Goal: Task Accomplishment & Management: Complete application form

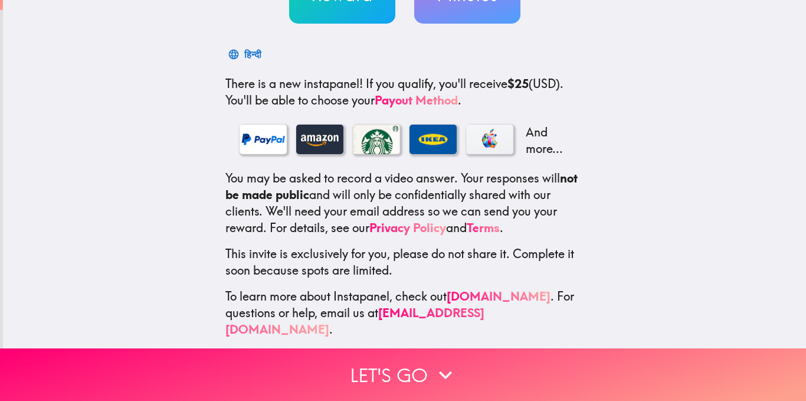
scroll to position [159, 0]
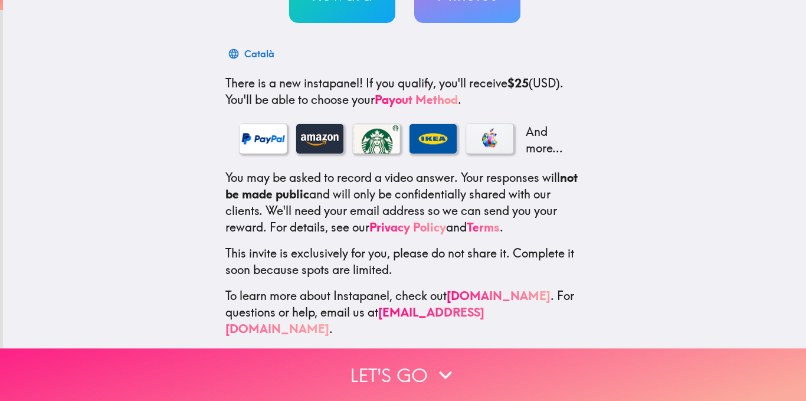
click at [410, 364] on button "Let's go" at bounding box center [403, 374] width 806 height 53
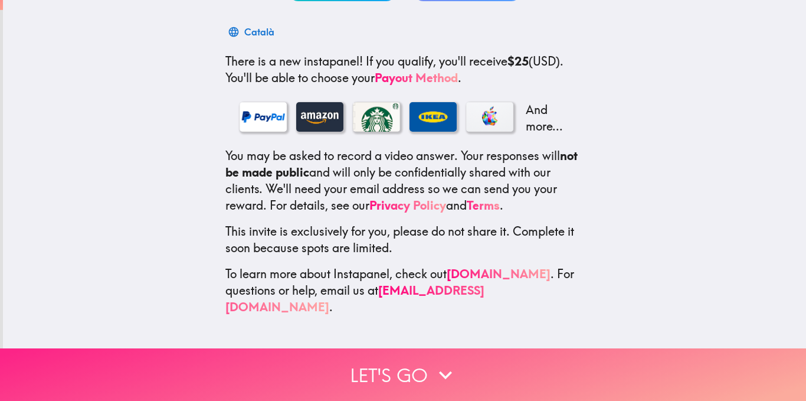
scroll to position [0, 0]
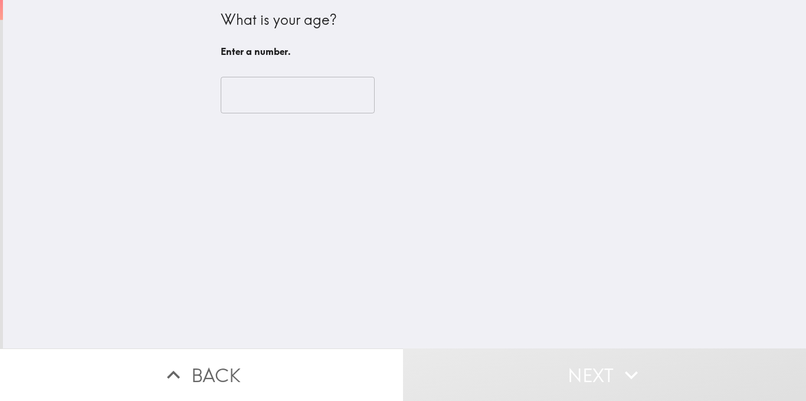
click at [298, 94] on input "number" at bounding box center [298, 95] width 154 height 37
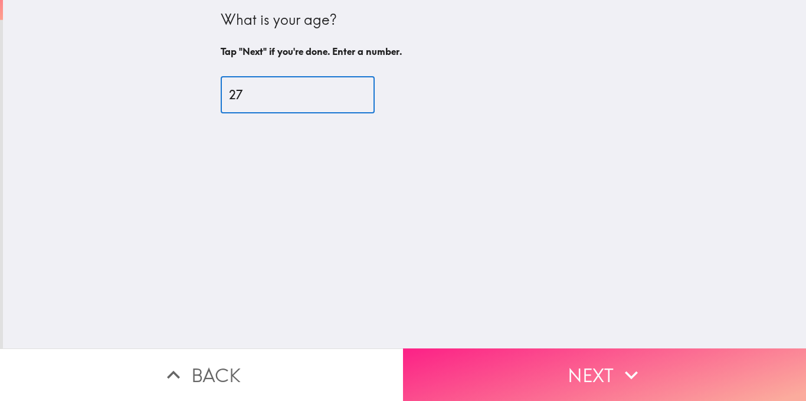
type input "27"
click at [493, 361] on button "Next" at bounding box center [604, 374] width 403 height 53
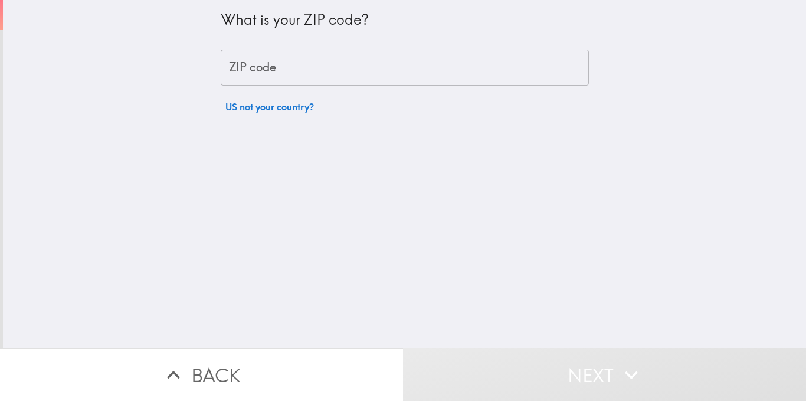
click at [346, 68] on input "ZIP code" at bounding box center [405, 68] width 368 height 37
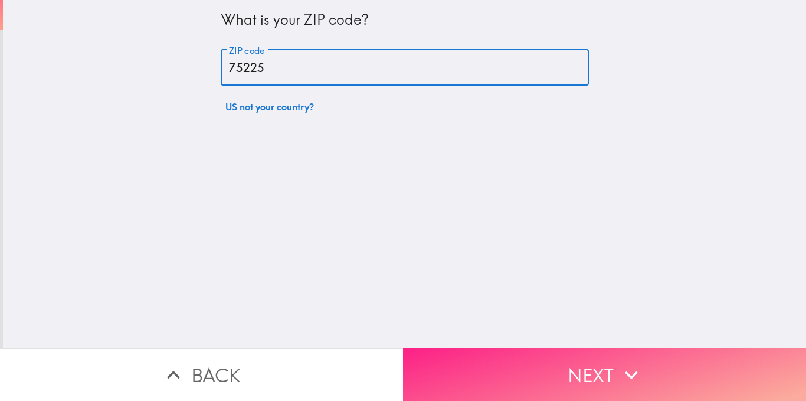
type input "75225"
click at [449, 362] on button "Next" at bounding box center [604, 374] width 403 height 53
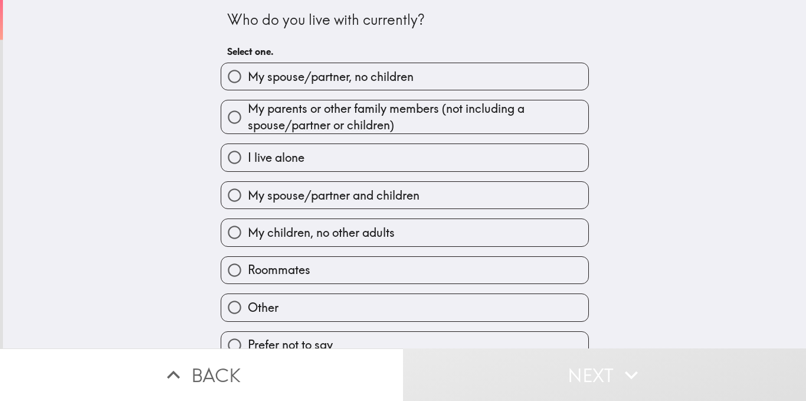
click at [430, 197] on label "My spouse/partner and children" at bounding box center [404, 195] width 367 height 27
click at [248, 197] on input "My spouse/partner and children" at bounding box center [234, 195] width 27 height 27
radio input "true"
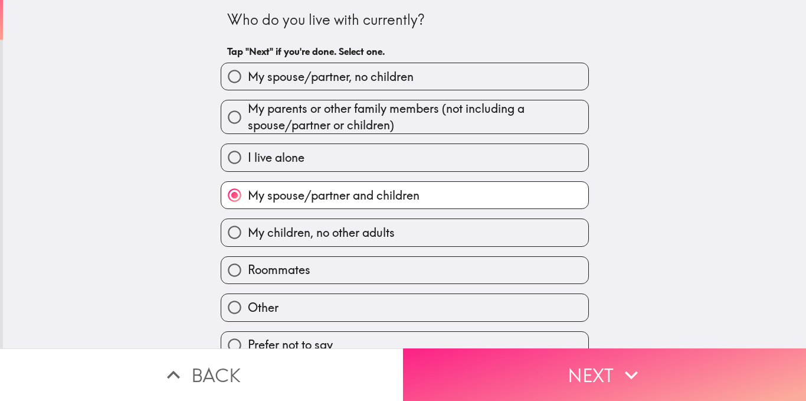
click at [488, 378] on button "Next" at bounding box center [604, 374] width 403 height 53
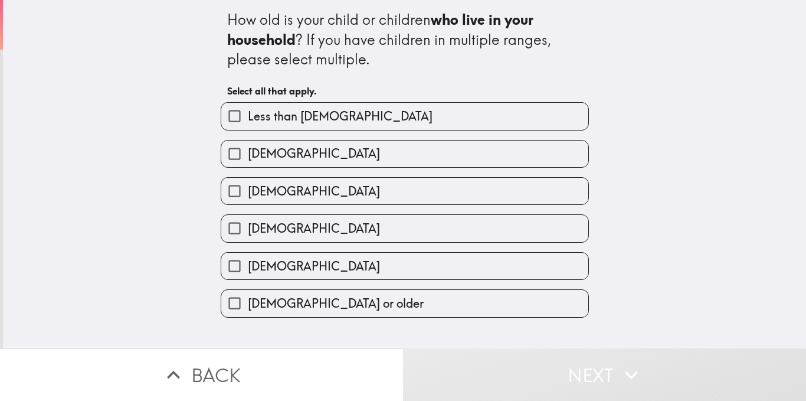
click at [420, 151] on label "1-4 years old" at bounding box center [404, 153] width 367 height 27
click at [248, 151] on input "1-4 years old" at bounding box center [234, 153] width 27 height 27
checkbox input "true"
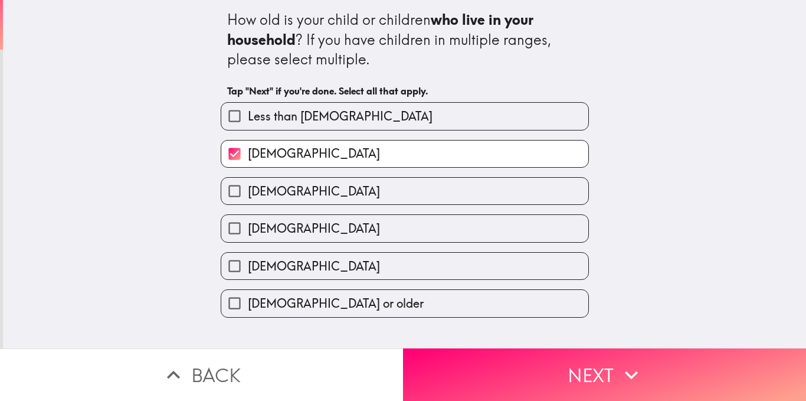
click at [405, 190] on label "5-9 years old" at bounding box center [404, 191] width 367 height 27
click at [248, 190] on input "5-9 years old" at bounding box center [234, 191] width 27 height 27
checkbox input "true"
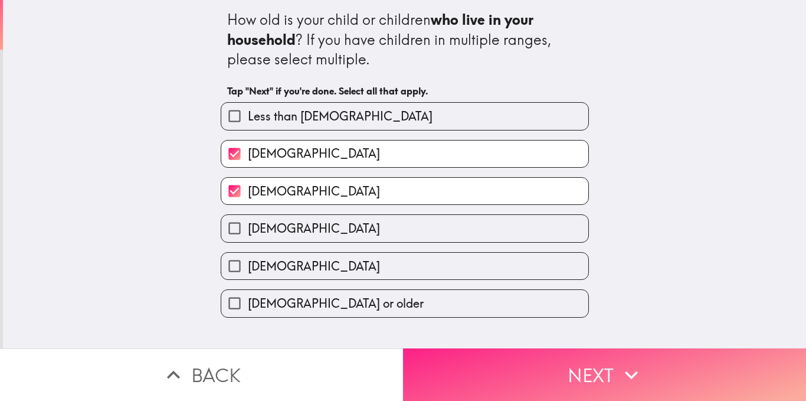
click at [451, 357] on button "Next" at bounding box center [604, 374] width 403 height 53
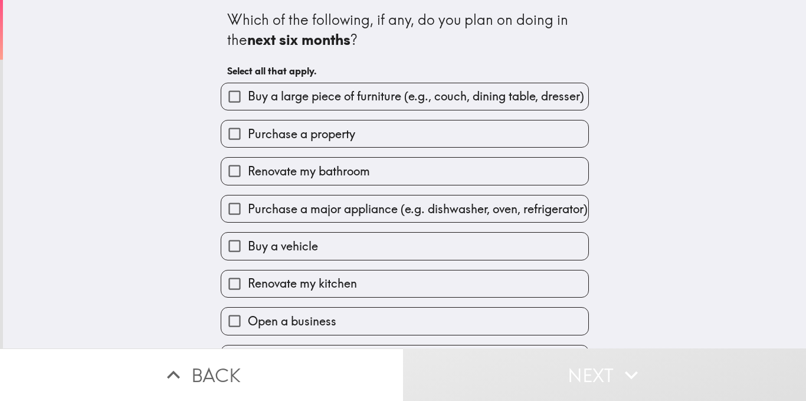
click at [395, 85] on label "Buy a large piece of furniture (e.g., couch, dining table, dresser)" at bounding box center [404, 96] width 367 height 27
click at [248, 85] on input "Buy a large piece of furniture (e.g., couch, dining table, dresser)" at bounding box center [234, 96] width 27 height 27
checkbox input "true"
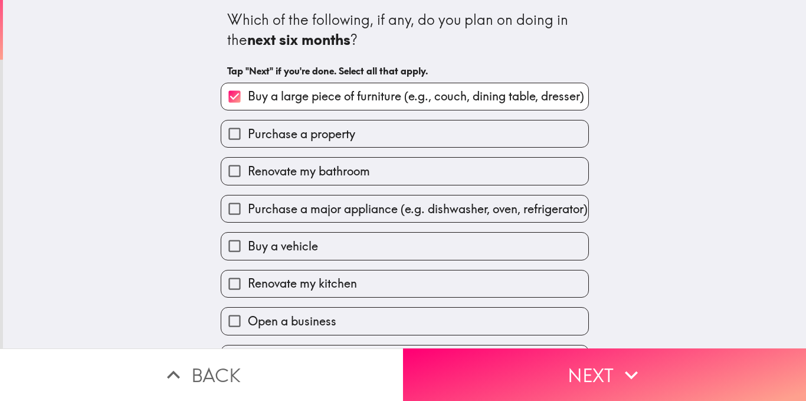
click at [378, 173] on label "Renovate my bathroom" at bounding box center [404, 171] width 367 height 27
click at [248, 173] on input "Renovate my bathroom" at bounding box center [234, 171] width 27 height 27
checkbox input "true"
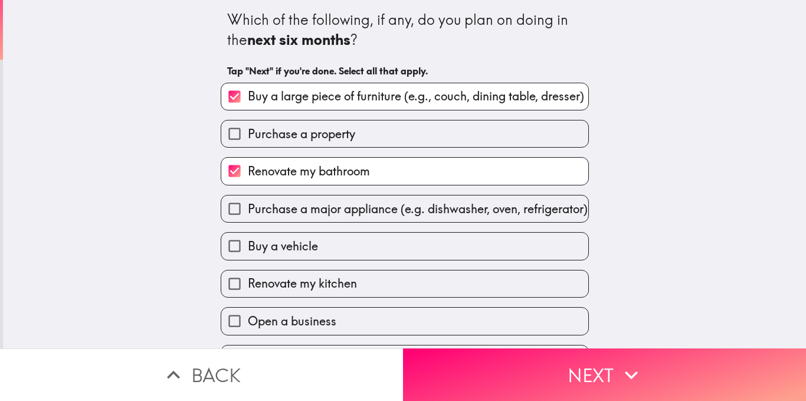
click at [371, 209] on span "Purchase a major appliance (e.g. dishwasher, oven, refrigerator)" at bounding box center [418, 209] width 340 height 17
click at [248, 209] on input "Purchase a major appliance (e.g. dishwasher, oven, refrigerator)" at bounding box center [234, 208] width 27 height 27
checkbox input "true"
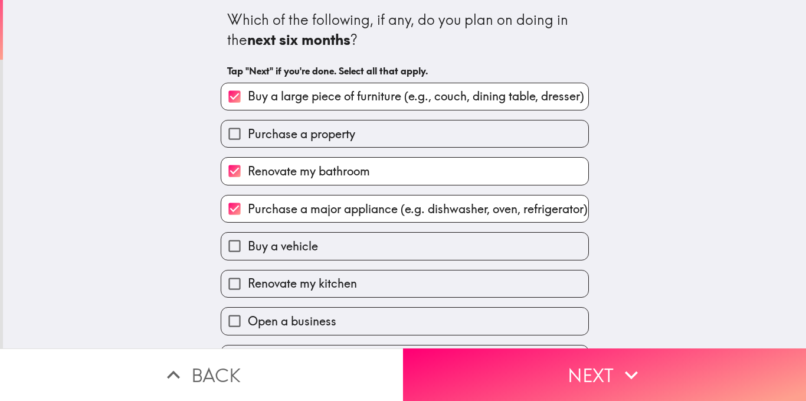
click at [351, 292] on label "Renovate my kitchen" at bounding box center [404, 283] width 367 height 27
click at [248, 292] on input "Renovate my kitchen" at bounding box center [234, 283] width 27 height 27
checkbox input "true"
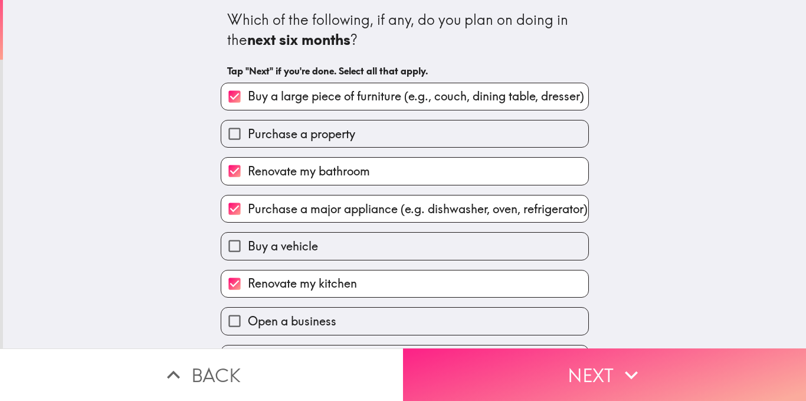
click at [440, 350] on button "Next" at bounding box center [604, 374] width 403 height 53
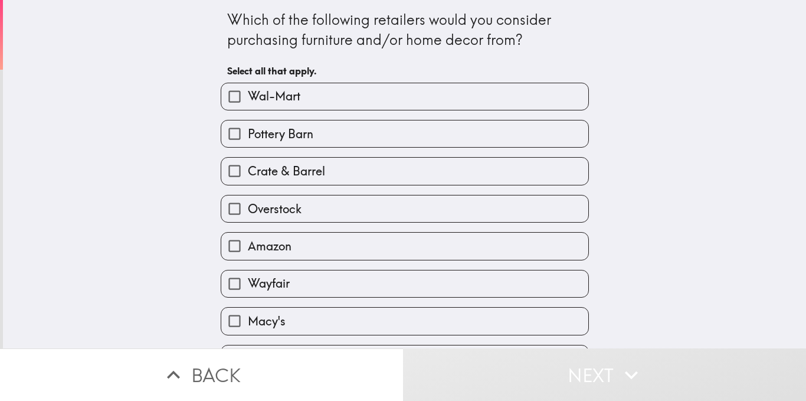
click at [403, 102] on label "Wal-Mart" at bounding box center [404, 96] width 367 height 27
click at [248, 102] on input "Wal-Mart" at bounding box center [234, 96] width 27 height 27
checkbox input "true"
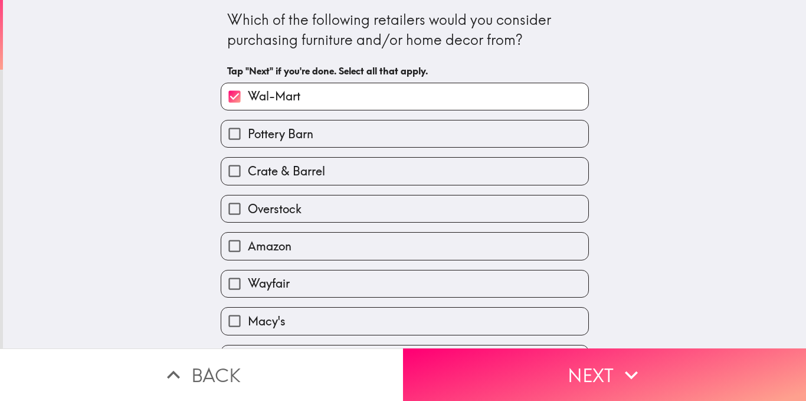
click at [394, 132] on label "Pottery Barn" at bounding box center [404, 133] width 367 height 27
click at [248, 132] on input "Pottery Barn" at bounding box center [234, 133] width 27 height 27
checkbox input "true"
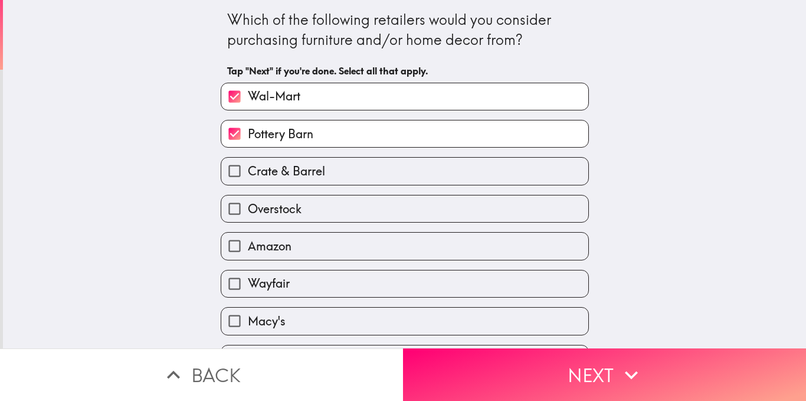
click at [382, 167] on label "Crate & Barrel" at bounding box center [404, 171] width 367 height 27
click at [248, 167] on input "Crate & Barrel" at bounding box center [234, 171] width 27 height 27
checkbox input "true"
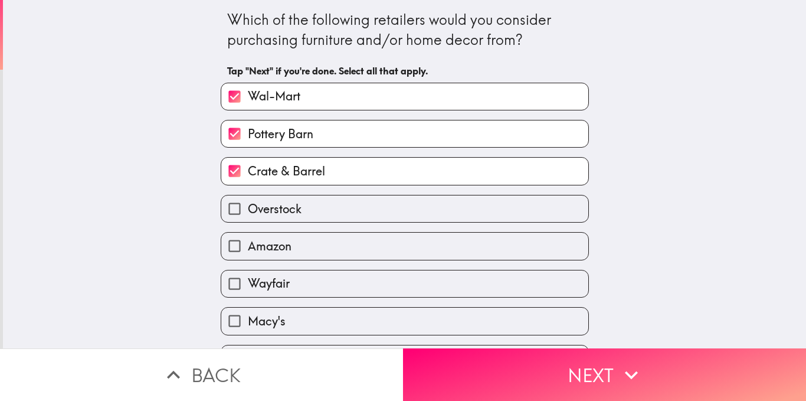
click at [368, 210] on label "Overstock" at bounding box center [404, 208] width 367 height 27
click at [248, 210] on input "Overstock" at bounding box center [234, 208] width 27 height 27
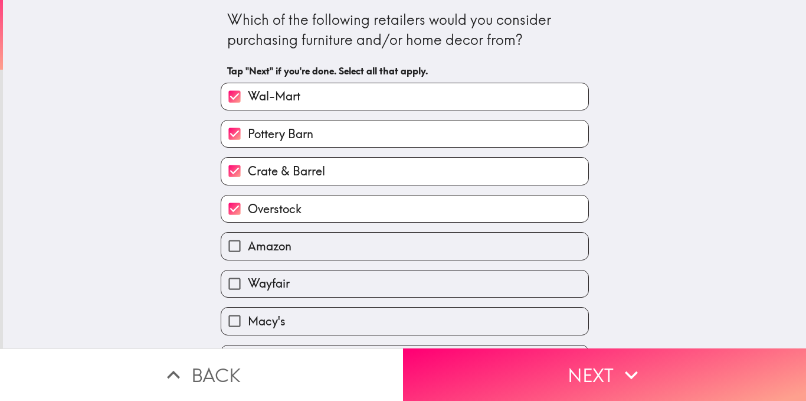
click at [368, 210] on label "Overstock" at bounding box center [404, 208] width 367 height 27
click at [248, 210] on input "Overstock" at bounding box center [234, 208] width 27 height 27
checkbox input "false"
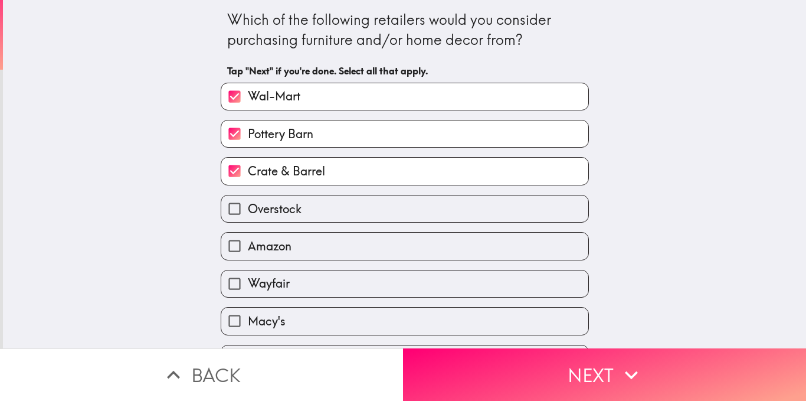
click at [359, 241] on label "Amazon" at bounding box center [404, 246] width 367 height 27
click at [248, 241] on input "Amazon" at bounding box center [234, 246] width 27 height 27
checkbox input "true"
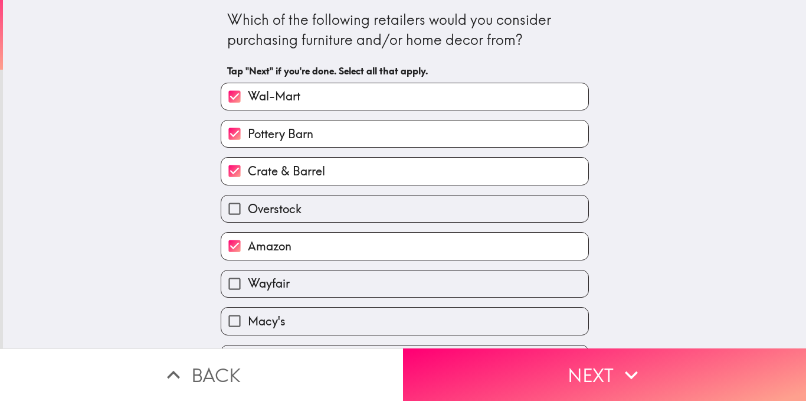
click at [352, 274] on label "Wayfair" at bounding box center [404, 283] width 367 height 27
click at [248, 274] on input "Wayfair" at bounding box center [234, 283] width 27 height 27
checkbox input "true"
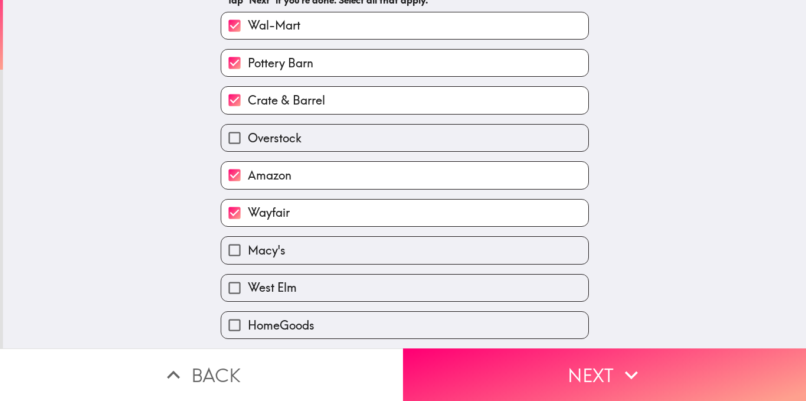
scroll to position [78, 0]
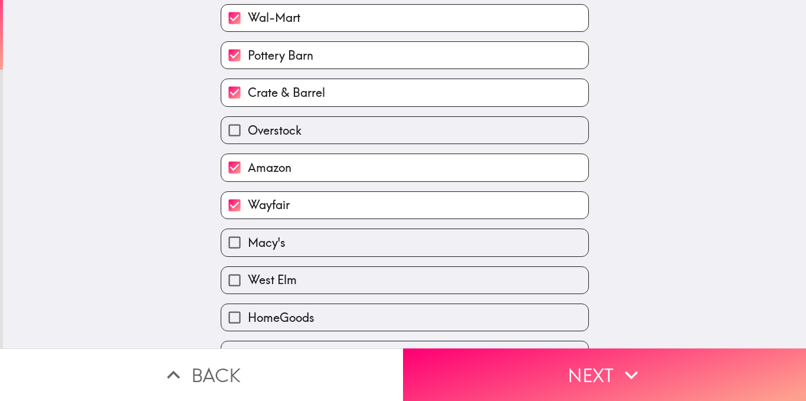
click at [354, 155] on label "Amazon" at bounding box center [404, 167] width 367 height 27
click at [248, 155] on input "Amazon" at bounding box center [234, 167] width 27 height 27
checkbox input "false"
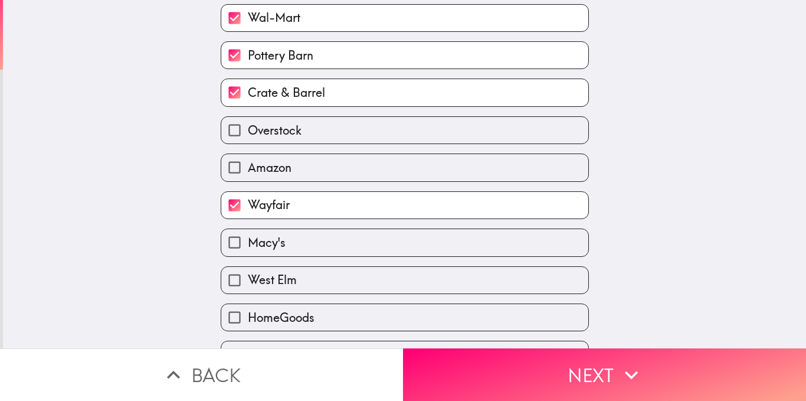
click at [357, 132] on label "Overstock" at bounding box center [404, 130] width 367 height 27
click at [248, 132] on input "Overstock" at bounding box center [234, 130] width 27 height 27
checkbox input "true"
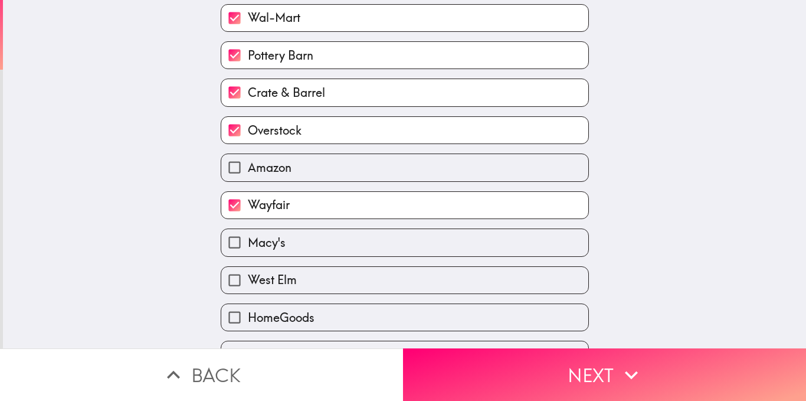
click at [351, 152] on div "Amazon" at bounding box center [400, 162] width 378 height 37
click at [343, 176] on label "Amazon" at bounding box center [404, 167] width 367 height 27
click at [248, 176] on input "Amazon" at bounding box center [234, 167] width 27 height 27
checkbox input "true"
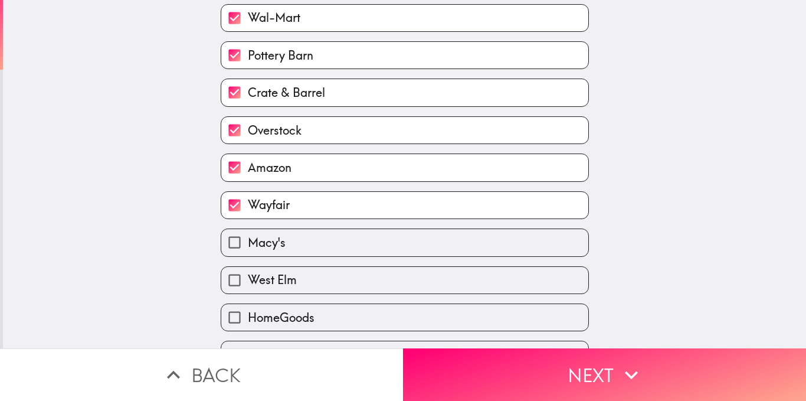
click at [333, 224] on div "Macy's" at bounding box center [400, 237] width 378 height 37
click at [328, 246] on label "Macy's" at bounding box center [404, 242] width 367 height 27
click at [248, 246] on input "Macy's" at bounding box center [234, 242] width 27 height 27
checkbox input "true"
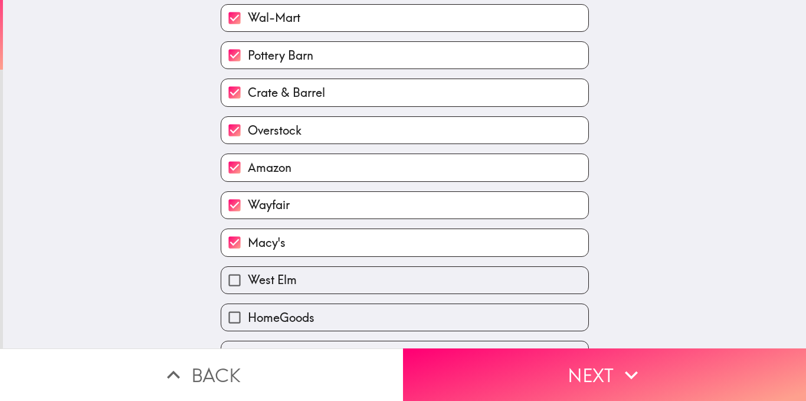
click at [323, 285] on label "West Elm" at bounding box center [404, 280] width 367 height 27
click at [248, 285] on input "West Elm" at bounding box center [234, 280] width 27 height 27
checkbox input "true"
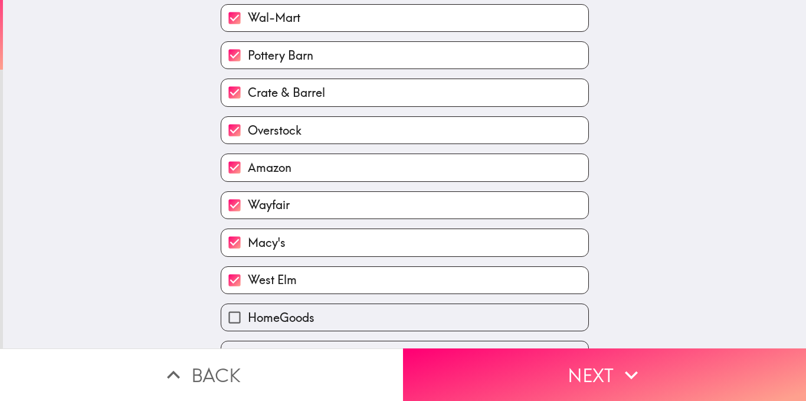
scroll to position [227, 0]
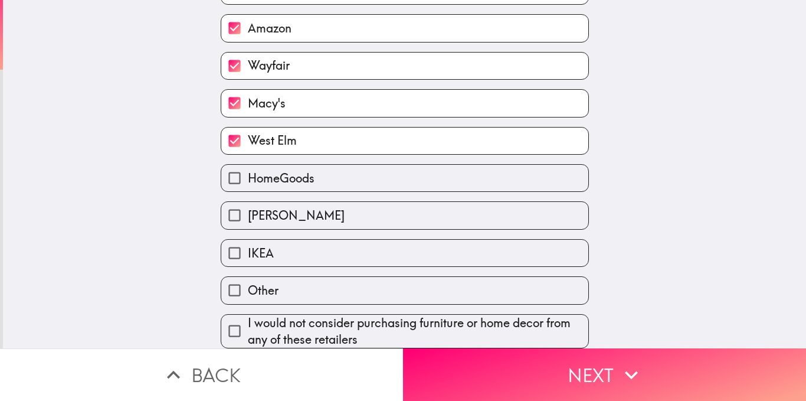
click at [349, 170] on label "HomeGoods" at bounding box center [404, 178] width 367 height 27
click at [248, 170] on input "HomeGoods" at bounding box center [234, 178] width 27 height 27
checkbox input "true"
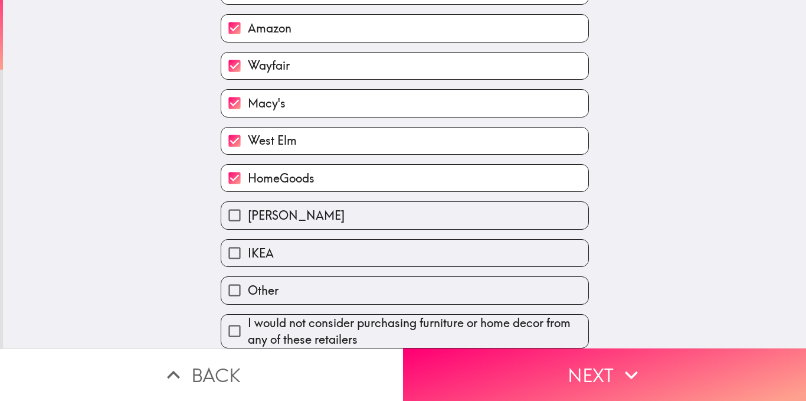
click at [343, 205] on label "Ashley Furniture" at bounding box center [404, 215] width 367 height 27
click at [248, 205] on input "Ashley Furniture" at bounding box center [234, 215] width 27 height 27
checkbox input "true"
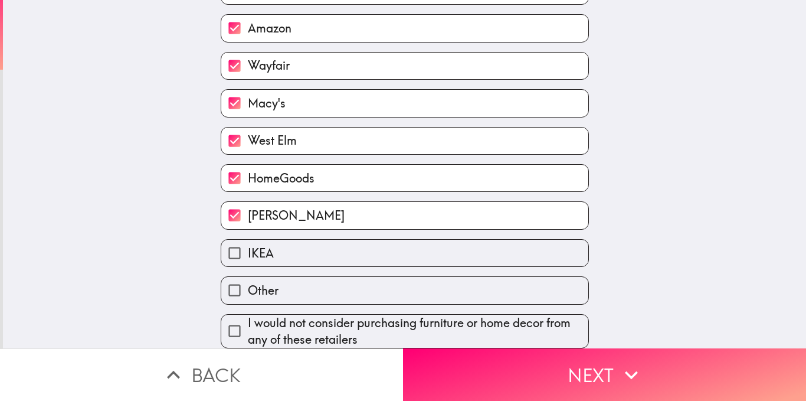
click at [331, 240] on label "IKEA" at bounding box center [404, 253] width 367 height 27
click at [248, 240] on input "IKEA" at bounding box center [234, 253] width 27 height 27
checkbox input "true"
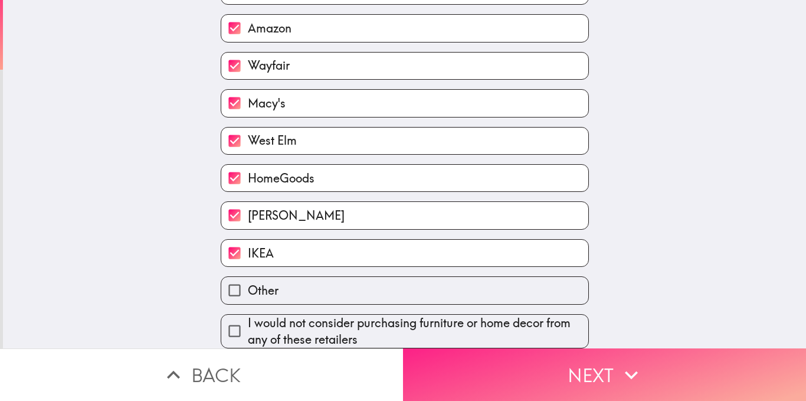
click at [424, 359] on button "Next" at bounding box center [604, 374] width 403 height 53
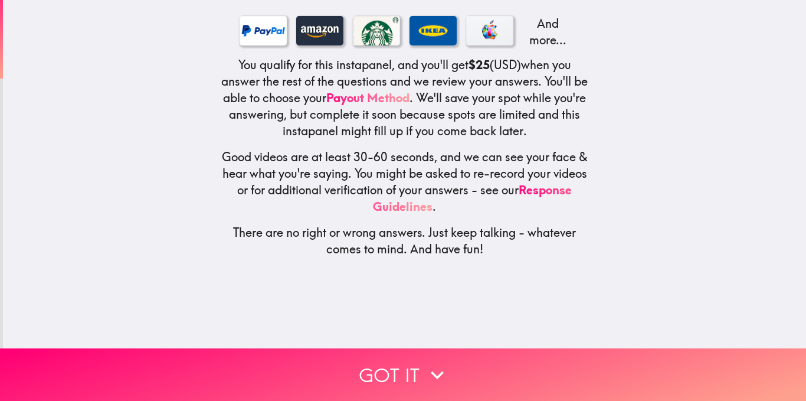
scroll to position [0, 0]
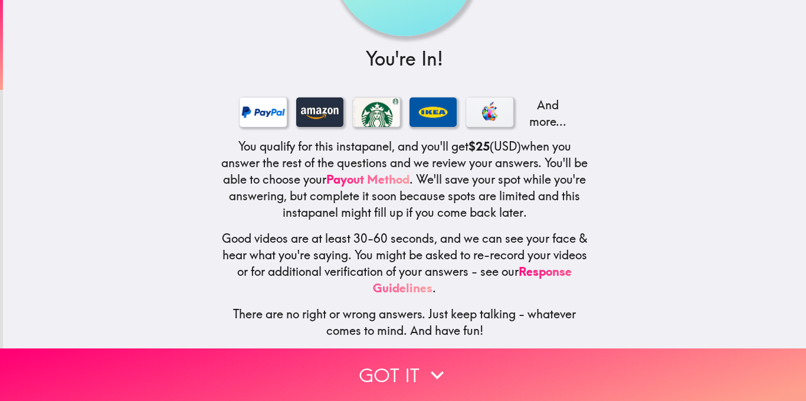
scroll to position [133, 0]
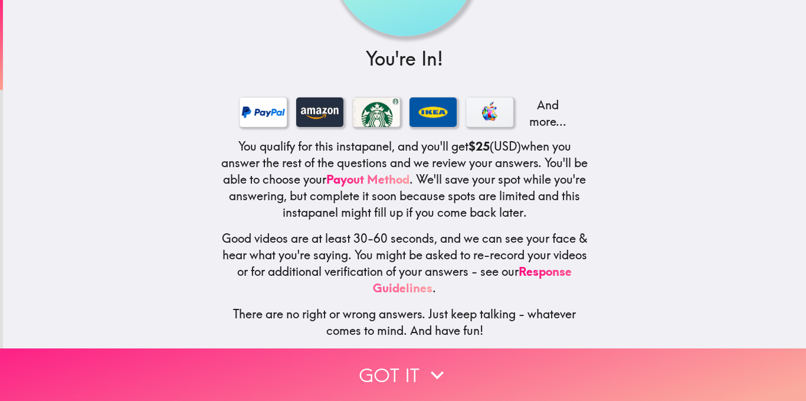
click at [404, 365] on button "Got it" at bounding box center [403, 374] width 806 height 53
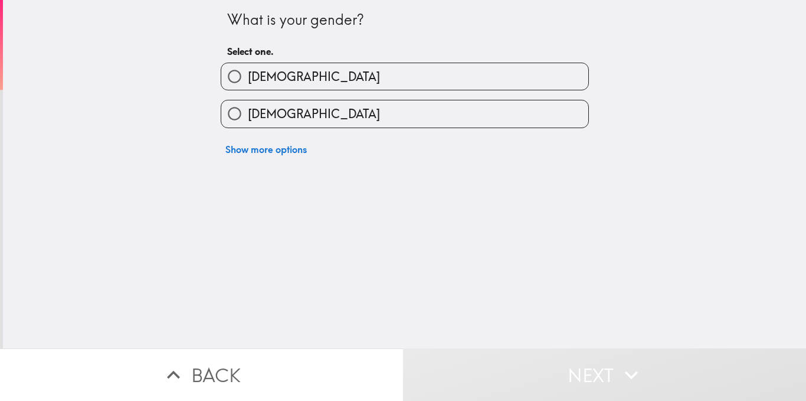
scroll to position [0, 0]
click at [387, 120] on label "Female" at bounding box center [404, 113] width 367 height 27
click at [248, 120] on input "Female" at bounding box center [234, 113] width 27 height 27
radio input "true"
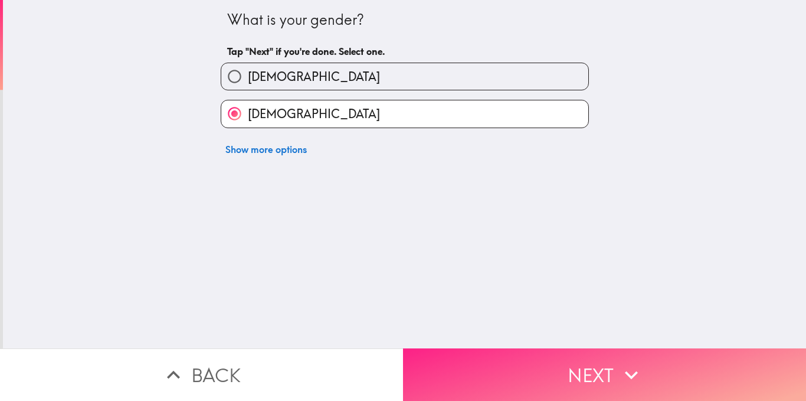
click at [459, 348] on button "Next" at bounding box center [604, 374] width 403 height 53
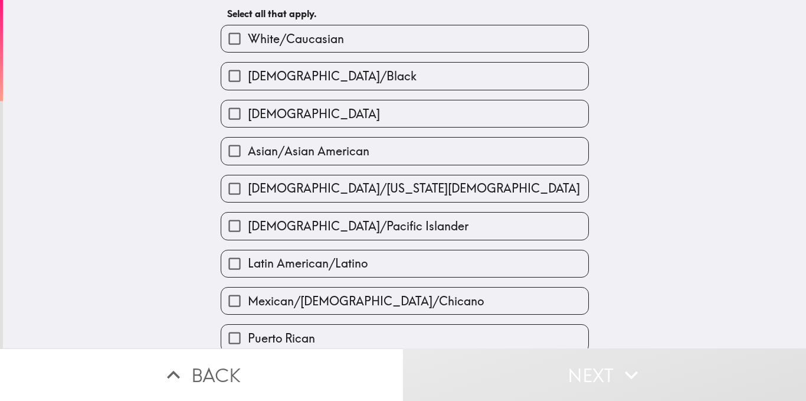
scroll to position [30, 0]
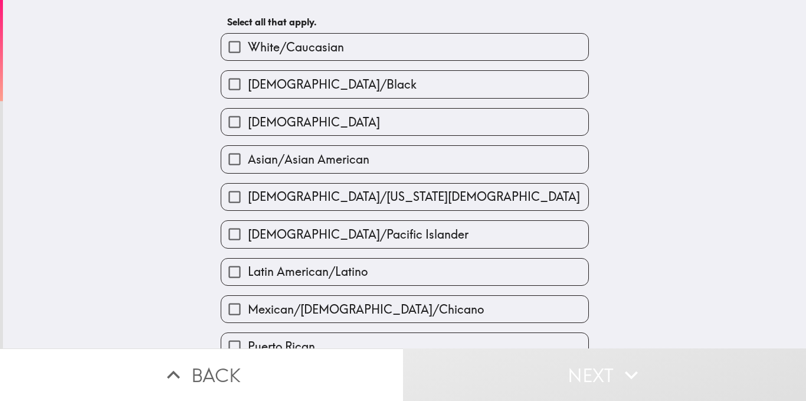
click at [395, 86] on label "African American/Black" at bounding box center [404, 84] width 367 height 27
click at [248, 86] on input "African American/Black" at bounding box center [234, 84] width 27 height 27
checkbox input "true"
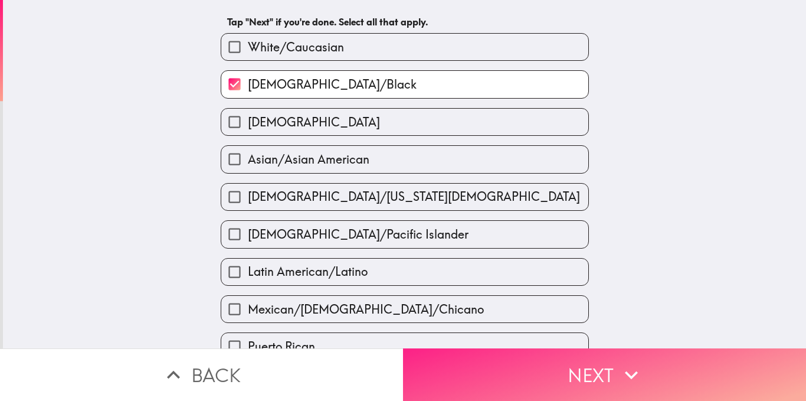
click at [492, 367] on button "Next" at bounding box center [604, 374] width 403 height 53
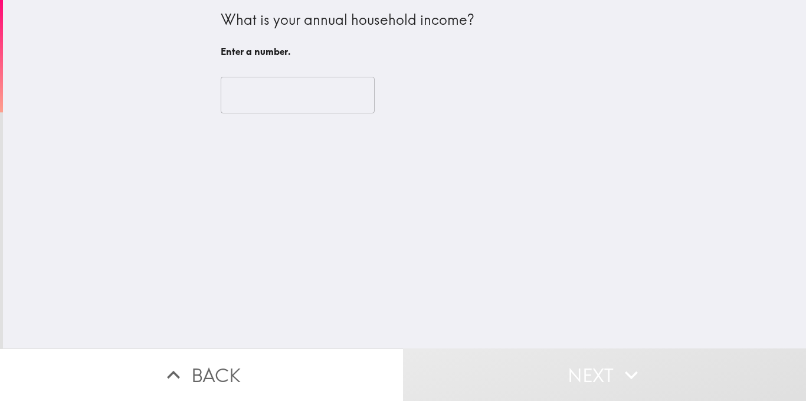
click at [296, 99] on input "number" at bounding box center [298, 95] width 154 height 37
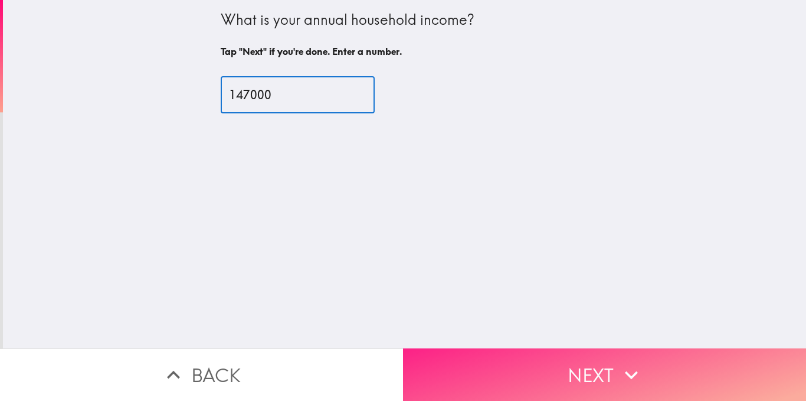
type input "147000"
click at [479, 365] on button "Next" at bounding box center [604, 374] width 403 height 53
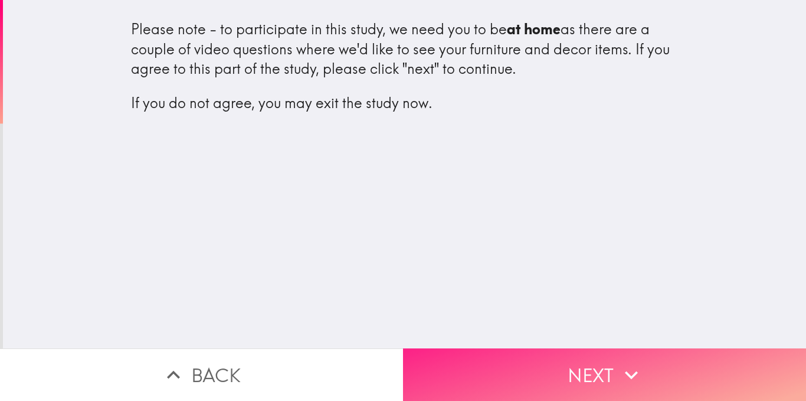
click at [492, 366] on button "Next" at bounding box center [604, 374] width 403 height 53
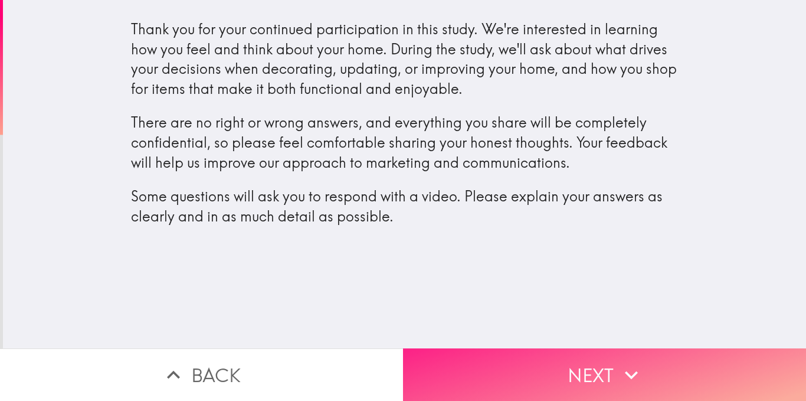
click at [483, 351] on button "Next" at bounding box center [604, 374] width 403 height 53
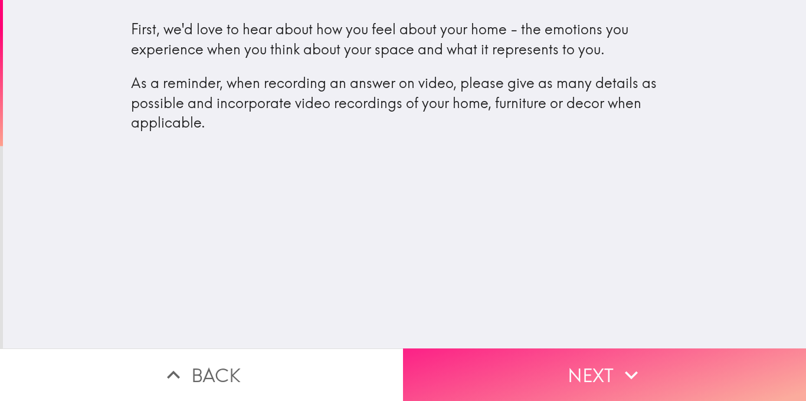
click at [475, 359] on button "Next" at bounding box center [604, 374] width 403 height 53
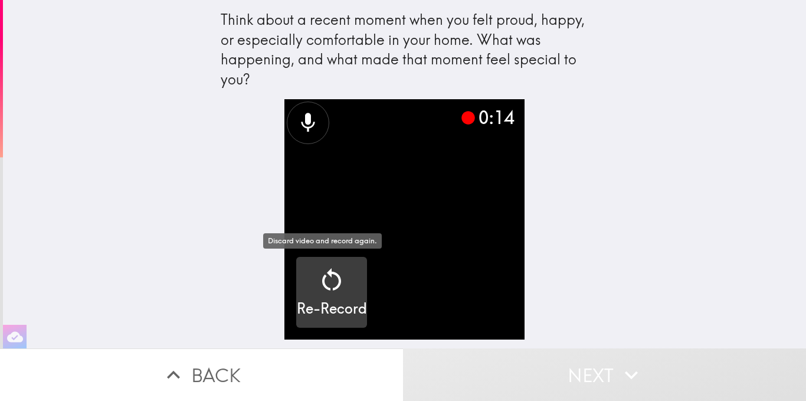
click at [328, 282] on icon "button" at bounding box center [332, 280] width 28 height 28
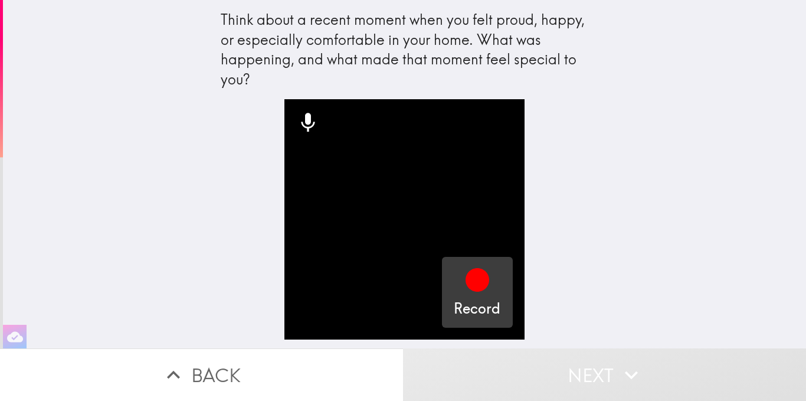
click at [472, 279] on icon "button" at bounding box center [478, 280] width 24 height 24
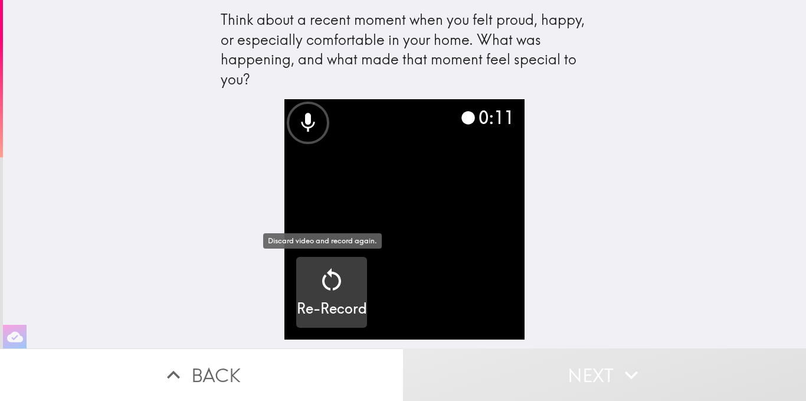
click at [326, 279] on icon "button" at bounding box center [332, 280] width 28 height 28
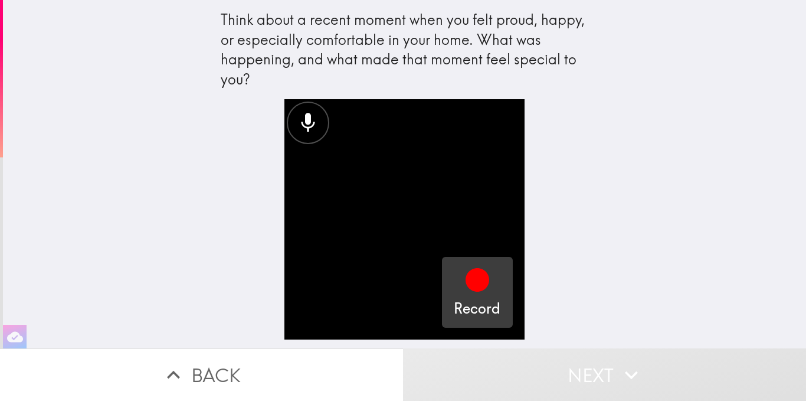
click at [466, 277] on icon "button" at bounding box center [478, 280] width 24 height 24
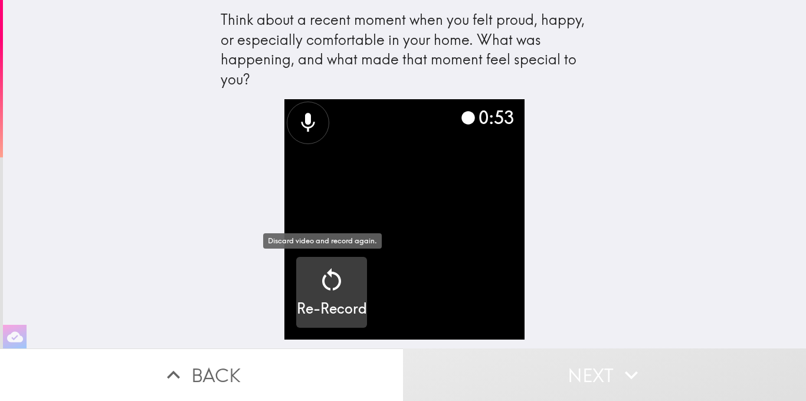
click at [324, 283] on icon "button" at bounding box center [332, 280] width 28 height 28
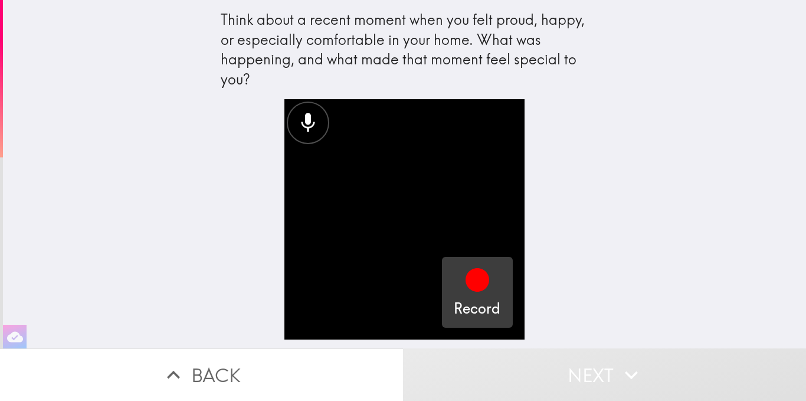
click at [466, 282] on icon "button" at bounding box center [478, 280] width 24 height 24
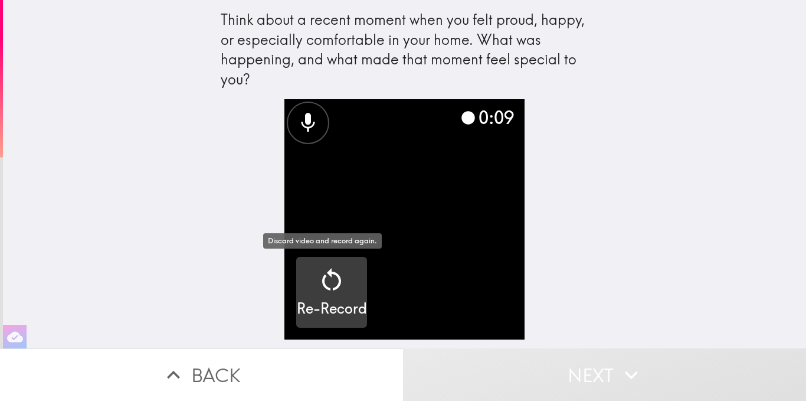
click at [334, 284] on icon "button" at bounding box center [332, 280] width 28 height 28
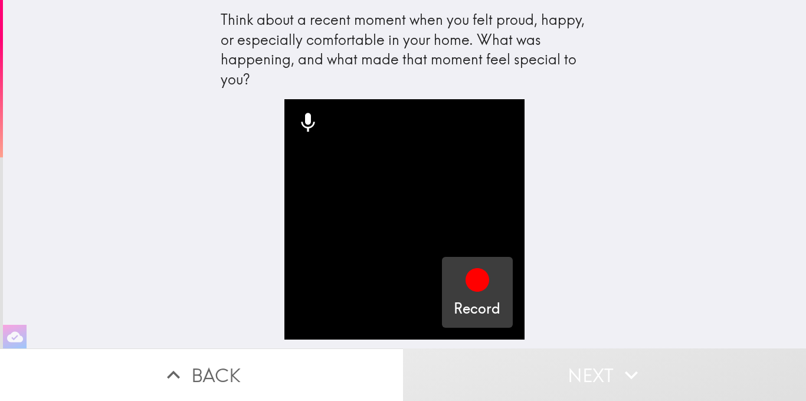
click at [473, 272] on icon "button" at bounding box center [478, 280] width 24 height 24
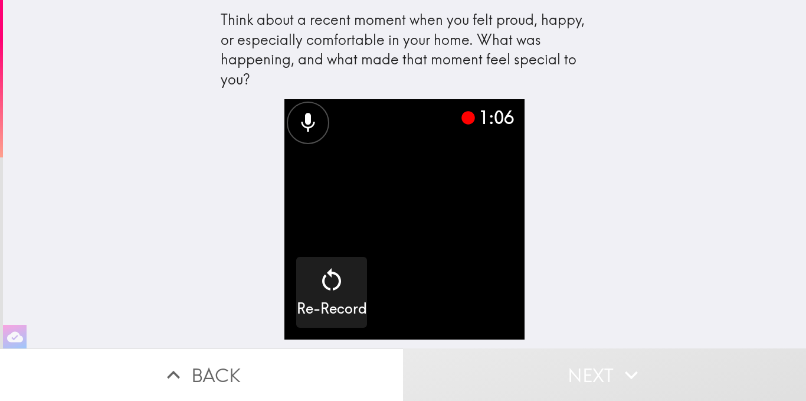
click at [305, 128] on icon at bounding box center [308, 123] width 24 height 24
click at [374, 172] on video "button" at bounding box center [404, 219] width 240 height 240
click at [444, 176] on video "button" at bounding box center [404, 219] width 240 height 240
click at [460, 127] on div "1:11" at bounding box center [486, 117] width 53 height 25
click at [462, 117] on icon at bounding box center [469, 118] width 14 height 14
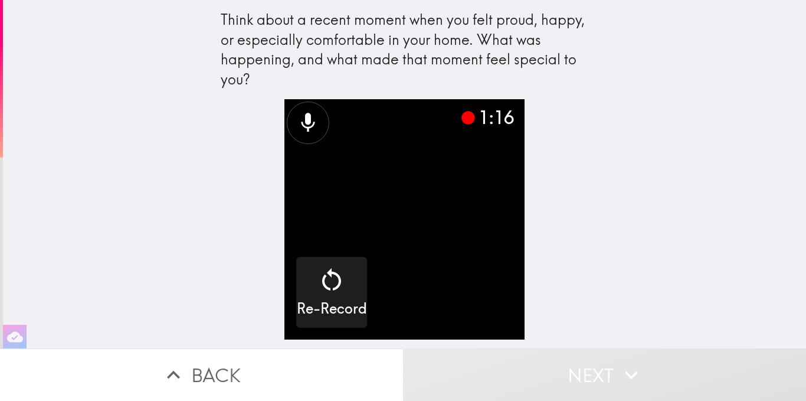
click at [356, 181] on video "button" at bounding box center [404, 219] width 240 height 240
click at [300, 132] on icon at bounding box center [308, 123] width 24 height 24
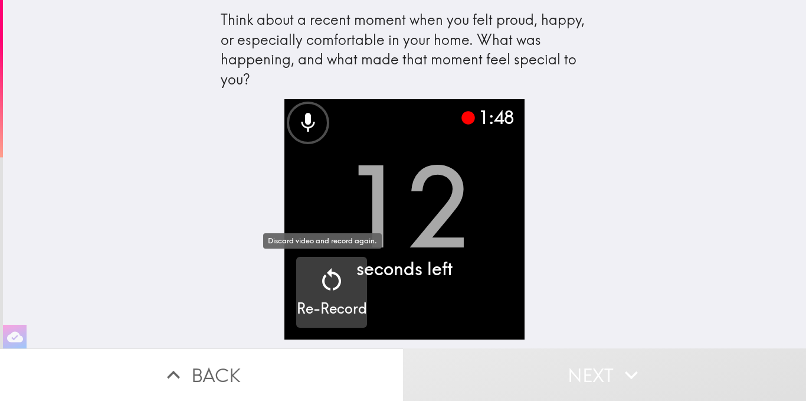
click at [318, 283] on icon "button" at bounding box center [332, 280] width 28 height 28
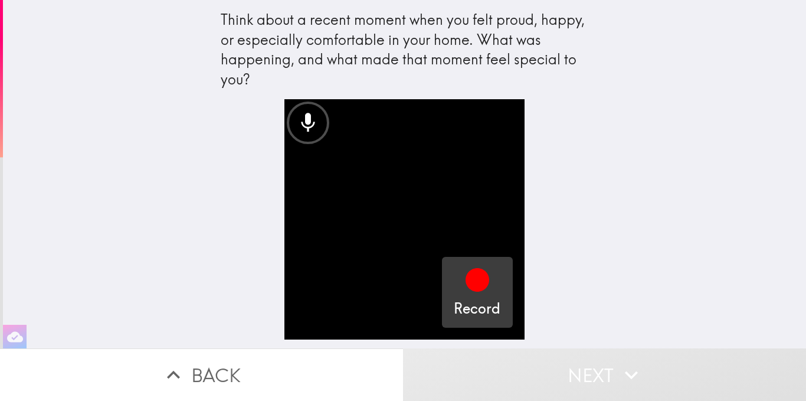
click at [472, 283] on icon "button" at bounding box center [478, 280] width 24 height 24
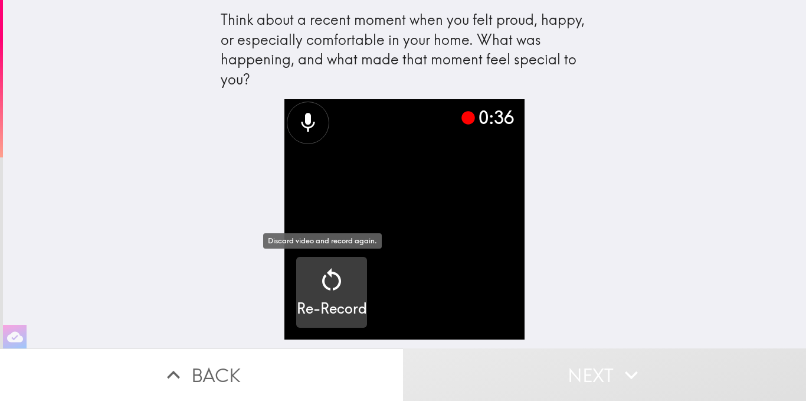
click at [332, 276] on icon "button" at bounding box center [332, 280] width 28 height 28
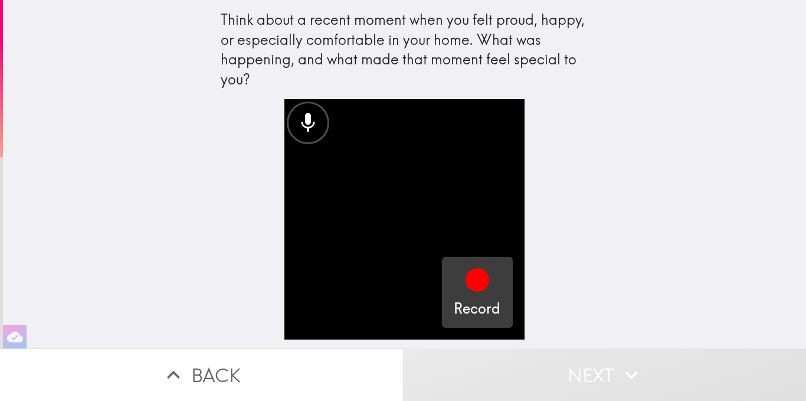
click at [482, 296] on div "button" at bounding box center [477, 282] width 28 height 33
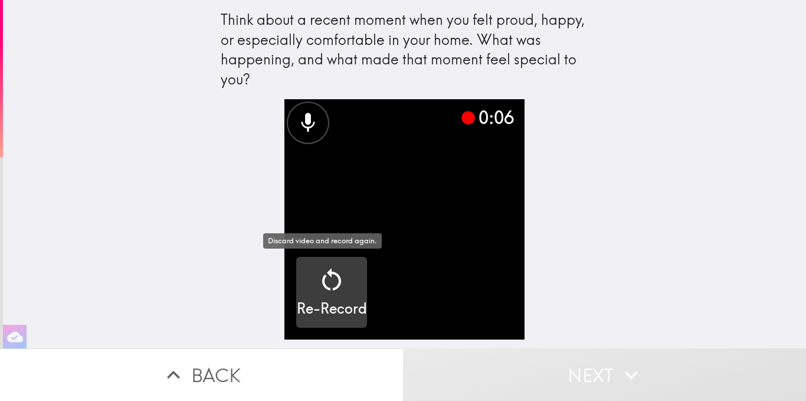
click at [337, 273] on icon "button" at bounding box center [332, 280] width 28 height 28
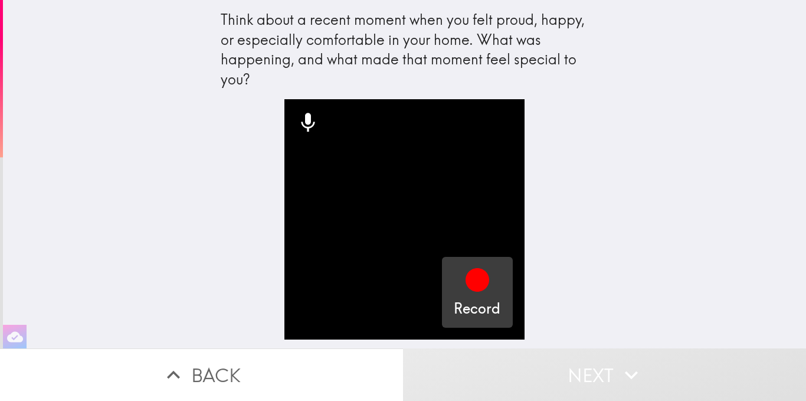
click at [466, 276] on icon "button" at bounding box center [478, 280] width 24 height 24
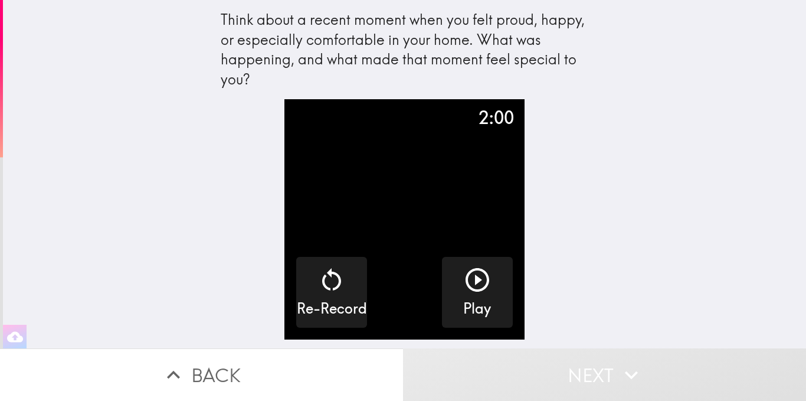
click at [463, 276] on icon "button" at bounding box center [477, 280] width 28 height 28
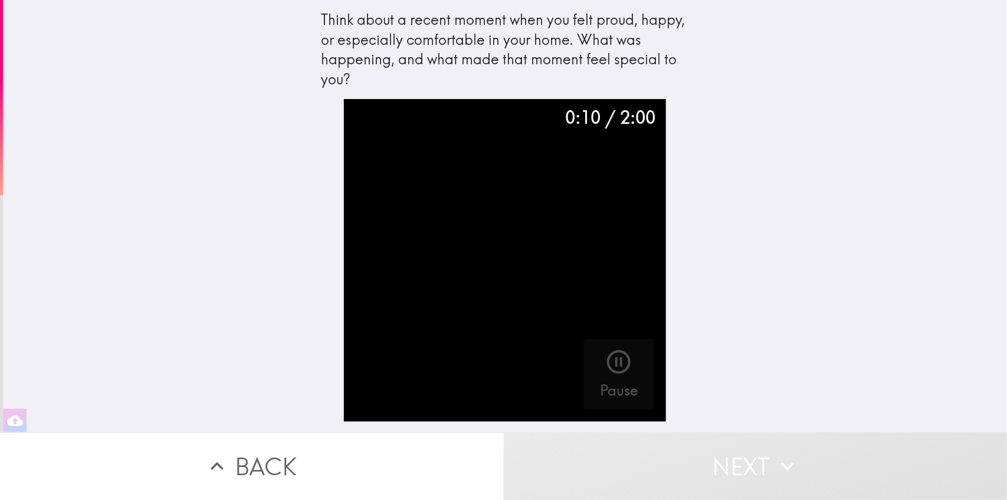
click at [739, 282] on div "Think about a recent moment when you felt proud, happy, or especially comfortab…" at bounding box center [505, 216] width 1005 height 433
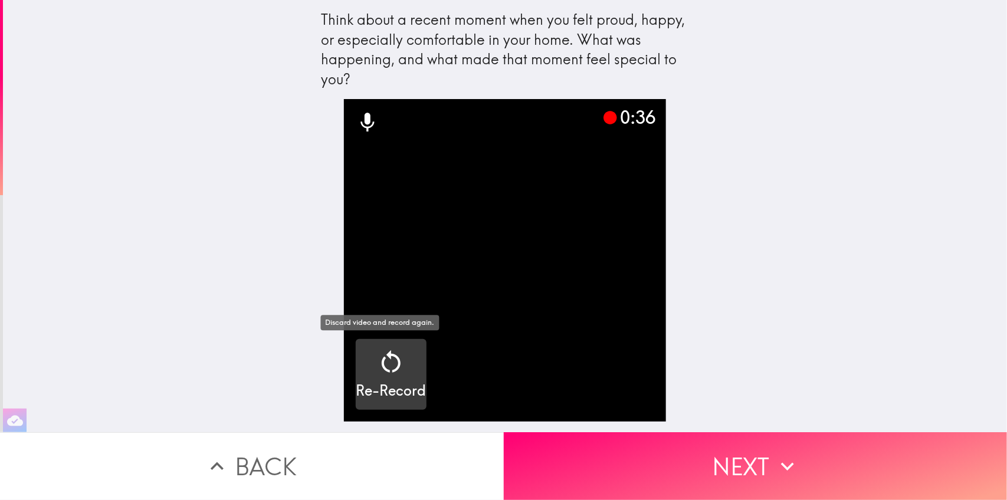
click at [390, 372] on icon "button" at bounding box center [391, 362] width 28 height 28
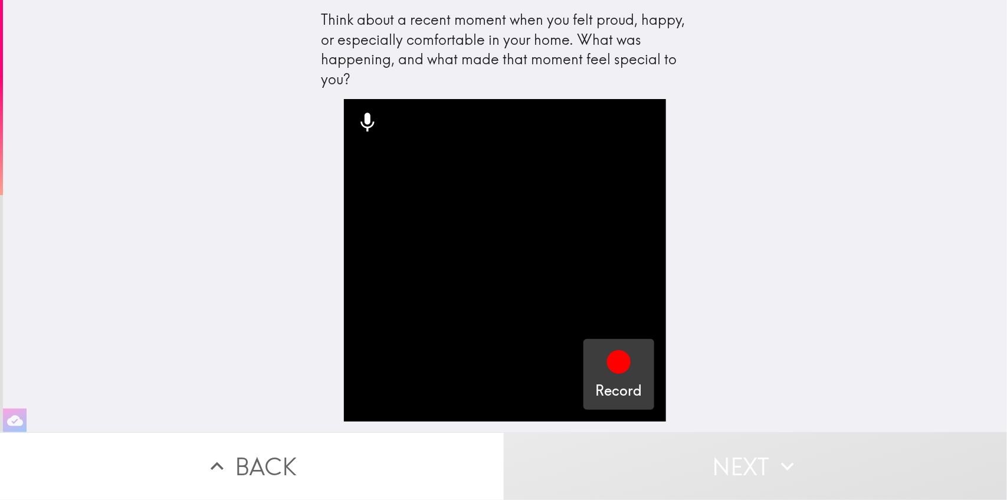
click at [607, 354] on icon "button" at bounding box center [619, 363] width 24 height 24
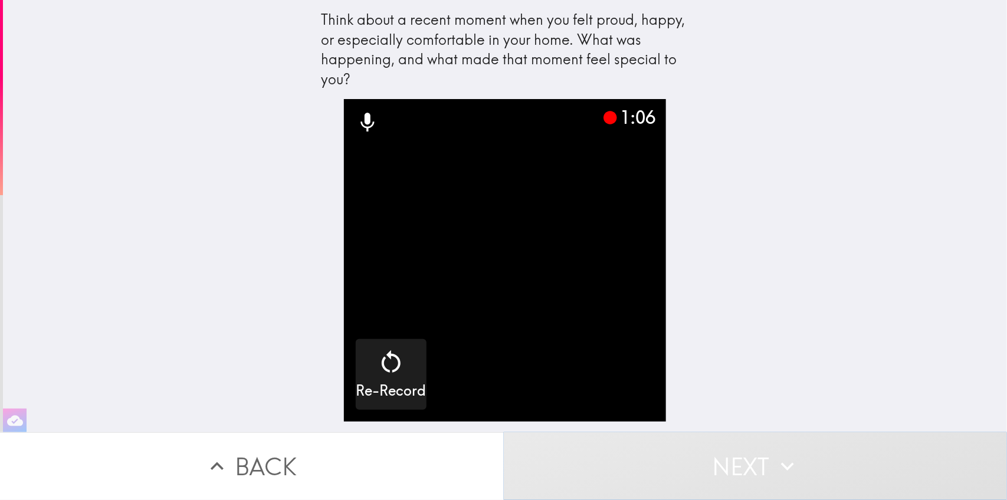
click at [692, 438] on button "Next" at bounding box center [756, 467] width 504 height 68
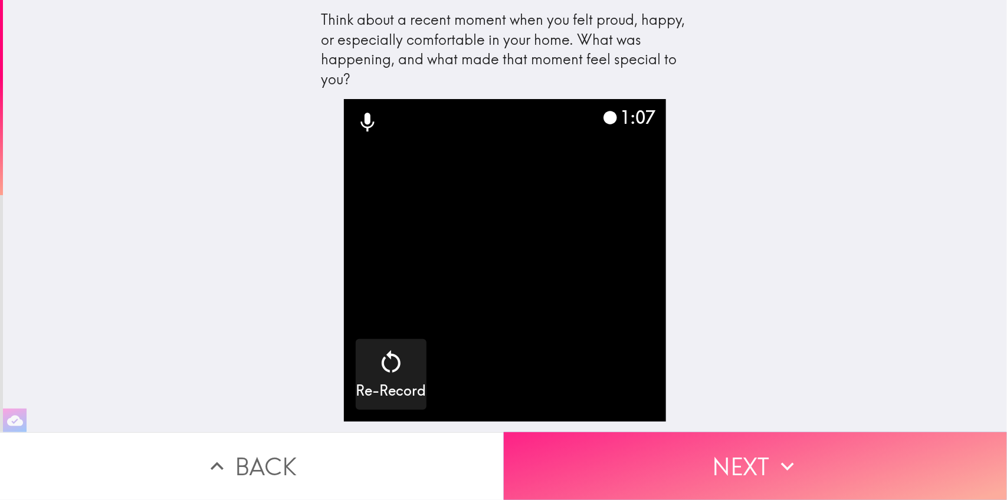
click at [711, 452] on button "Next" at bounding box center [756, 467] width 504 height 68
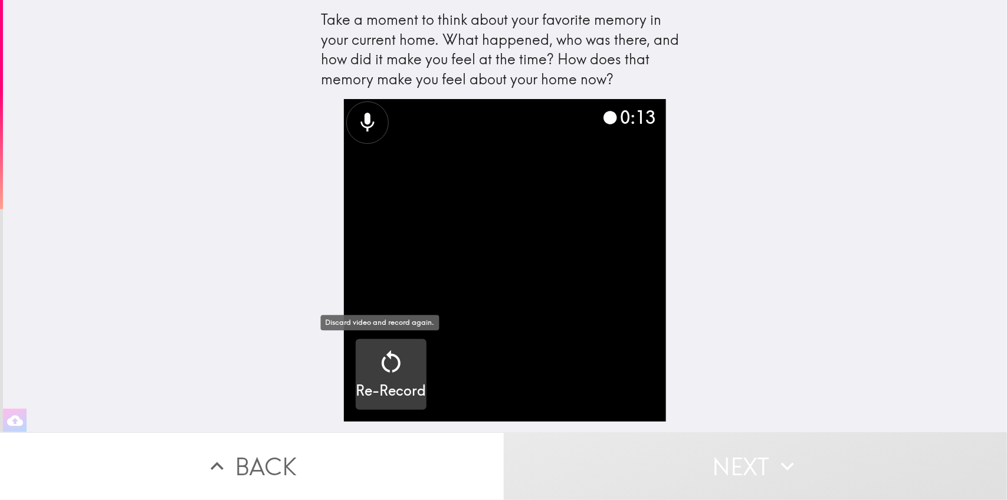
click at [396, 341] on button "Re-Record" at bounding box center [391, 374] width 71 height 71
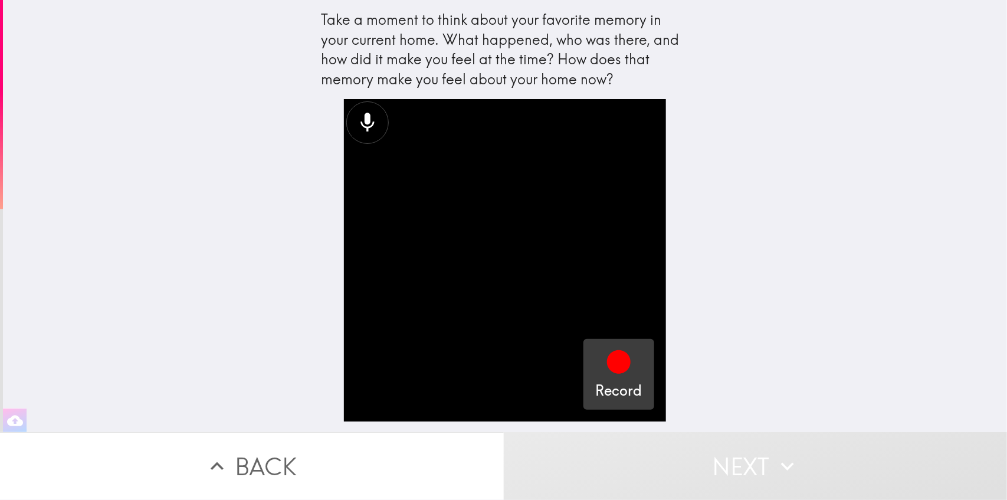
click at [612, 369] on icon "button" at bounding box center [619, 363] width 24 height 24
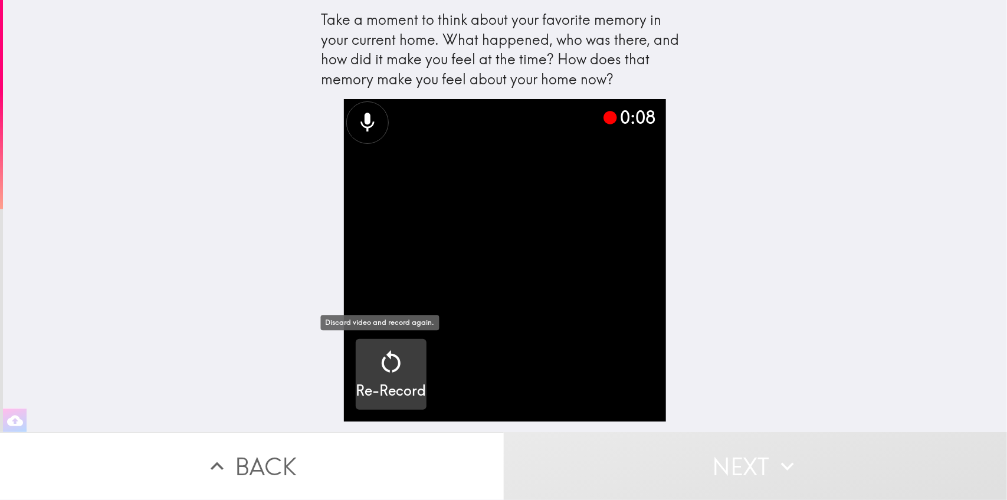
click at [373, 342] on button "Re-Record" at bounding box center [391, 374] width 71 height 71
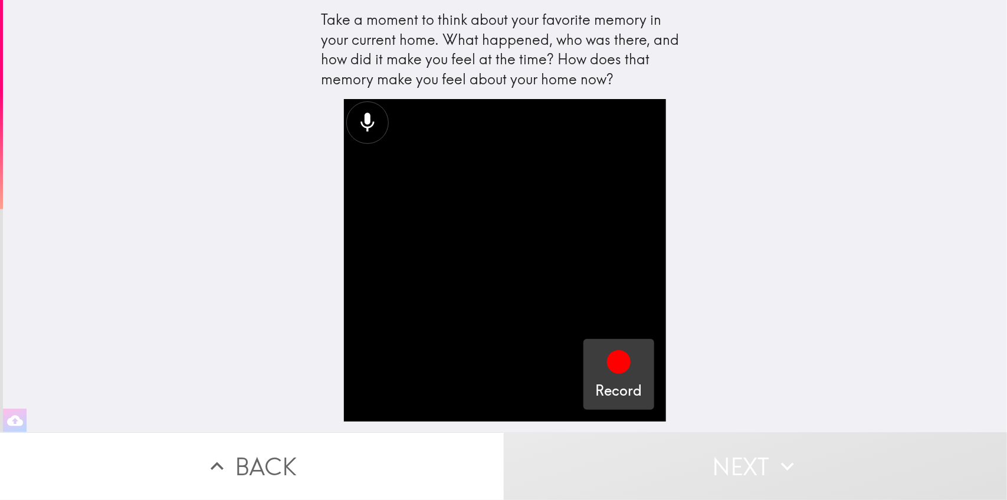
click at [605, 350] on icon "button" at bounding box center [619, 362] width 28 height 28
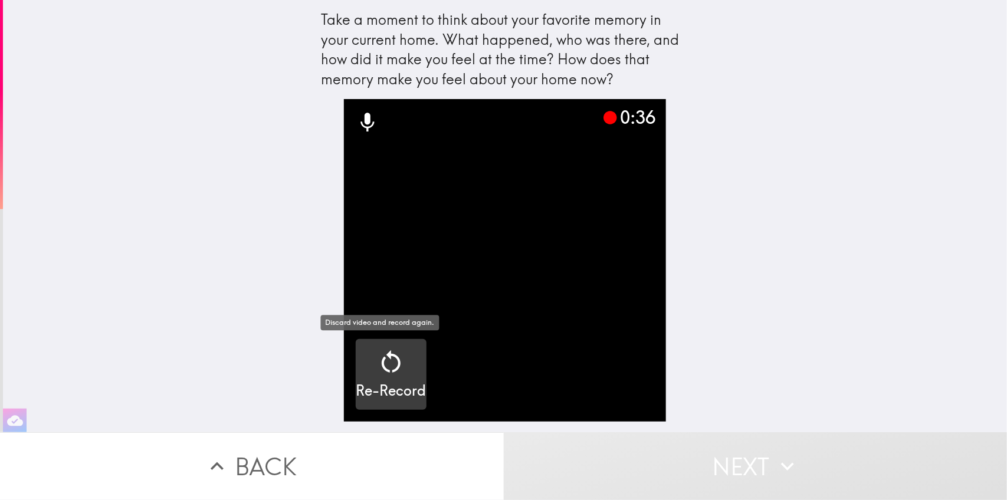
click at [388, 371] on icon "button" at bounding box center [391, 362] width 28 height 28
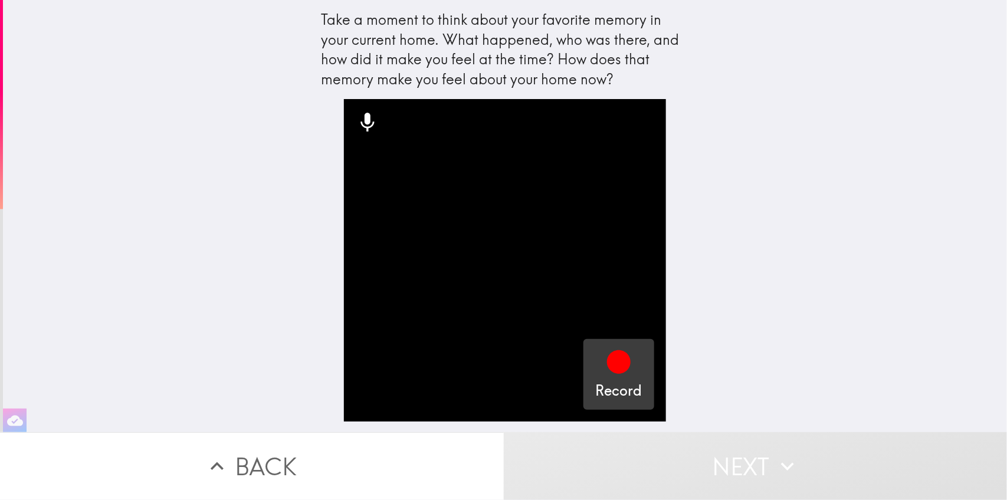
click at [584, 352] on button "Record" at bounding box center [619, 374] width 71 height 71
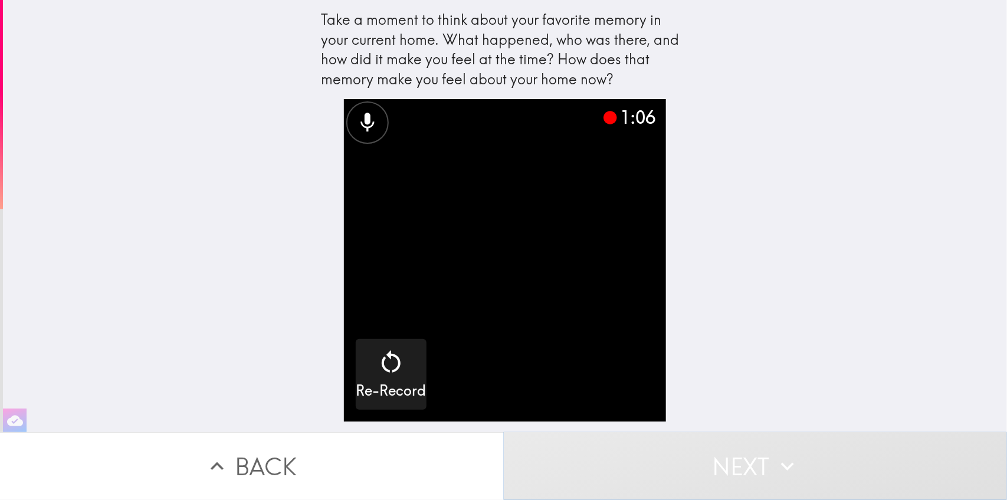
click at [677, 447] on button "Next" at bounding box center [756, 467] width 504 height 68
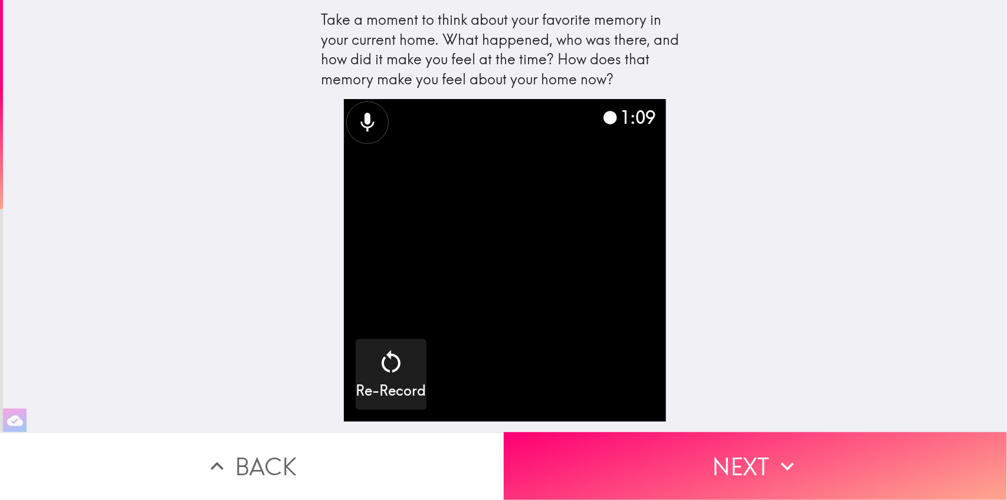
click at [462, 336] on video "button" at bounding box center [505, 260] width 322 height 322
click at [503, 360] on video "button" at bounding box center [505, 260] width 322 height 322
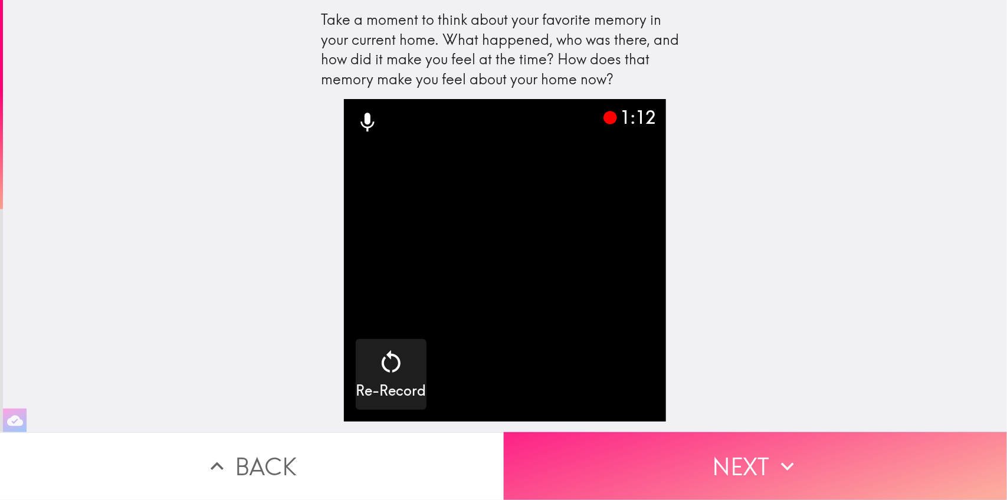
click at [587, 460] on button "Next" at bounding box center [756, 467] width 504 height 68
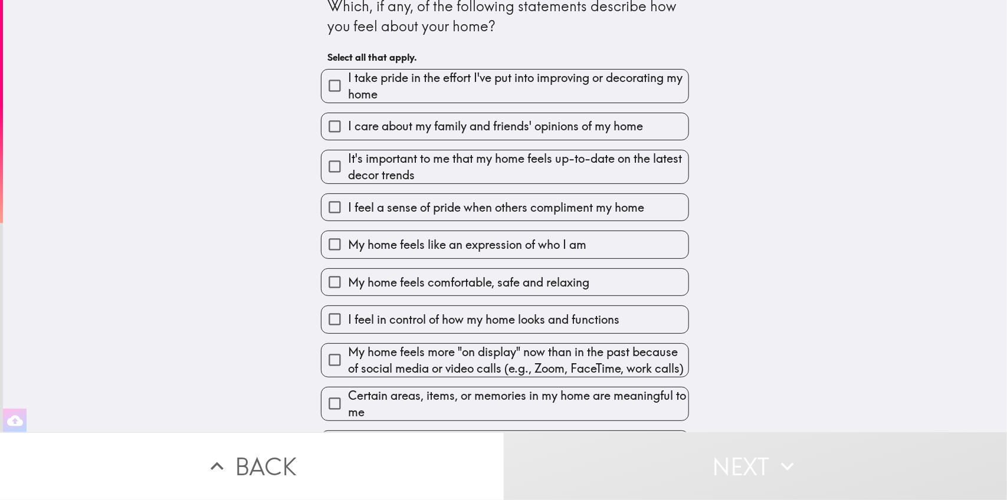
scroll to position [24, 0]
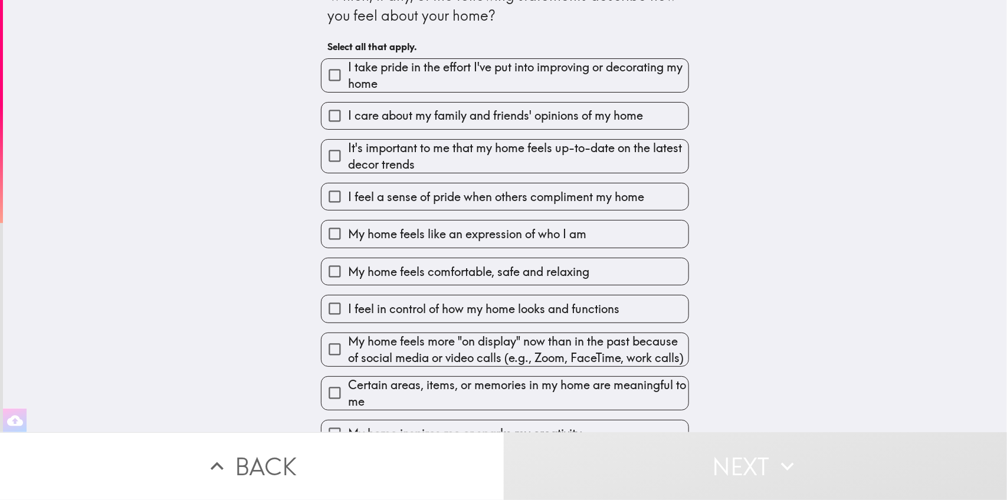
click at [465, 59] on span "I take pride in the effort I've put into improving or decorating my home" at bounding box center [518, 75] width 341 height 33
click at [348, 62] on input "I take pride in the effort I've put into improving or decorating my home" at bounding box center [335, 75] width 27 height 27
checkbox input "true"
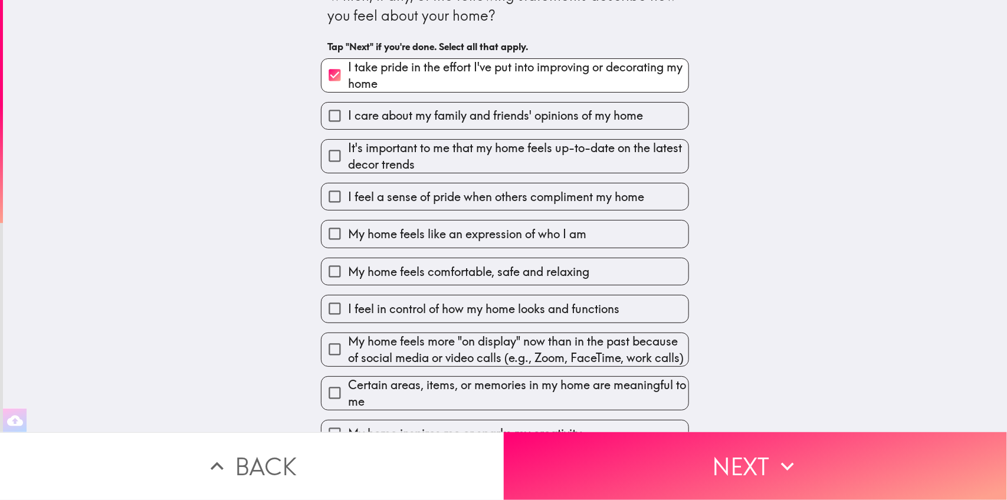
click at [457, 125] on label "I care about my family and friends' opinions of my home" at bounding box center [505, 116] width 367 height 27
click at [348, 125] on input "I care about my family and friends' opinions of my home" at bounding box center [335, 116] width 27 height 27
checkbox input "true"
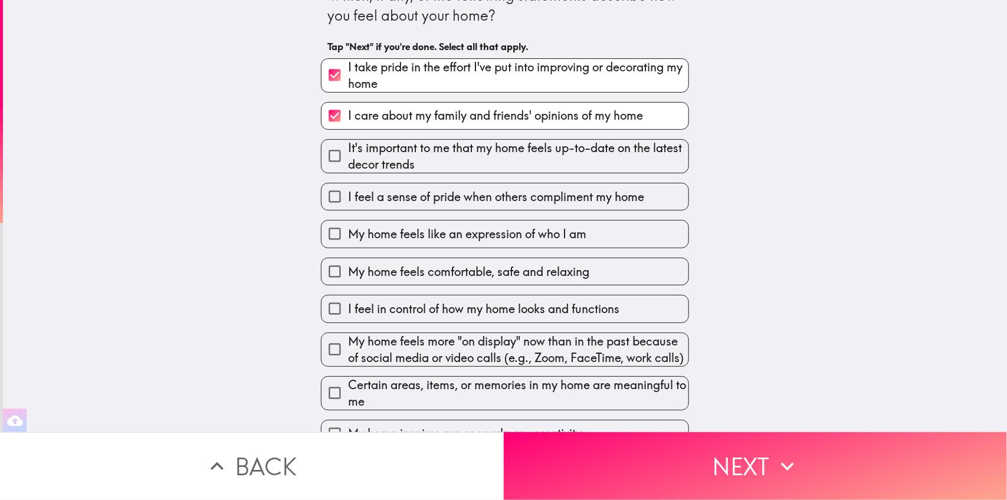
click at [457, 169] on span "It's important to me that my home feels up-to-date on the latest decor trends" at bounding box center [518, 156] width 341 height 33
click at [348, 169] on input "It's important to me that my home feels up-to-date on the latest decor trends" at bounding box center [335, 156] width 27 height 27
checkbox input "true"
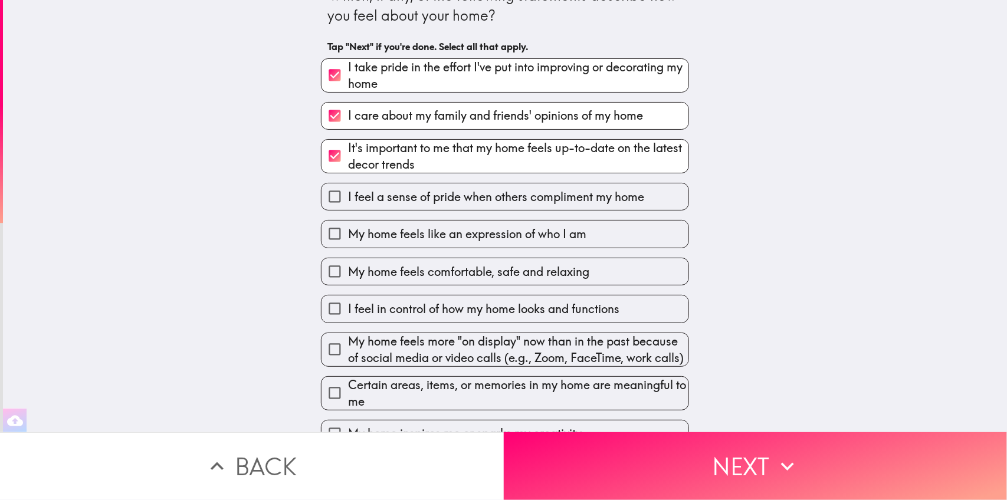
click at [455, 208] on label "I feel a sense of pride when others compliment my home" at bounding box center [505, 197] width 367 height 27
click at [348, 208] on input "I feel a sense of pride when others compliment my home" at bounding box center [335, 197] width 27 height 27
checkbox input "true"
click at [452, 239] on span "My home feels like an expression of who I am" at bounding box center [467, 234] width 238 height 17
click at [348, 239] on input "My home feels like an expression of who I am" at bounding box center [335, 234] width 27 height 27
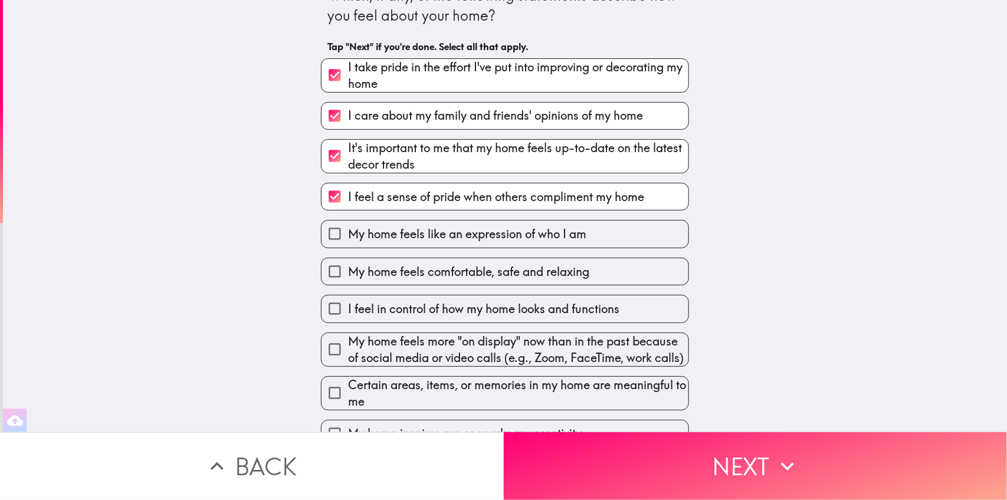
checkbox input "true"
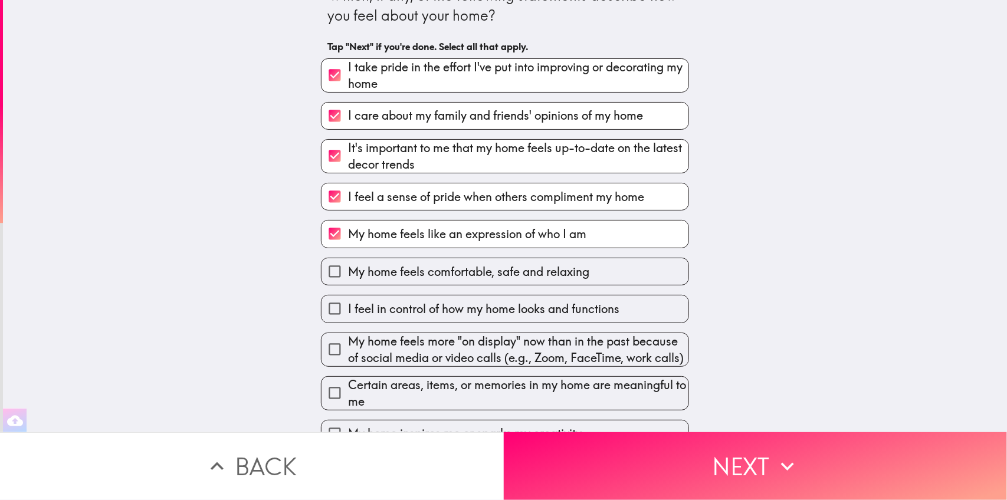
click at [446, 276] on span "My home feels comfortable, safe and relaxing" at bounding box center [468, 272] width 241 height 17
click at [348, 276] on input "My home feels comfortable, safe and relaxing" at bounding box center [335, 272] width 27 height 27
checkbox input "true"
click at [443, 314] on span "I feel in control of how my home looks and functions" at bounding box center [483, 309] width 271 height 17
click at [348, 314] on input "I feel in control of how my home looks and functions" at bounding box center [335, 309] width 27 height 27
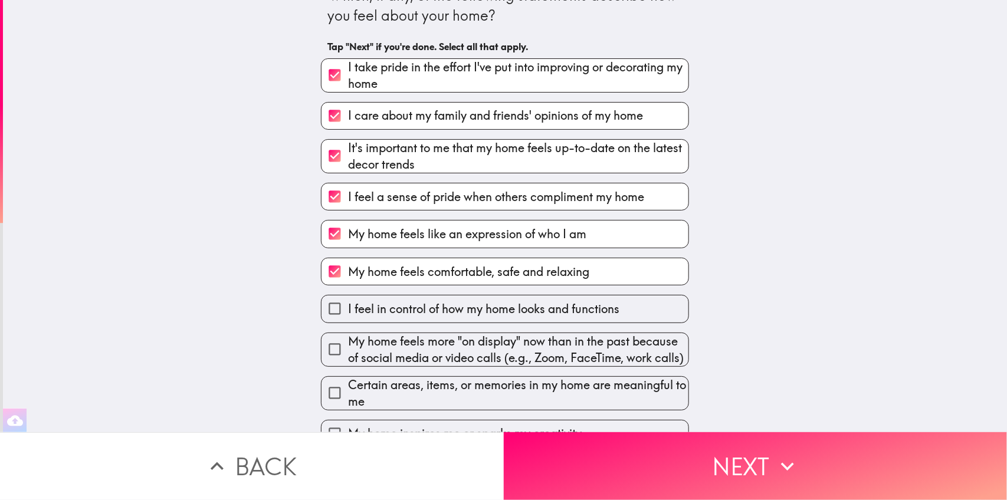
checkbox input "true"
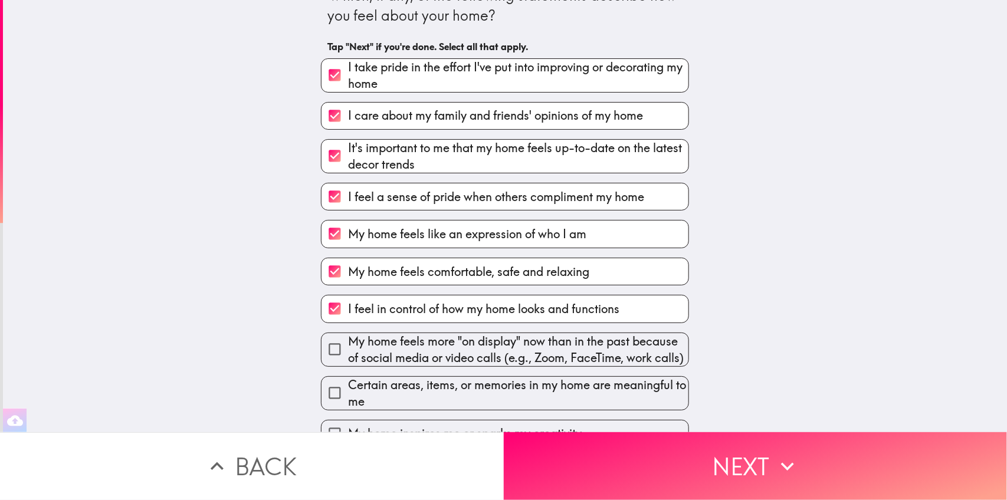
click at [437, 358] on span "My home feels more "on display" now than in the past because of social media or…" at bounding box center [518, 349] width 341 height 33
click at [348, 358] on input "My home feels more "on display" now than in the past because of social media or…" at bounding box center [335, 349] width 27 height 27
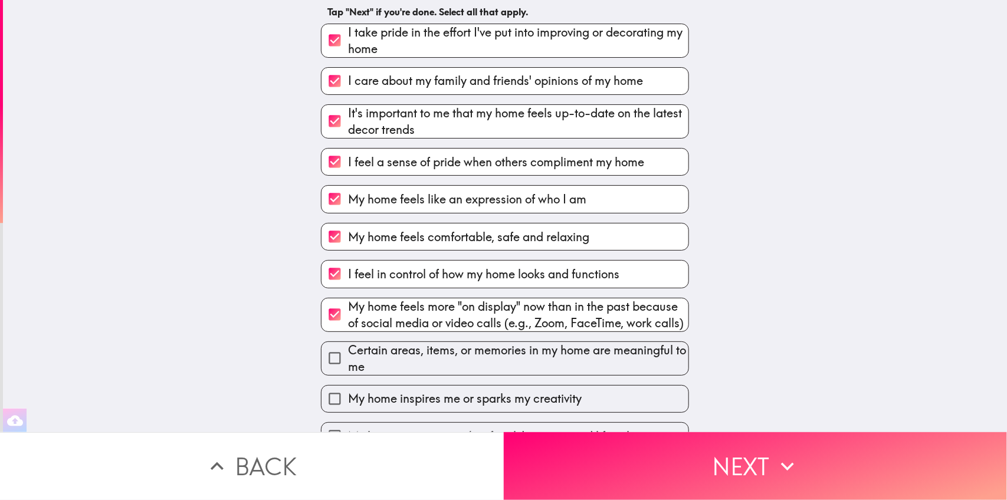
scroll to position [74, 0]
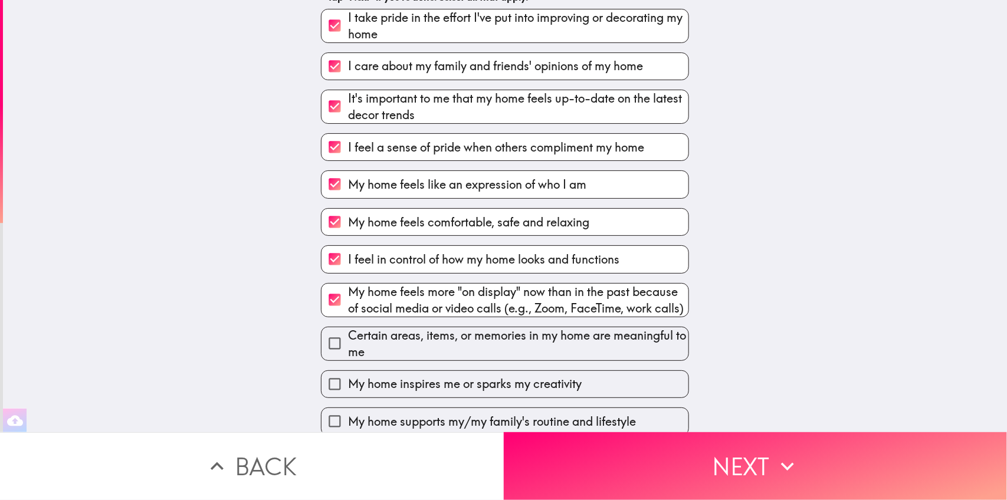
click at [453, 314] on span "My home feels more "on display" now than in the past because of social media or…" at bounding box center [518, 300] width 341 height 33
click at [348, 313] on input "My home feels more "on display" now than in the past because of social media or…" at bounding box center [335, 300] width 27 height 27
checkbox input "false"
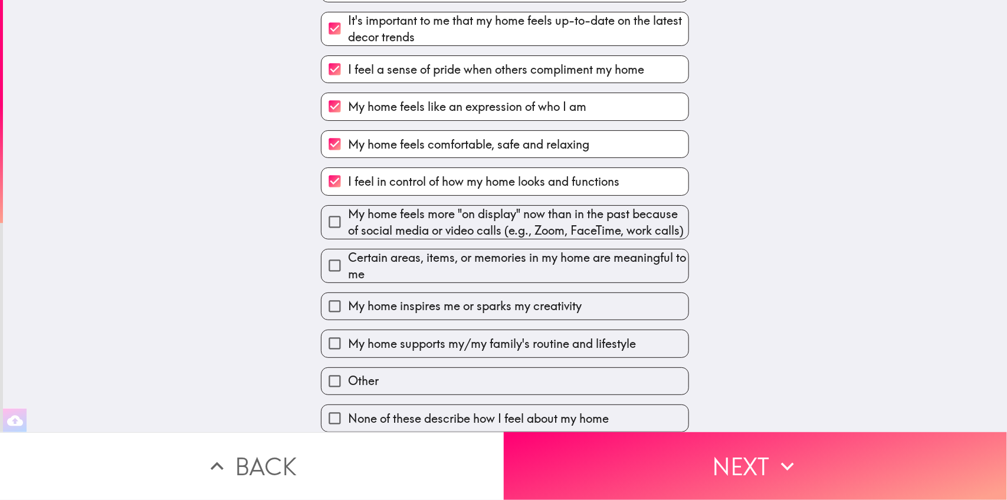
scroll to position [183, 0]
click at [462, 257] on span "Certain areas, items, or memories in my home are meaningful to me" at bounding box center [518, 266] width 341 height 33
click at [348, 257] on input "Certain areas, items, or memories in my home are meaningful to me" at bounding box center [335, 266] width 27 height 27
checkbox input "true"
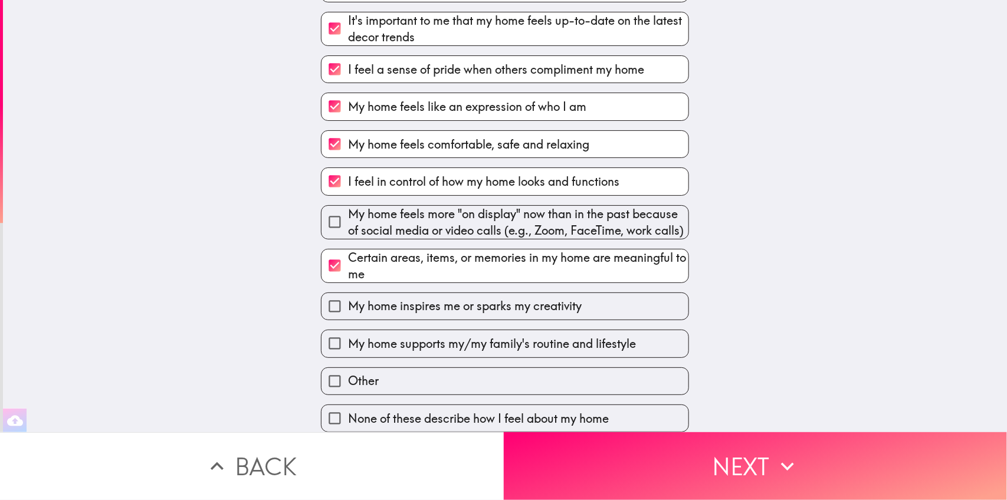
click at [453, 298] on span "My home inspires me or sparks my creativity" at bounding box center [465, 306] width 234 height 17
click at [348, 297] on input "My home inspires me or sparks my creativity" at bounding box center [335, 306] width 27 height 27
checkbox input "true"
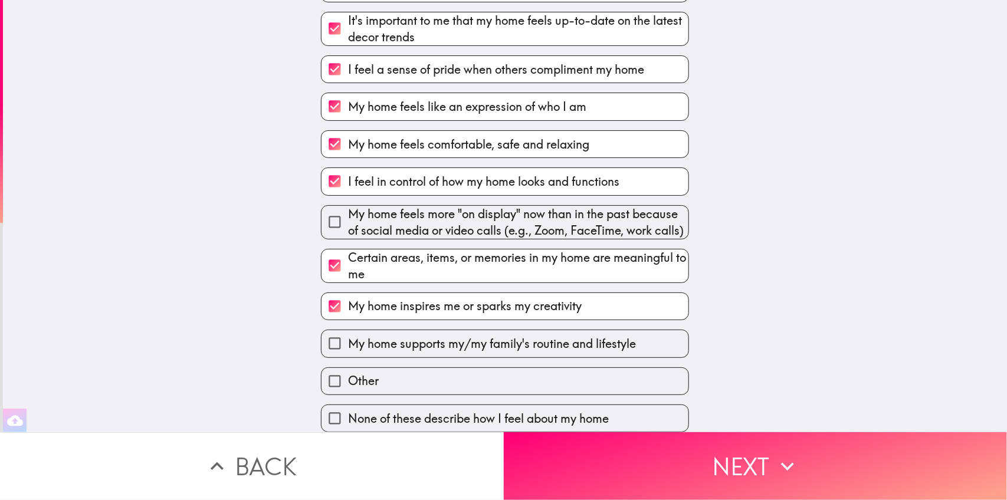
click at [447, 339] on span "My home supports my/my family's routine and lifestyle" at bounding box center [492, 344] width 288 height 17
click at [348, 339] on input "My home supports my/my family's routine and lifestyle" at bounding box center [335, 344] width 27 height 27
checkbox input "true"
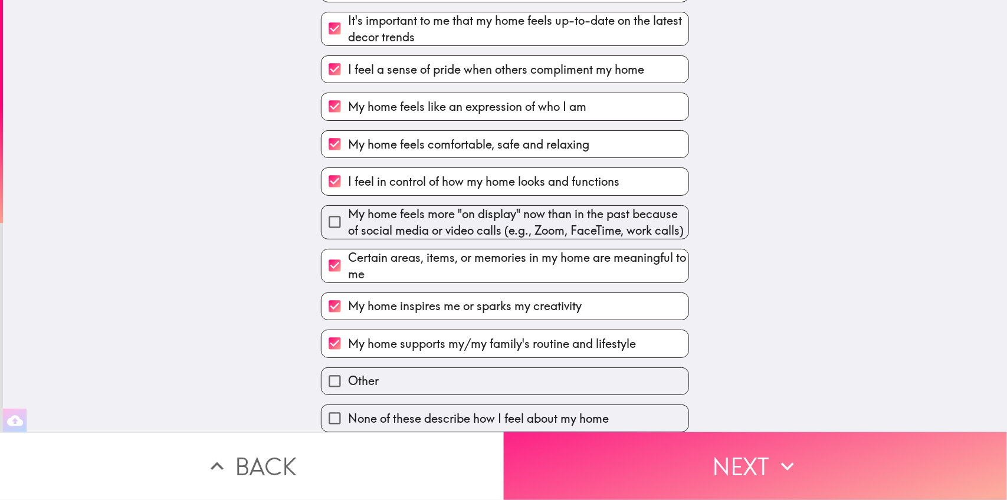
click at [564, 447] on button "Next" at bounding box center [756, 467] width 504 height 68
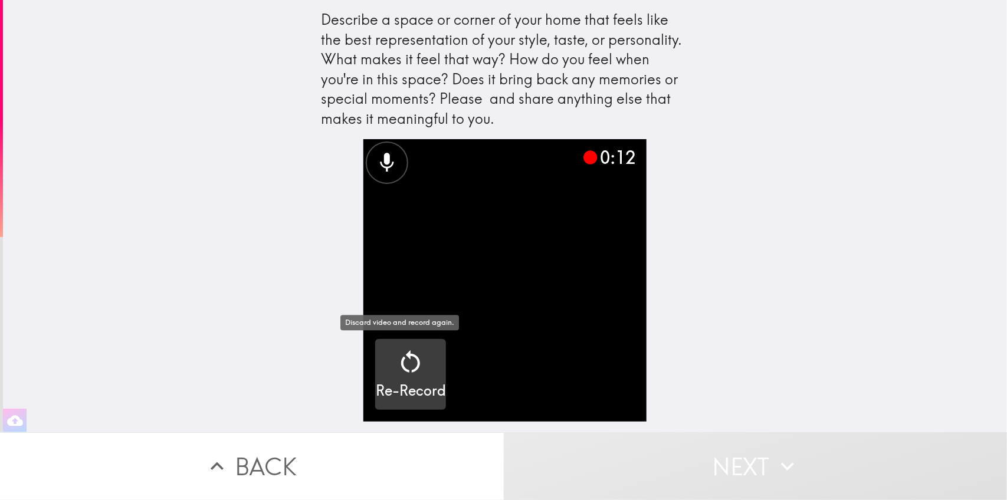
click at [411, 366] on icon "button" at bounding box center [411, 362] width 28 height 28
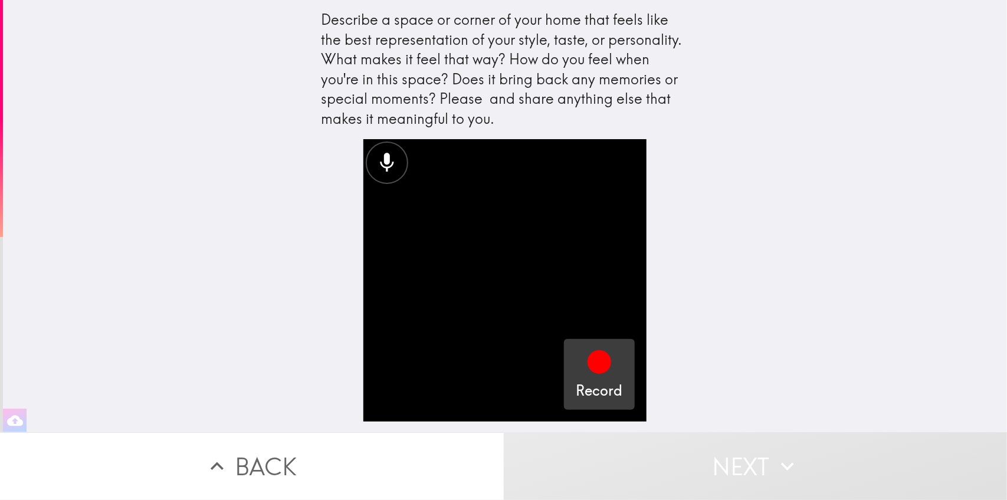
click at [588, 363] on icon "button" at bounding box center [600, 363] width 24 height 24
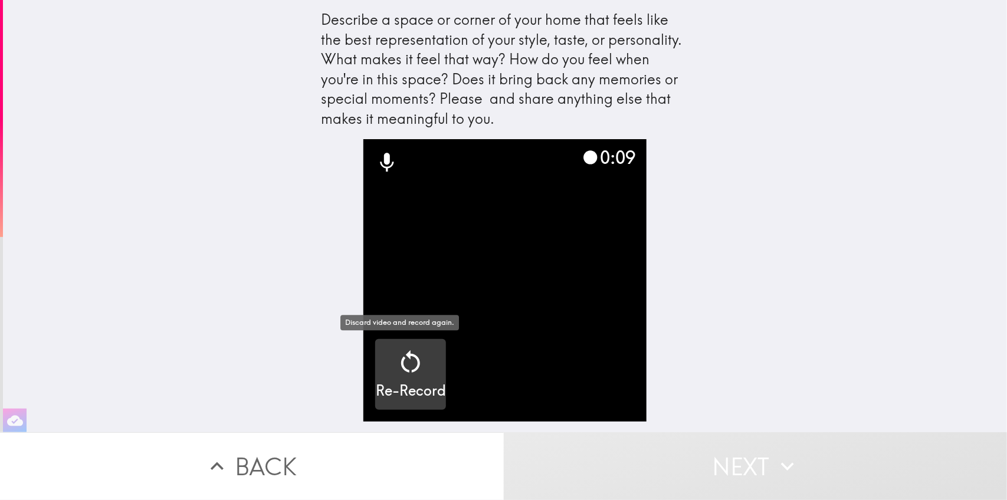
click at [397, 370] on icon "button" at bounding box center [411, 362] width 28 height 28
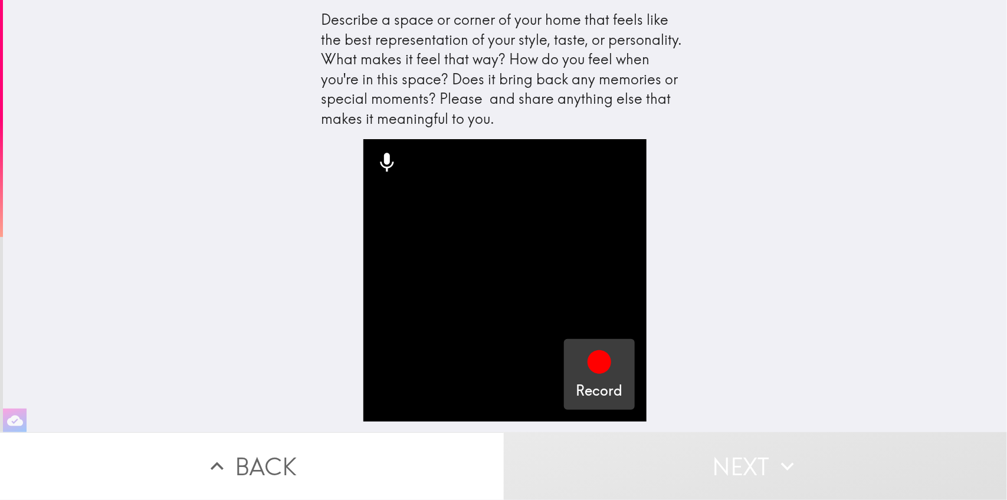
click at [588, 369] on icon "button" at bounding box center [600, 363] width 24 height 24
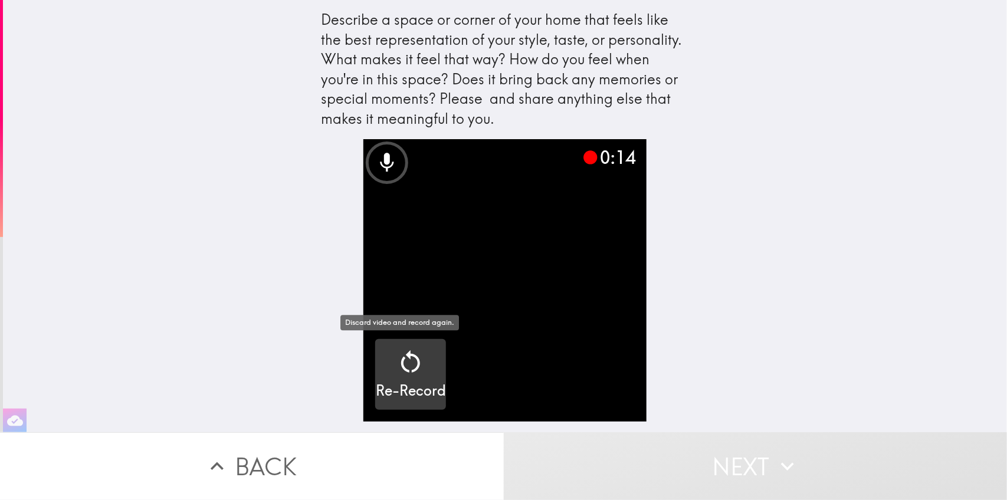
click at [424, 376] on div "Re-Record" at bounding box center [411, 374] width 70 height 53
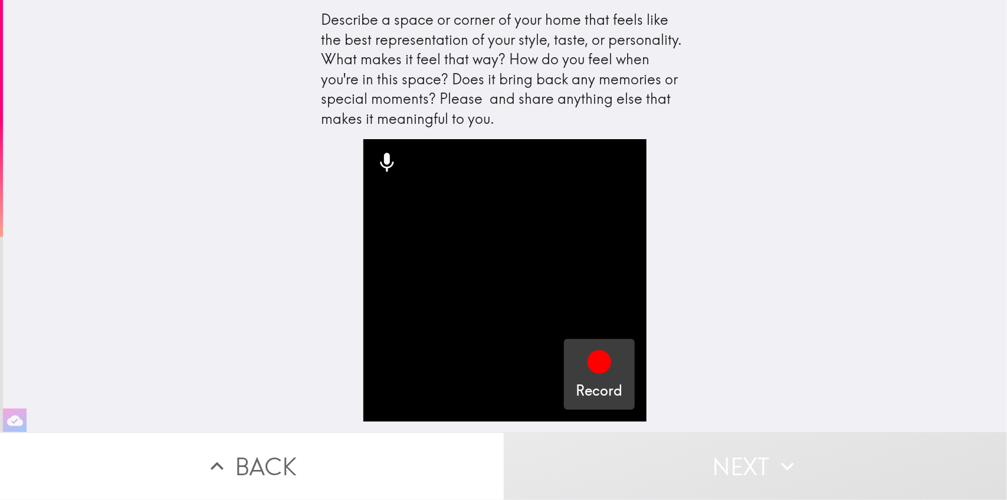
click at [585, 373] on icon "button" at bounding box center [599, 362] width 28 height 28
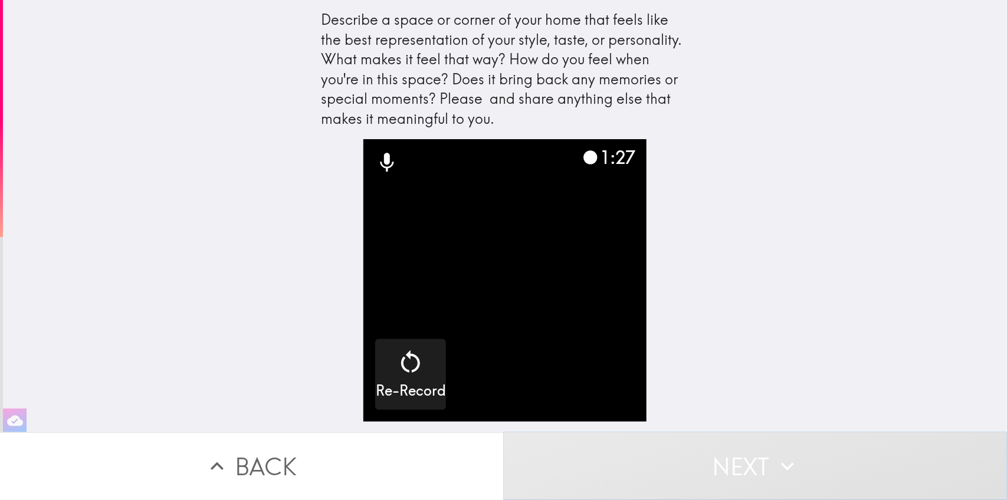
click at [711, 453] on button "Next" at bounding box center [756, 467] width 504 height 68
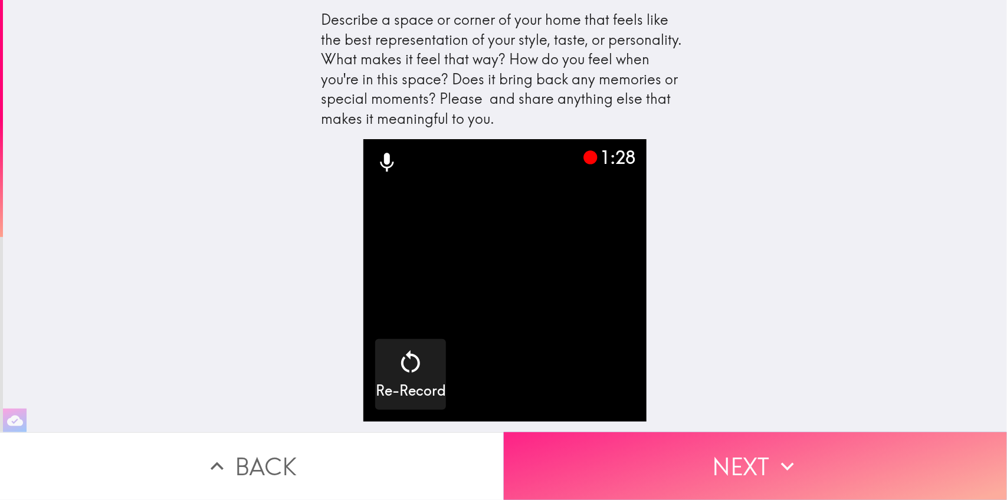
click at [711, 453] on button "Next" at bounding box center [756, 467] width 504 height 68
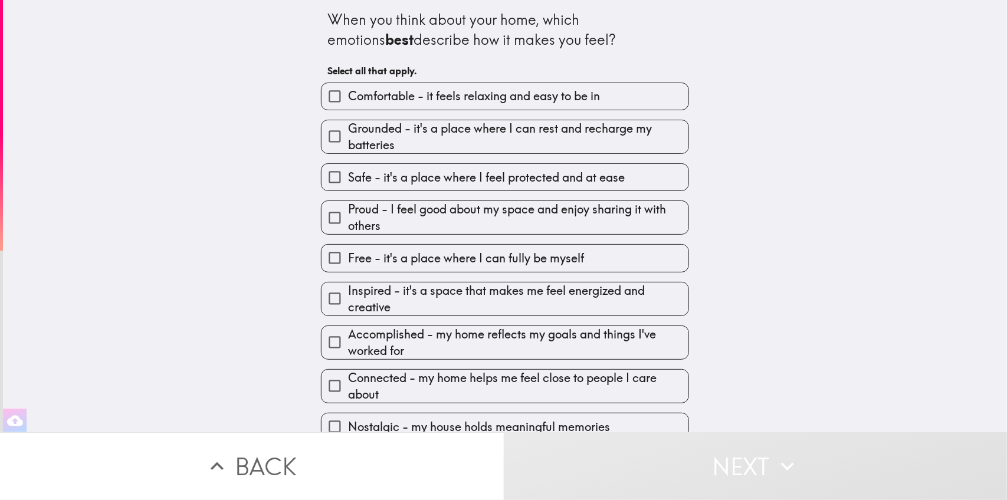
click at [497, 95] on span "Comfortable - it feels relaxing and easy to be in" at bounding box center [474, 96] width 252 height 17
click at [348, 95] on input "Comfortable - it feels relaxing and easy to be in" at bounding box center [335, 96] width 27 height 27
checkbox input "true"
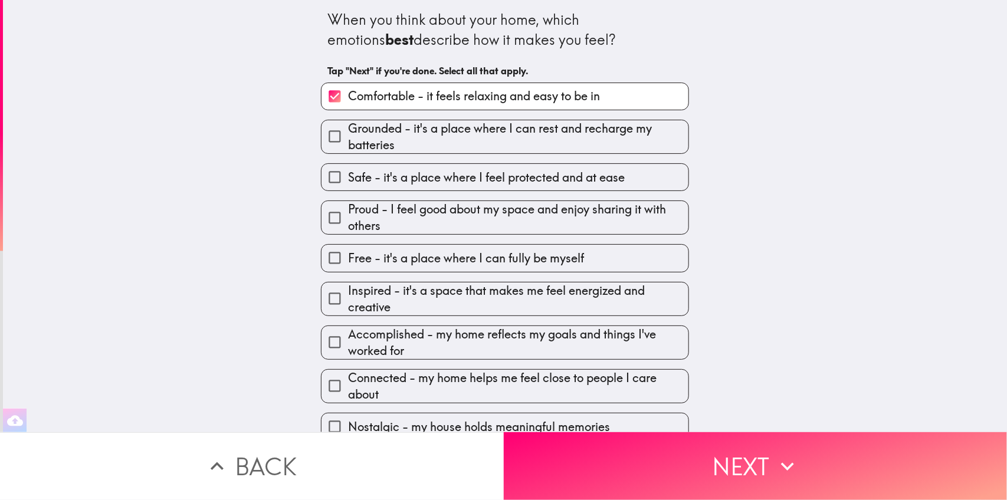
click at [487, 137] on span "Grounded - it's a place where I can rest and recharge my batteries" at bounding box center [518, 136] width 341 height 33
click at [348, 137] on input "Grounded - it's a place where I can rest and recharge my batteries" at bounding box center [335, 136] width 27 height 27
checkbox input "true"
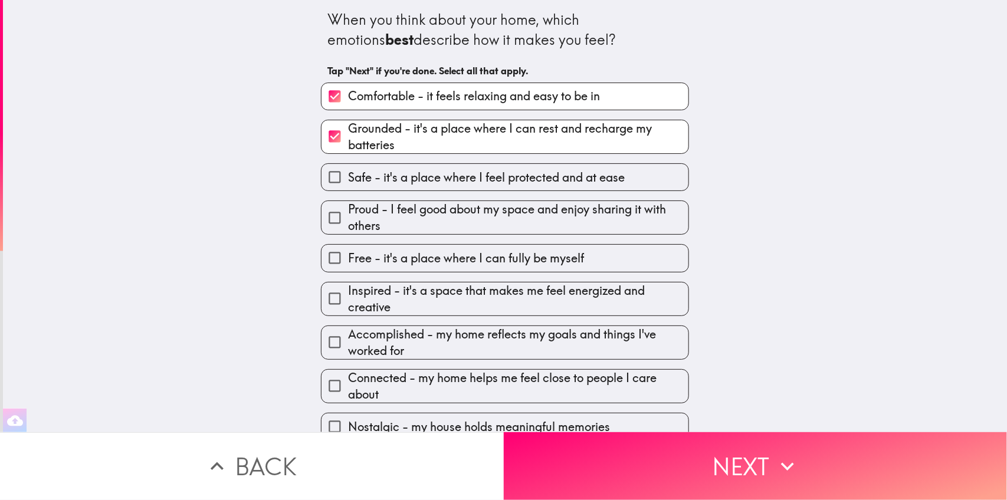
click at [473, 179] on span "Safe - it's a place where I feel protected and at ease" at bounding box center [486, 177] width 277 height 17
click at [348, 179] on input "Safe - it's a place where I feel protected and at ease" at bounding box center [335, 177] width 27 height 27
checkbox input "true"
click at [459, 223] on span "Proud - I feel good about my space and enjoy sharing it with others" at bounding box center [518, 217] width 341 height 33
click at [348, 223] on input "Proud - I feel good about my space and enjoy sharing it with others" at bounding box center [335, 218] width 27 height 27
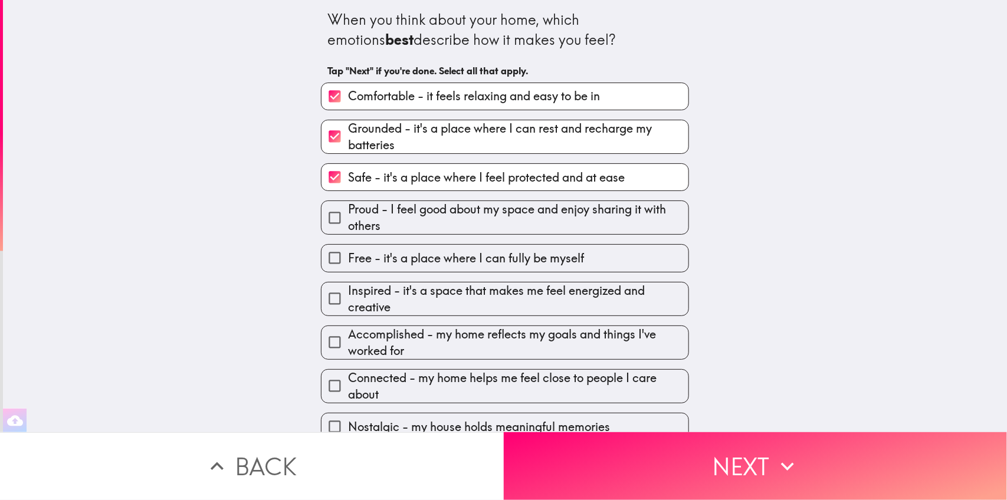
checkbox input "true"
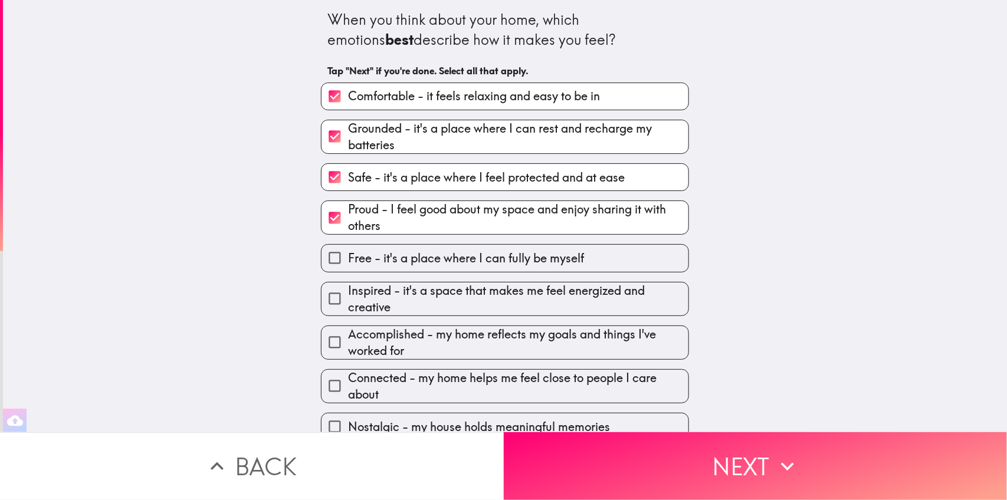
click at [447, 264] on span "Free - it's a place where I can fully be myself" at bounding box center [466, 258] width 236 height 17
click at [348, 264] on input "Free - it's a place where I can fully be myself" at bounding box center [335, 258] width 27 height 27
checkbox input "true"
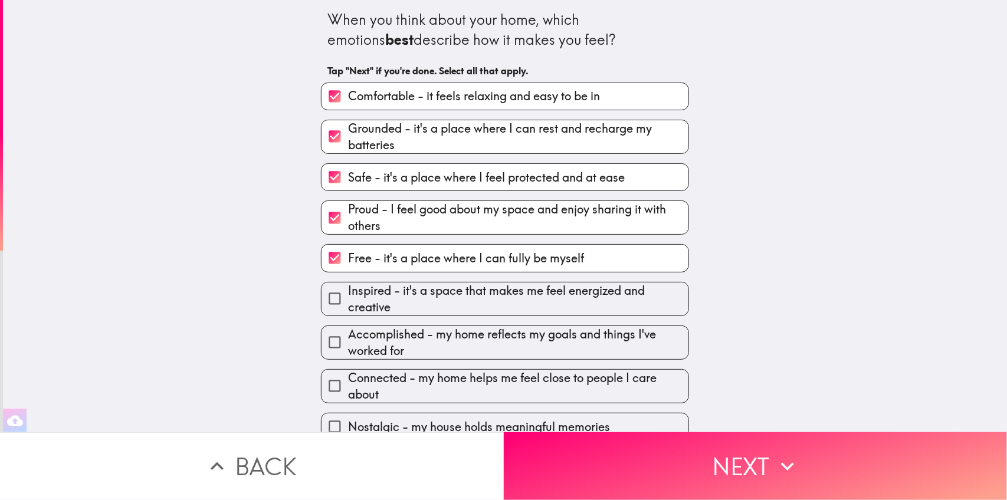
click at [440, 296] on span "Inspired - it's a space that makes me feel energized and creative" at bounding box center [518, 299] width 341 height 33
click at [348, 296] on input "Inspired - it's a space that makes me feel energized and creative" at bounding box center [335, 299] width 27 height 27
checkbox input "true"
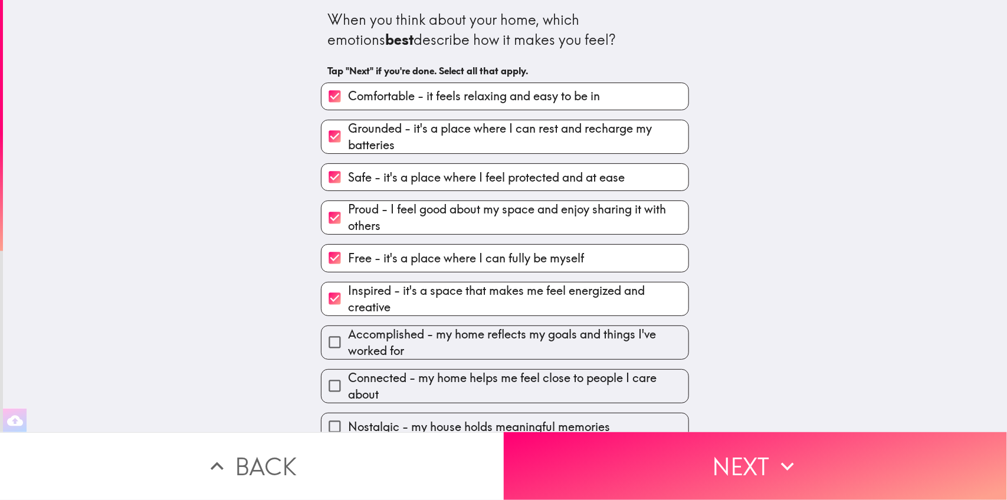
click at [432, 331] on span "Accomplished - my home reflects my goals and things I've worked for" at bounding box center [518, 342] width 341 height 33
click at [348, 331] on input "Accomplished - my home reflects my goals and things I've worked for" at bounding box center [335, 342] width 27 height 27
checkbox input "true"
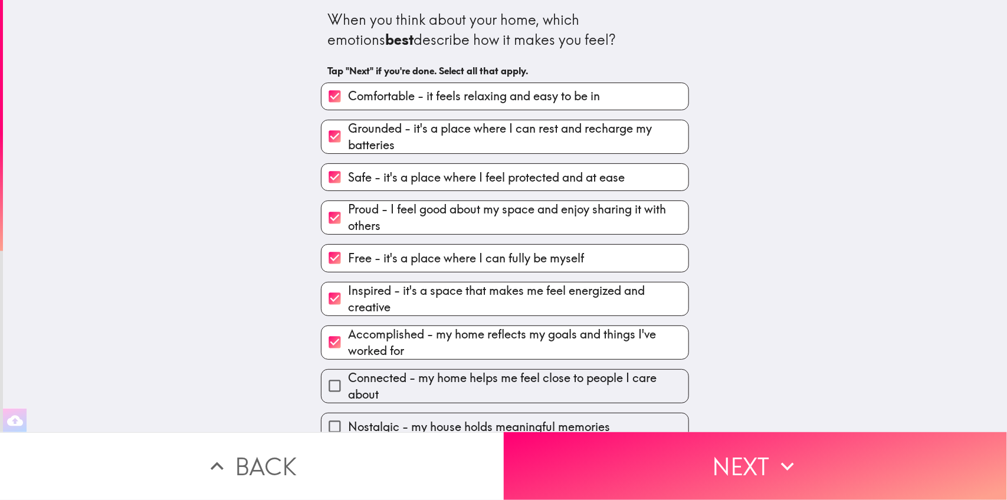
click at [424, 373] on span "Connected - my home helps me feel close to people I care about" at bounding box center [518, 386] width 341 height 33
click at [348, 373] on input "Connected - my home helps me feel close to people I care about" at bounding box center [335, 386] width 27 height 27
checkbox input "true"
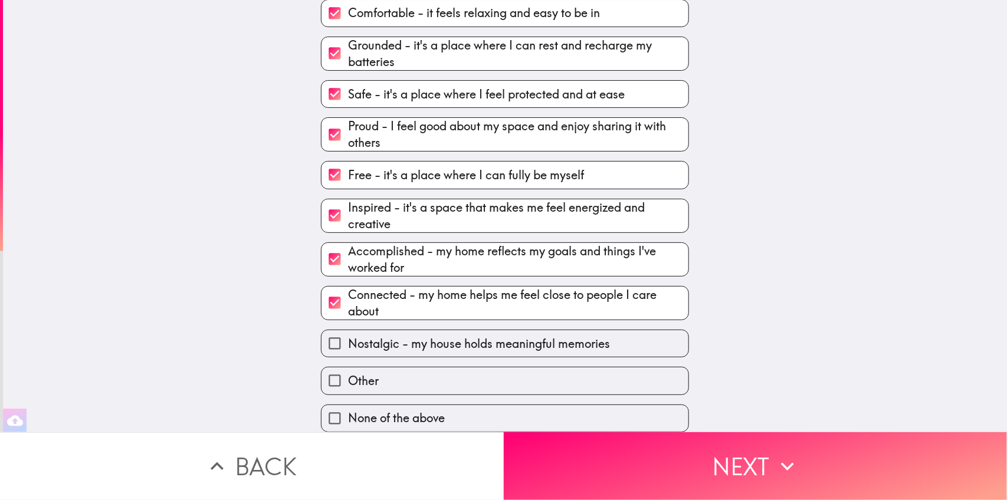
scroll to position [96, 0]
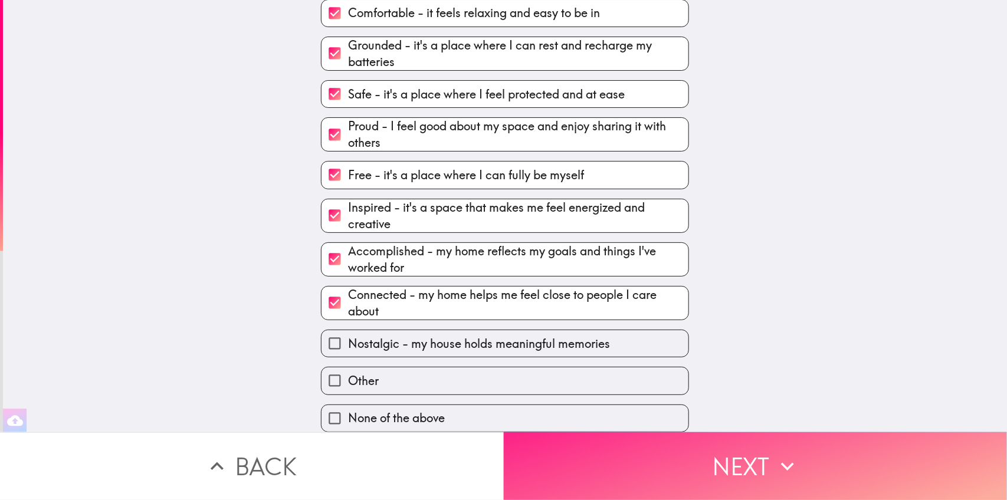
click at [601, 455] on button "Next" at bounding box center [756, 467] width 504 height 68
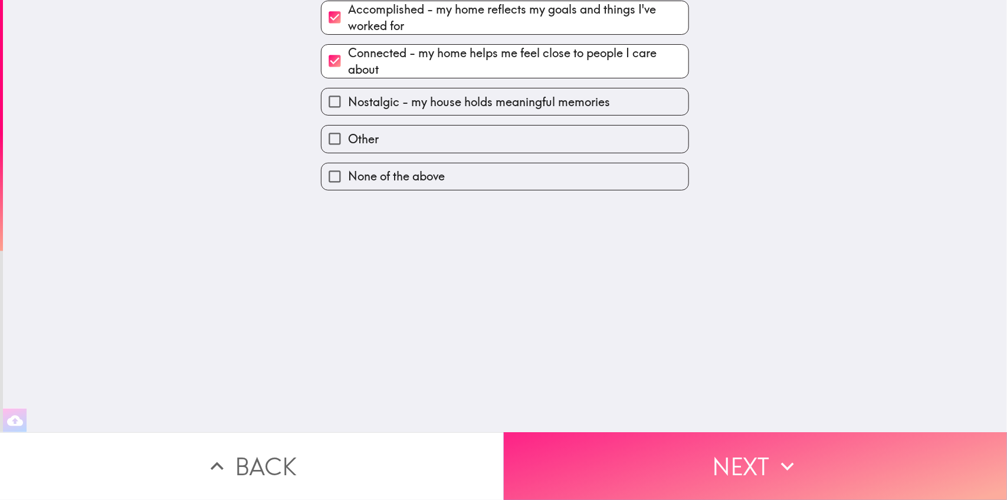
scroll to position [0, 0]
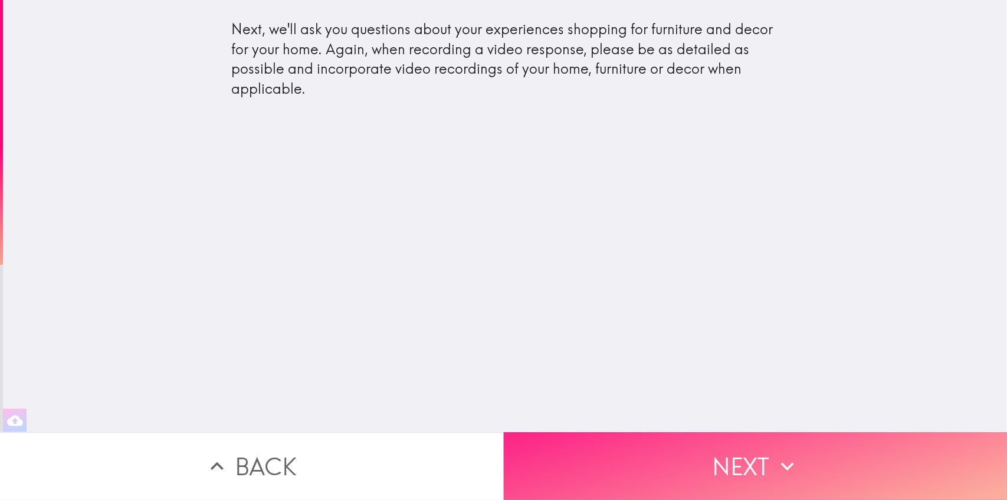
click at [548, 436] on button "Next" at bounding box center [756, 467] width 504 height 68
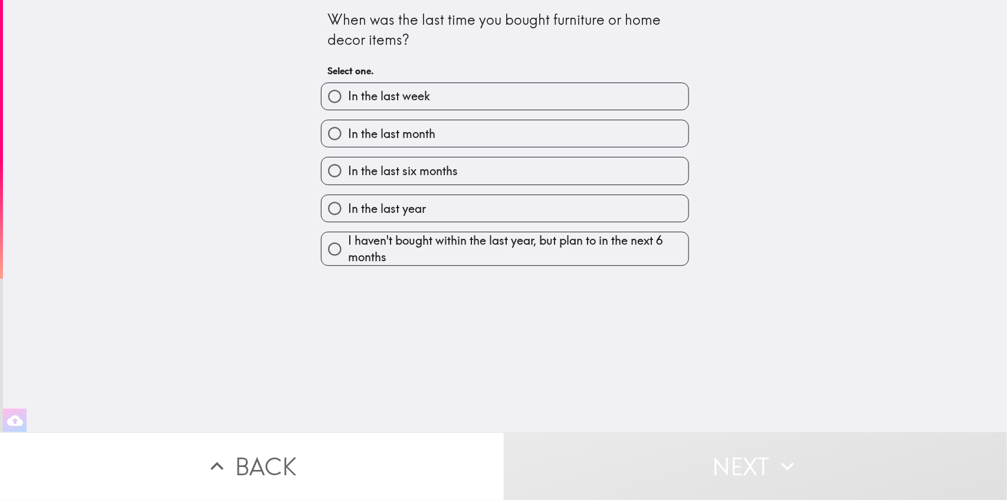
click at [444, 172] on span "In the last six months" at bounding box center [403, 171] width 110 height 17
click at [348, 172] on input "In the last six months" at bounding box center [335, 171] width 27 height 27
radio input "true"
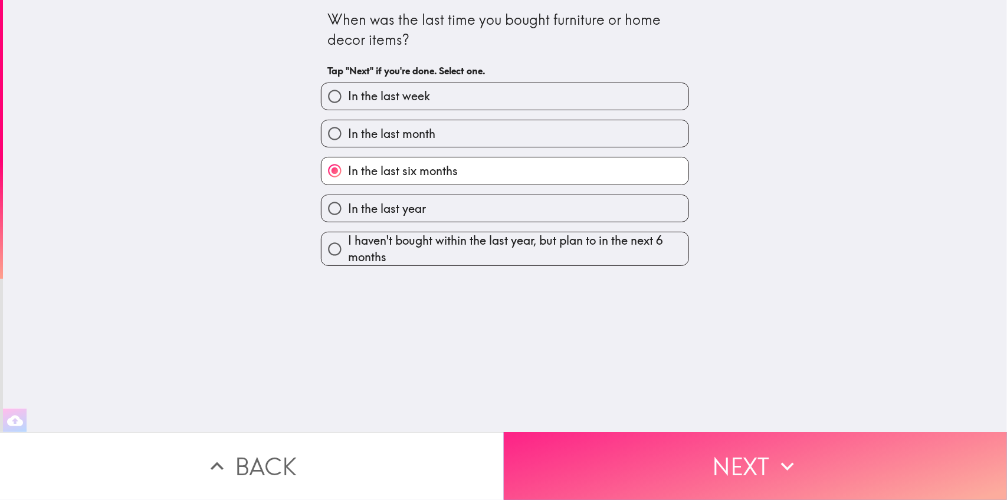
click at [565, 446] on button "Next" at bounding box center [756, 467] width 504 height 68
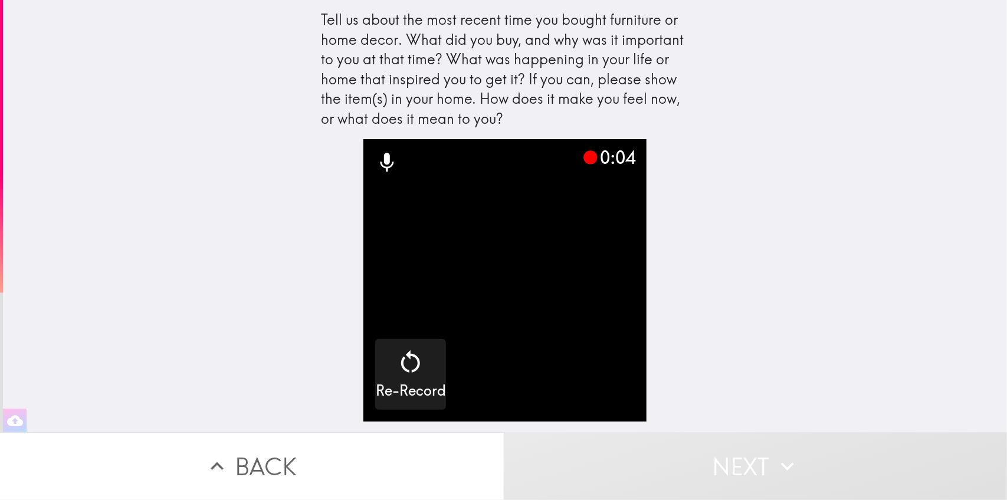
click at [497, 351] on video "button" at bounding box center [505, 280] width 283 height 283
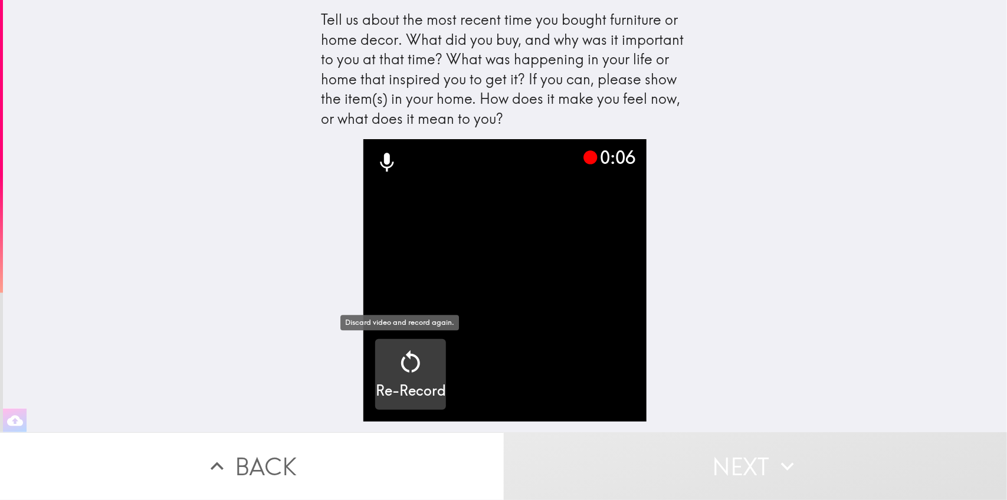
click at [411, 361] on icon "button" at bounding box center [411, 362] width 28 height 28
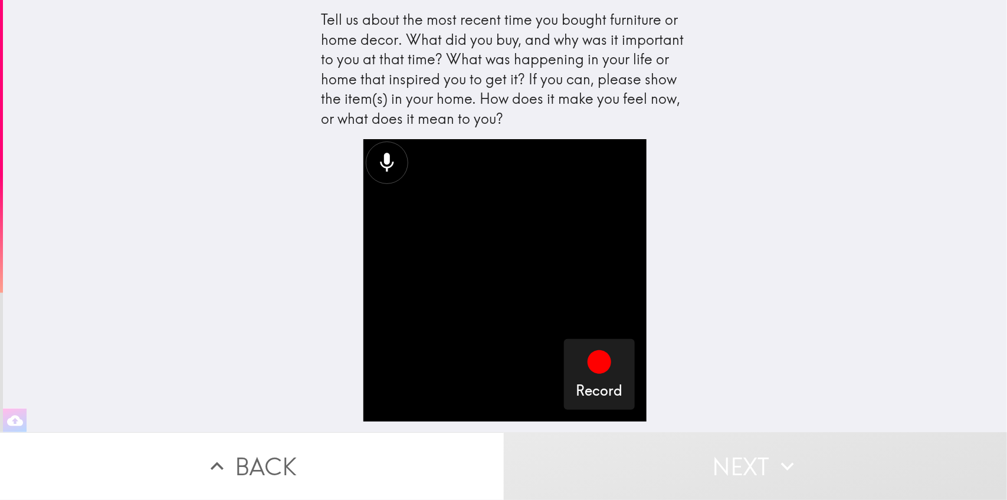
click at [549, 352] on video "button" at bounding box center [505, 280] width 283 height 283
click at [576, 352] on div "Record" at bounding box center [599, 374] width 47 height 53
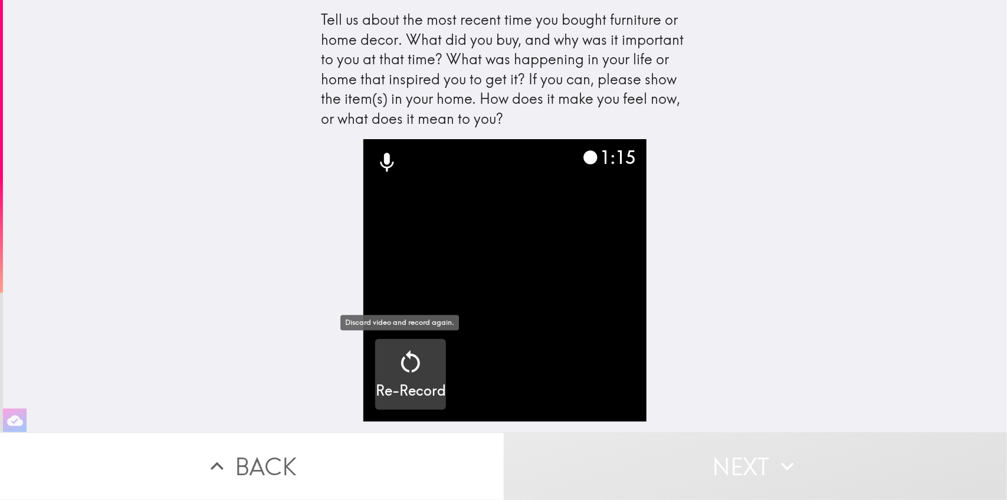
click at [397, 369] on icon "button" at bounding box center [411, 362] width 28 height 28
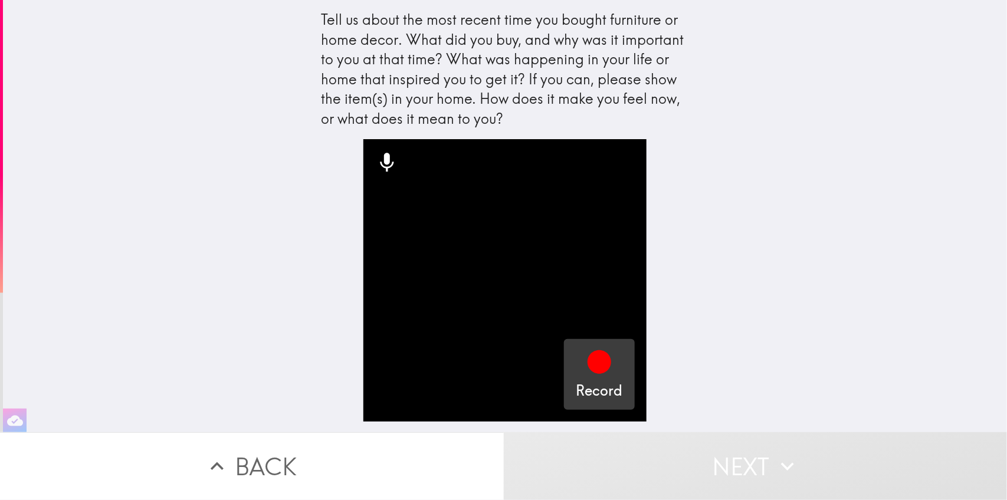
click at [588, 358] on icon "button" at bounding box center [600, 363] width 24 height 24
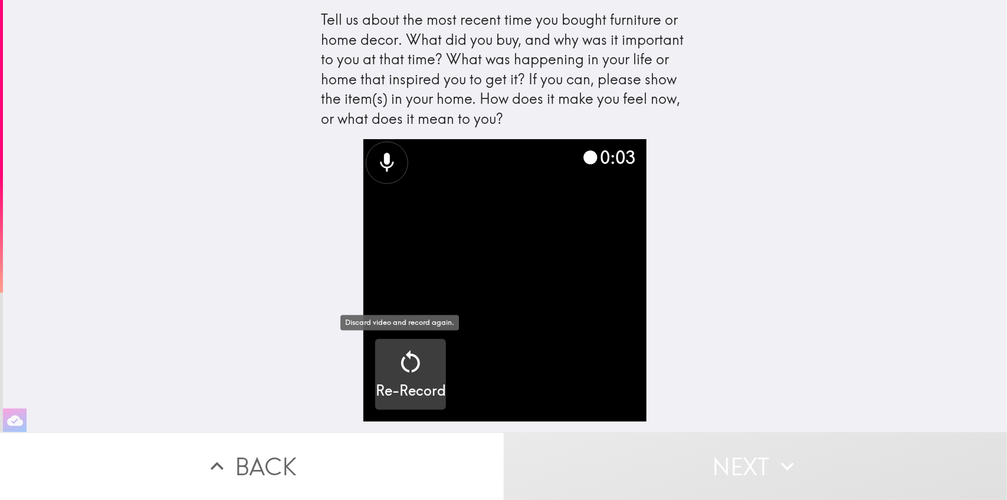
click at [390, 388] on h5 "Re-Record" at bounding box center [411, 391] width 70 height 20
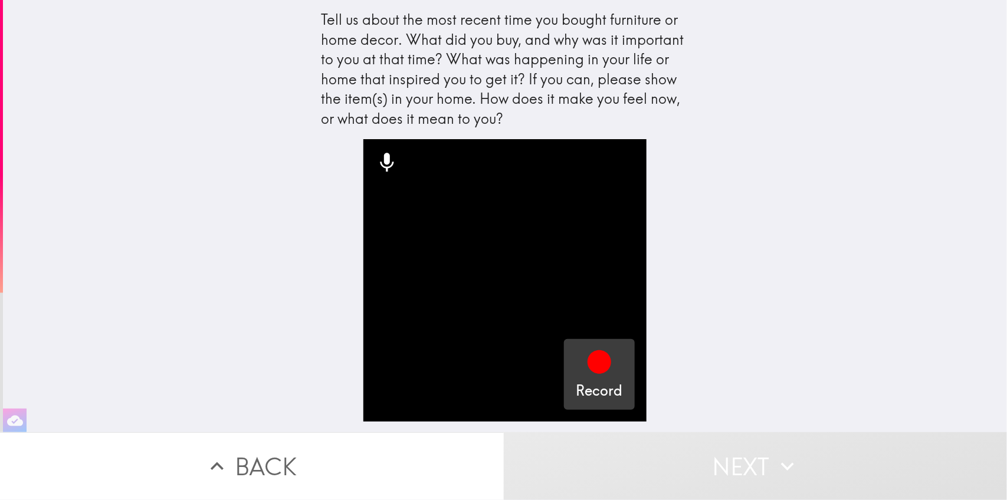
click at [594, 379] on div "button" at bounding box center [599, 364] width 28 height 33
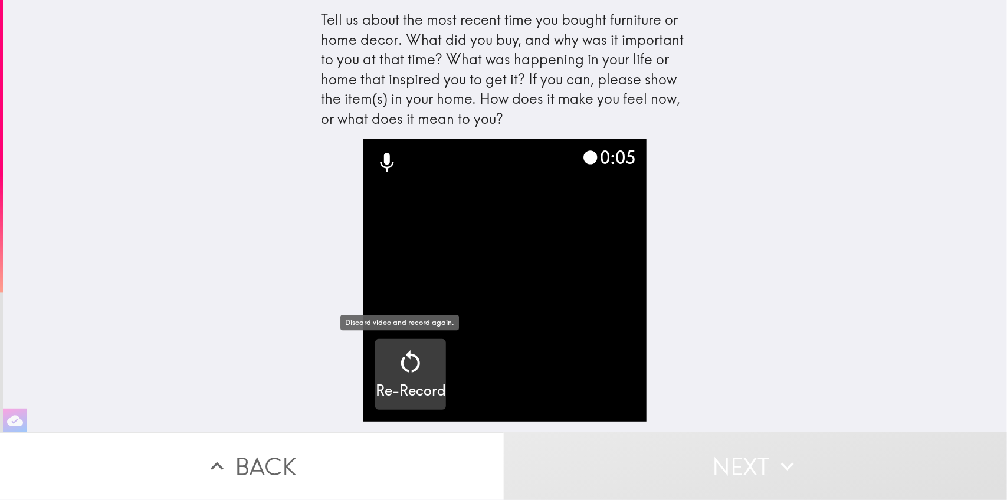
click at [409, 367] on icon "button" at bounding box center [411, 362] width 28 height 28
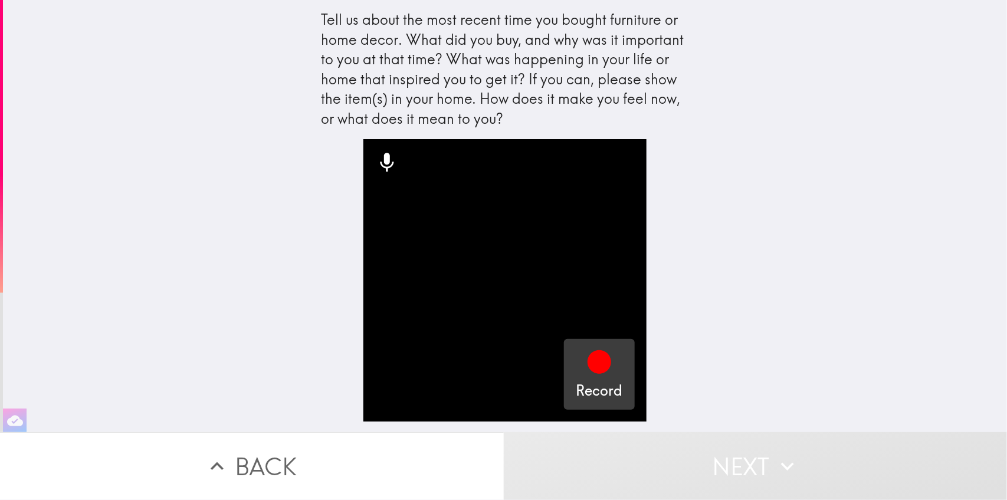
click at [597, 368] on icon "button" at bounding box center [600, 363] width 24 height 24
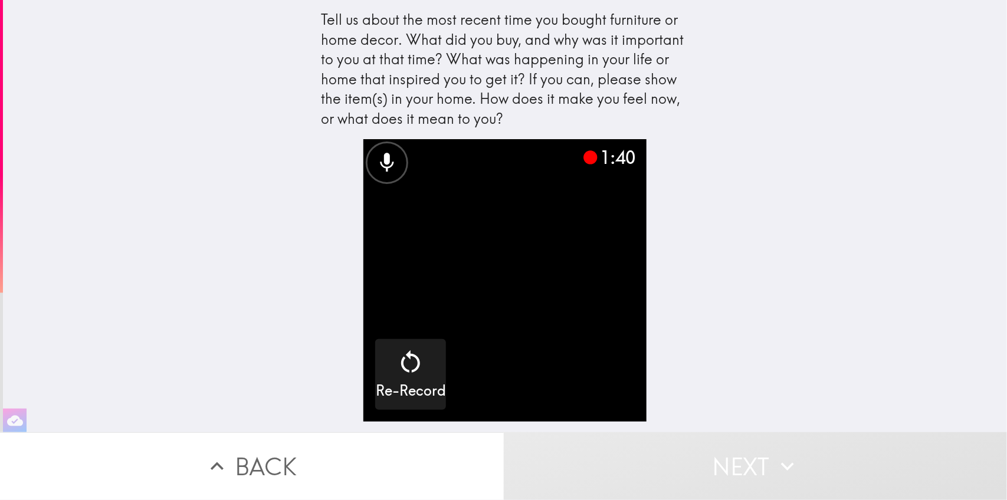
click at [534, 350] on video "button" at bounding box center [505, 280] width 283 height 283
click at [718, 460] on button "Next" at bounding box center [756, 467] width 504 height 68
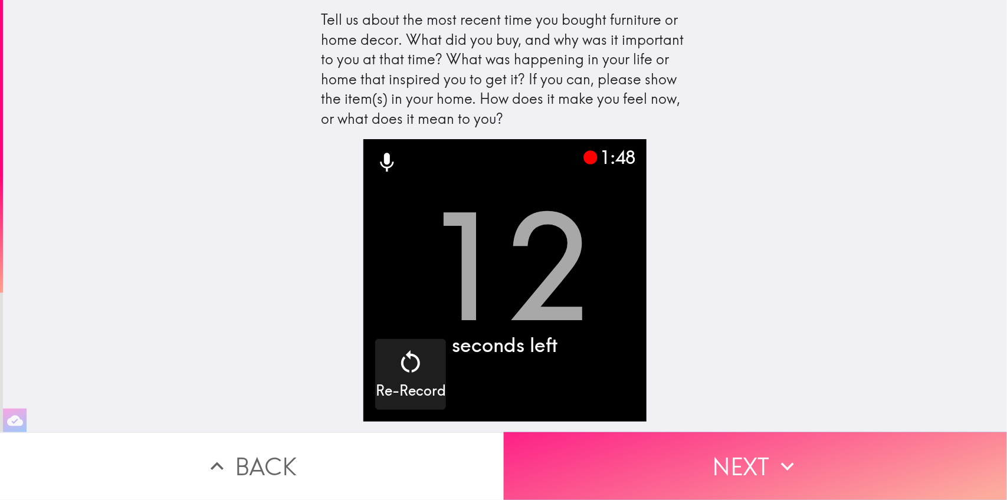
click at [600, 446] on button "Next" at bounding box center [756, 467] width 504 height 68
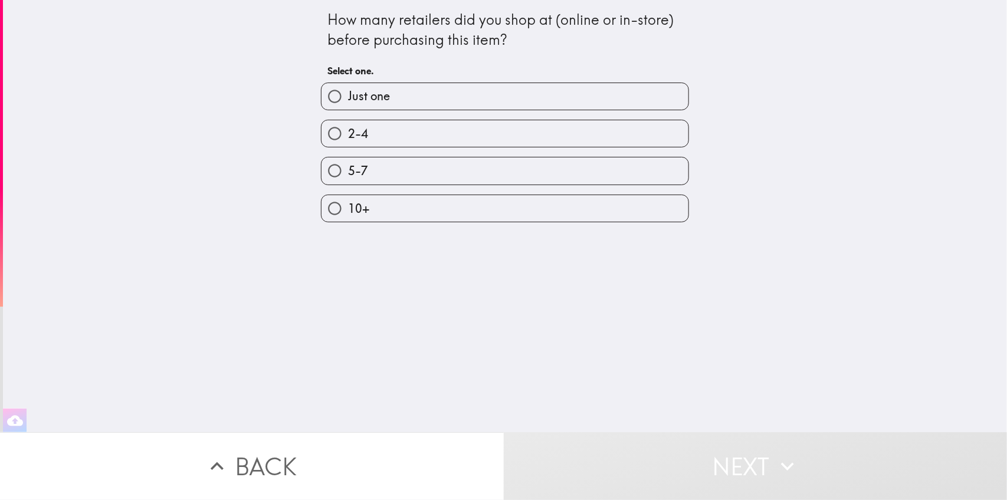
click at [429, 439] on button "Back" at bounding box center [252, 467] width 504 height 68
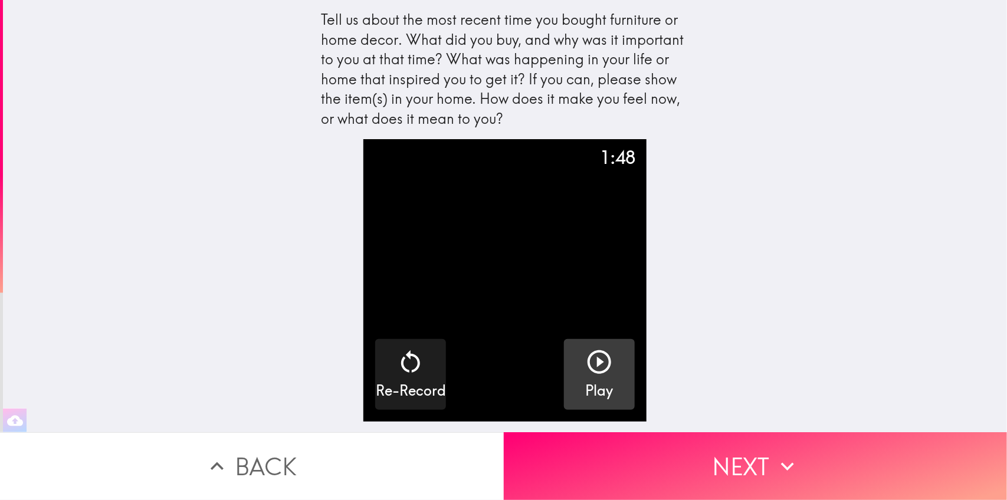
click at [588, 369] on icon "button" at bounding box center [600, 363] width 24 height 24
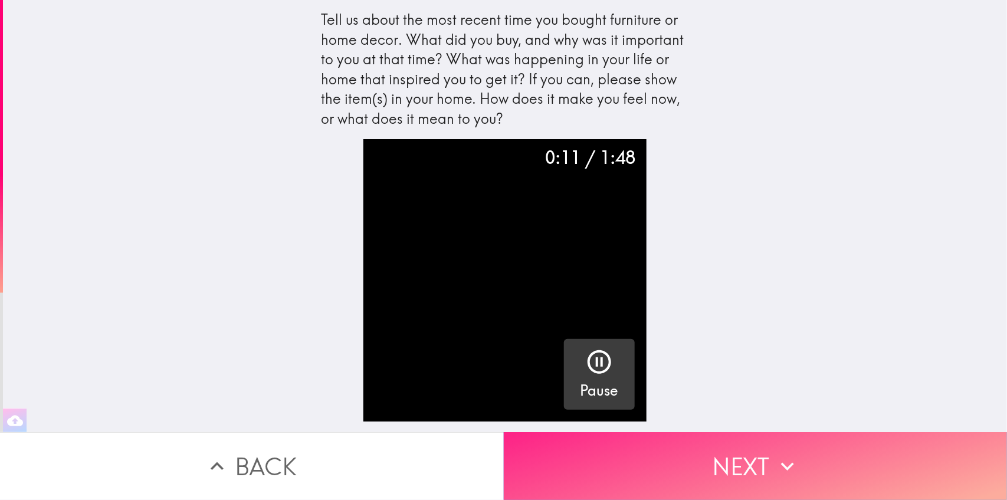
click at [591, 443] on button "Next" at bounding box center [756, 467] width 504 height 68
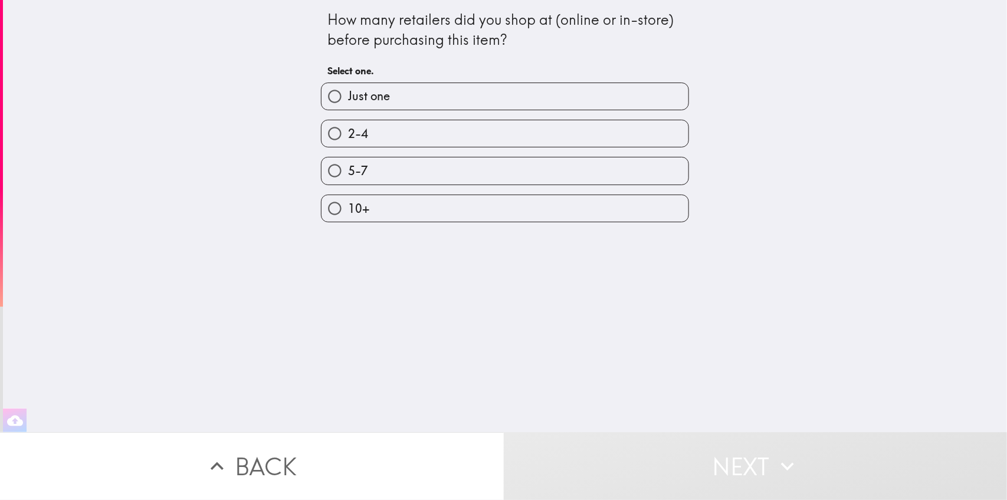
click at [482, 134] on label "2-4" at bounding box center [505, 133] width 367 height 27
click at [348, 134] on input "2-4" at bounding box center [335, 133] width 27 height 27
radio input "true"
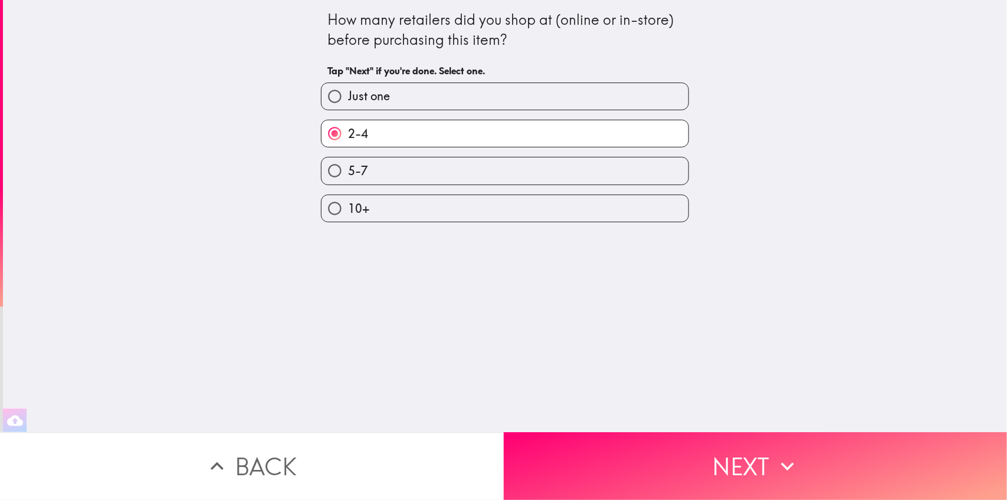
click at [522, 91] on label "Just one" at bounding box center [505, 96] width 367 height 27
click at [348, 91] on input "Just one" at bounding box center [335, 96] width 27 height 27
radio input "true"
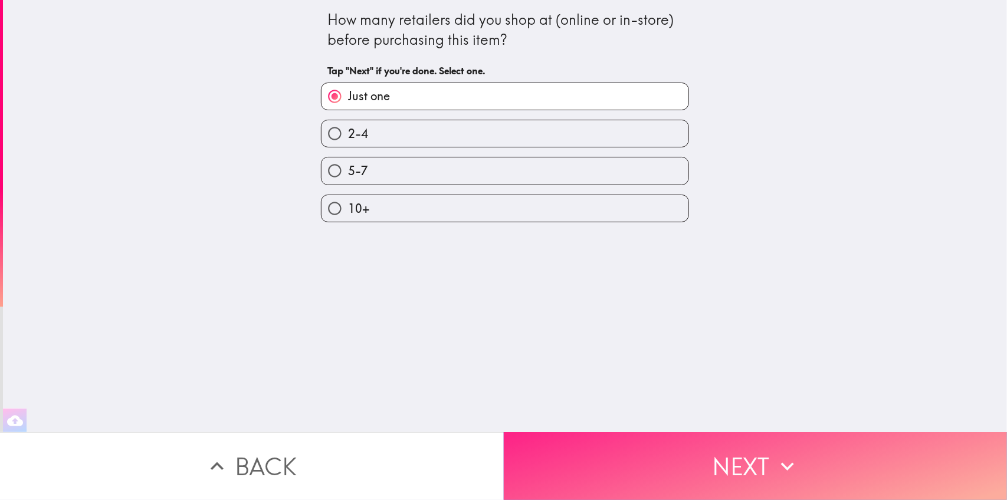
click at [589, 470] on button "Next" at bounding box center [756, 467] width 504 height 68
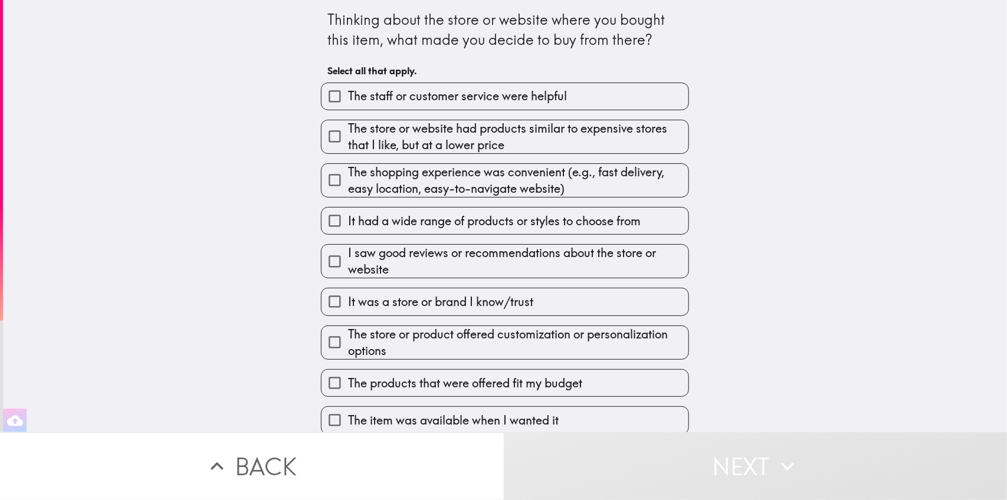
click at [473, 193] on span "The shopping experience was convenient (e.g., fast delivery, easy location, eas…" at bounding box center [518, 180] width 341 height 33
click at [348, 193] on input "The shopping experience was convenient (e.g., fast delivery, easy location, eas…" at bounding box center [335, 180] width 27 height 27
checkbox input "true"
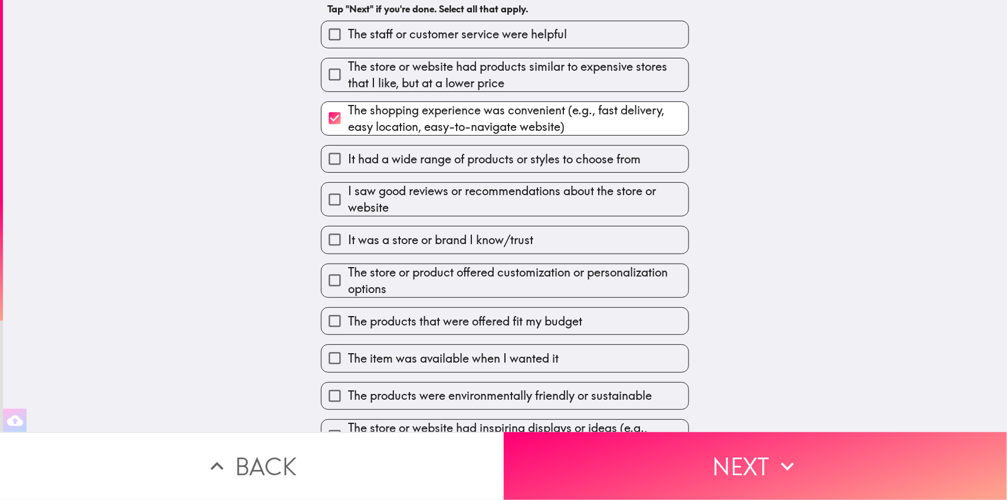
scroll to position [98, 0]
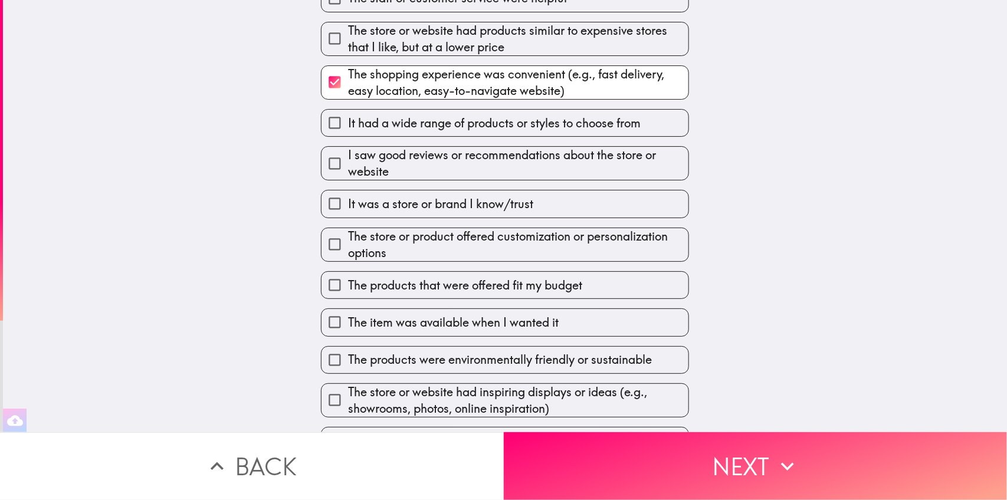
click at [465, 169] on span "I saw good reviews or recommendations about the store or website" at bounding box center [518, 163] width 341 height 33
click at [348, 169] on input "I saw good reviews or recommendations about the store or website" at bounding box center [335, 164] width 27 height 27
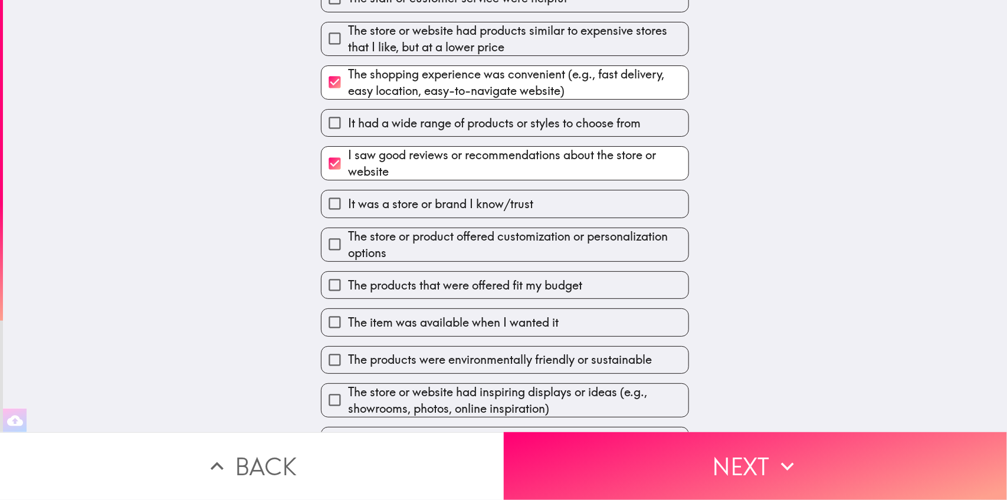
click at [465, 169] on span "I saw good reviews or recommendations about the store or website" at bounding box center [518, 163] width 341 height 33
click at [348, 169] on input "I saw good reviews or recommendations about the store or website" at bounding box center [335, 164] width 27 height 27
checkbox input "false"
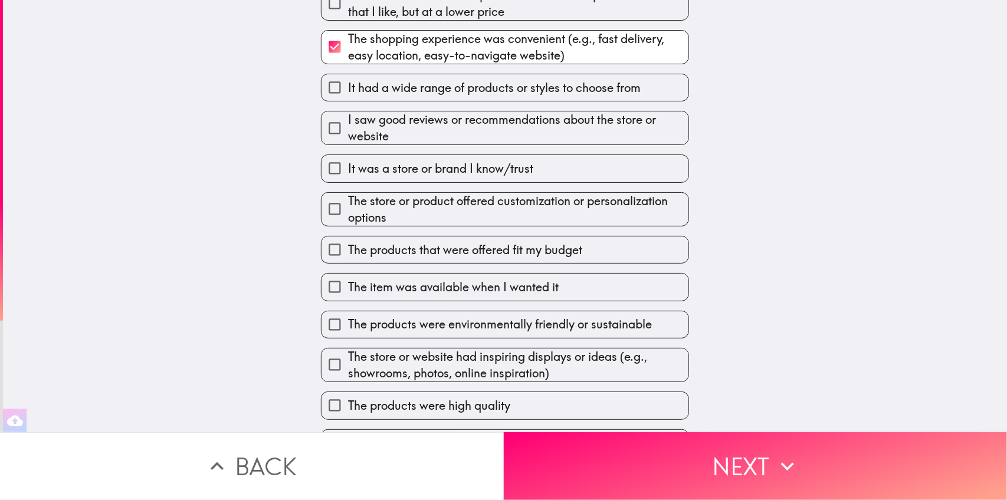
scroll to position [135, 0]
click at [457, 169] on span "It was a store or brand I know/trust" at bounding box center [440, 167] width 185 height 17
click at [348, 169] on input "It was a store or brand I know/trust" at bounding box center [335, 167] width 27 height 27
checkbox input "true"
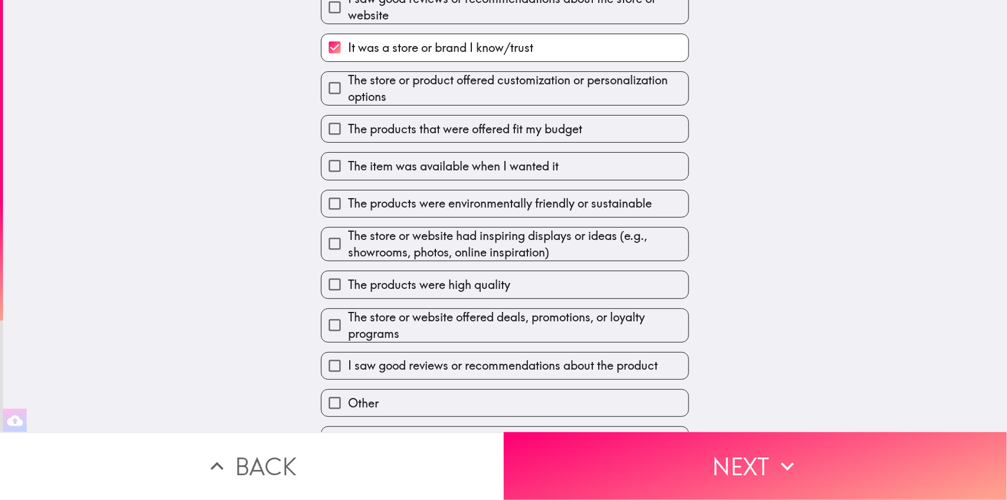
scroll to position [270, 0]
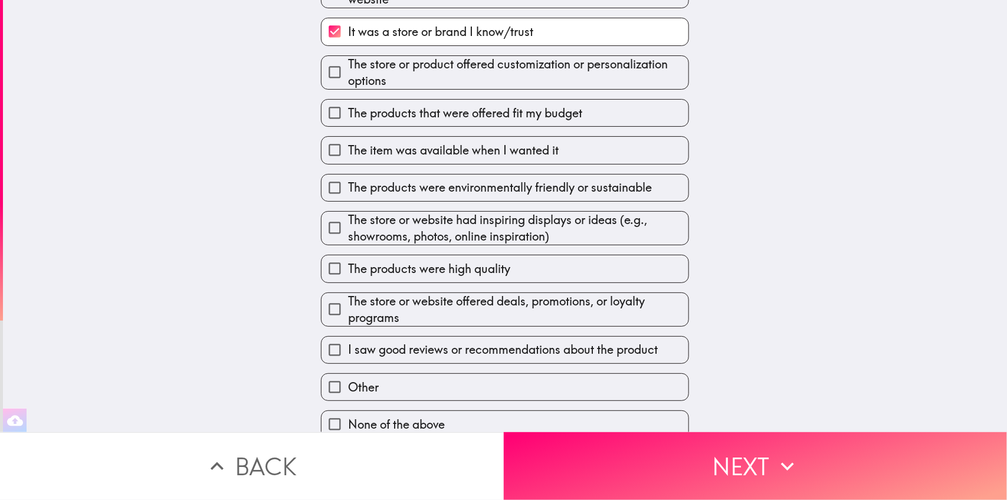
click at [482, 122] on span "The products that were offered fit my budget" at bounding box center [465, 113] width 234 height 17
click at [348, 122] on input "The products that were offered fit my budget" at bounding box center [335, 113] width 27 height 27
checkbox input "true"
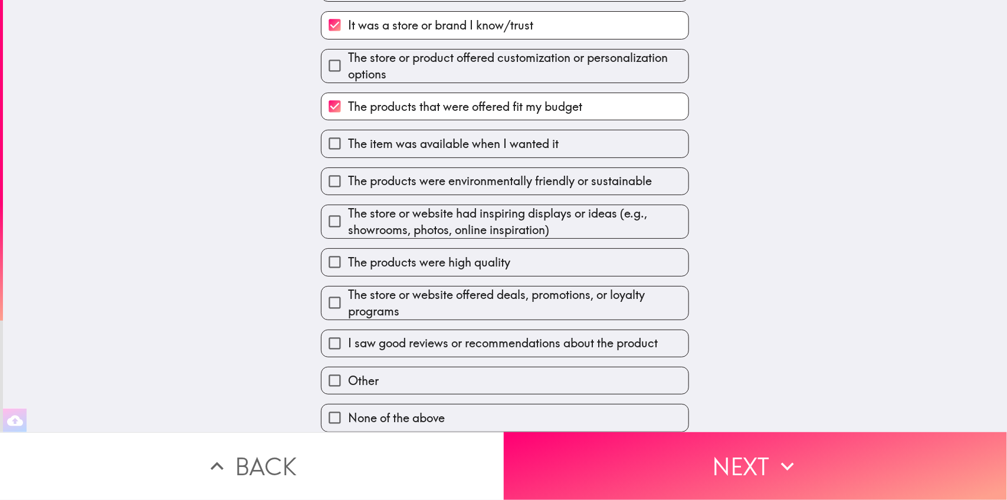
scroll to position [291, 0]
click at [470, 205] on span "The store or website had inspiring displays or ideas (e.g., showrooms, photos, …" at bounding box center [518, 221] width 341 height 33
click at [348, 208] on input "The store or website had inspiring displays or ideas (e.g., showrooms, photos, …" at bounding box center [335, 221] width 27 height 27
checkbox input "true"
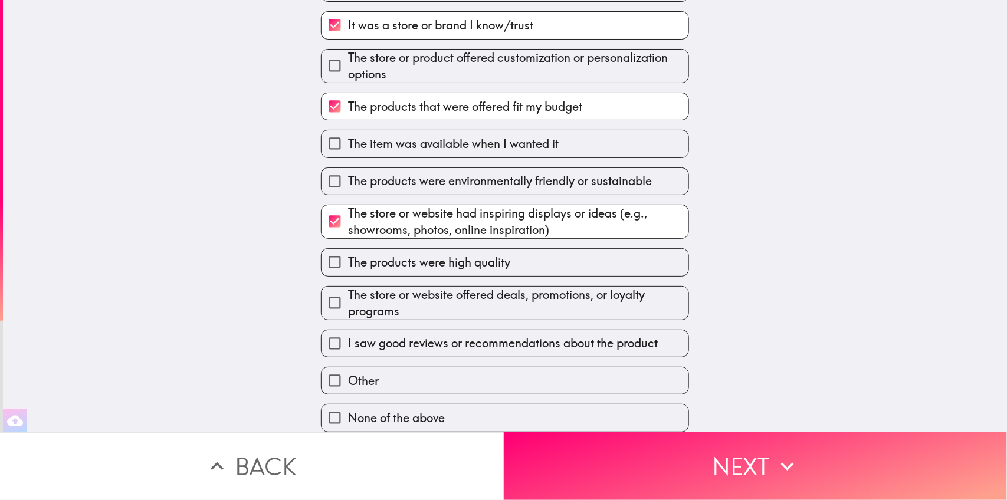
click at [446, 254] on span "The products were high quality" at bounding box center [429, 262] width 162 height 17
click at [348, 249] on input "The products were high quality" at bounding box center [335, 262] width 27 height 27
checkbox input "true"
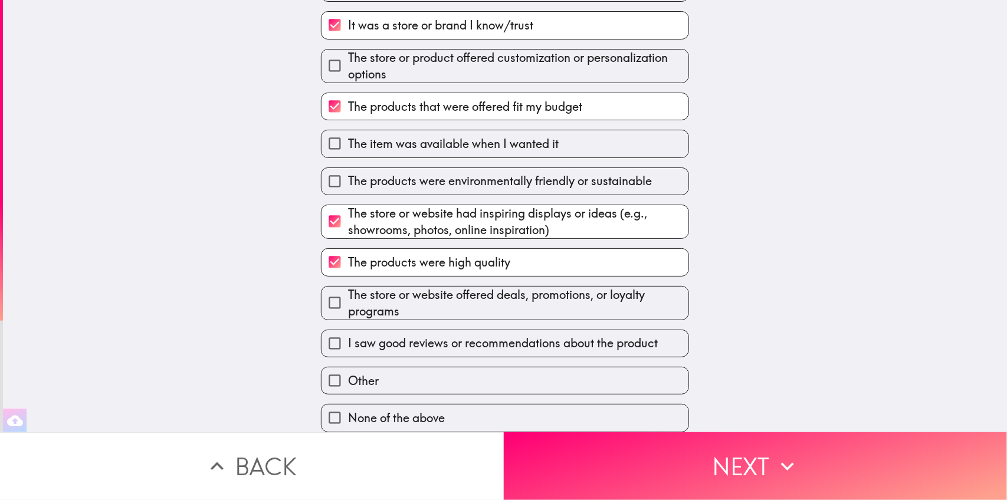
click at [487, 335] on span "I saw good reviews or recommendations about the product" at bounding box center [503, 343] width 310 height 17
click at [348, 331] on input "I saw good reviews or recommendations about the product" at bounding box center [335, 344] width 27 height 27
checkbox input "true"
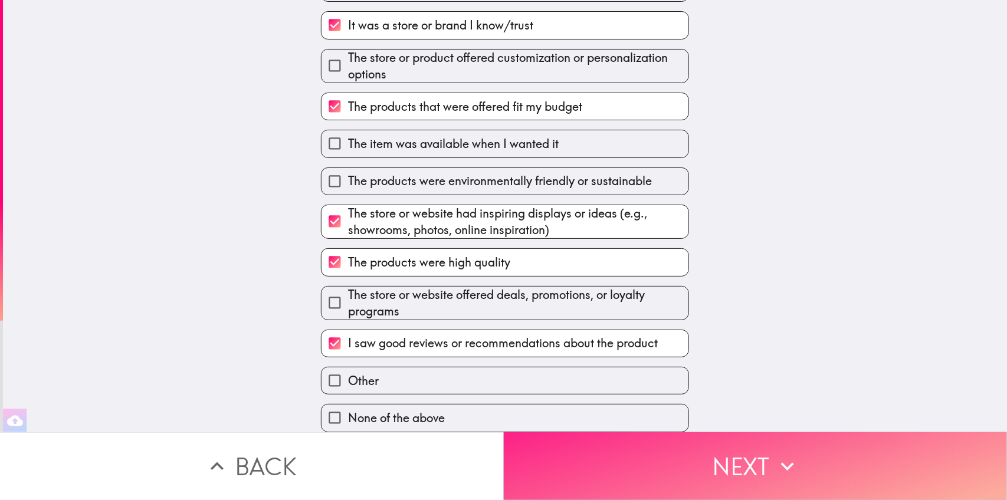
click at [532, 446] on button "Next" at bounding box center [756, 467] width 504 height 68
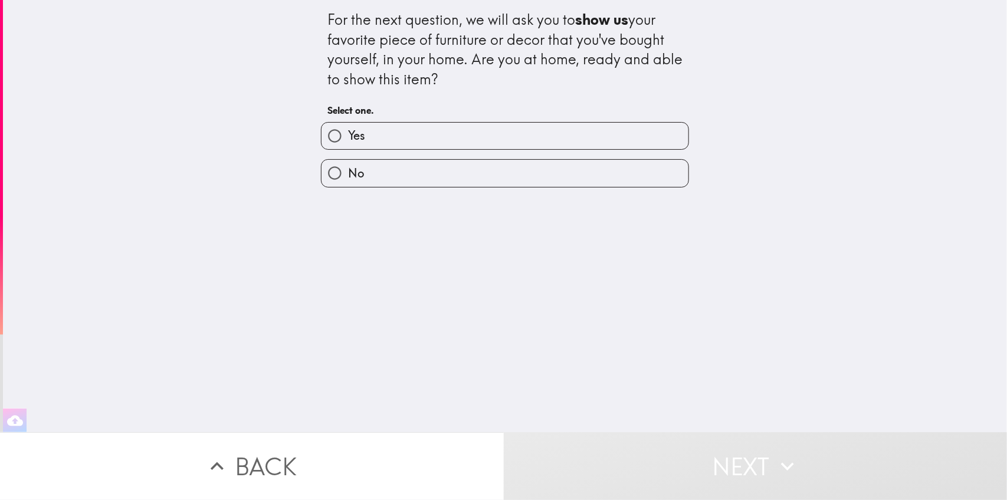
click at [471, 181] on label "No" at bounding box center [505, 173] width 367 height 27
click at [348, 181] on input "No" at bounding box center [335, 173] width 27 height 27
radio input "true"
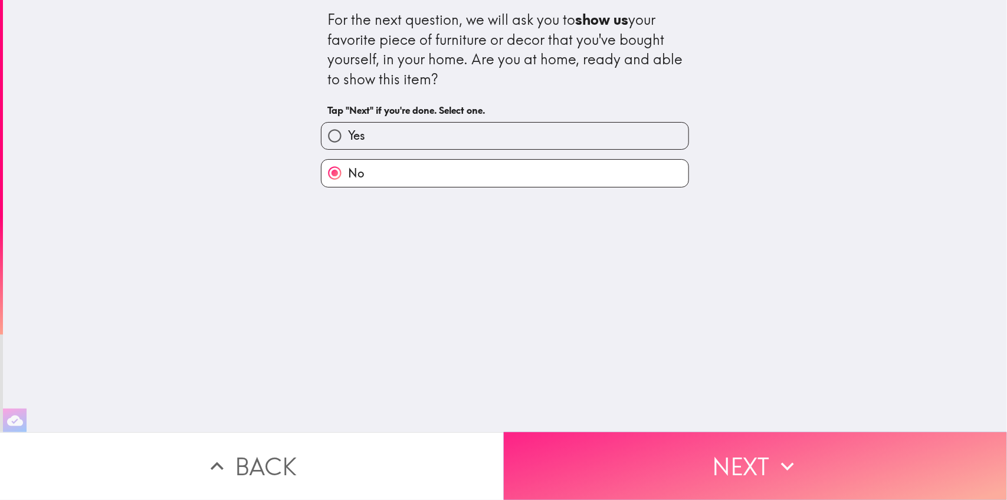
click at [606, 446] on button "Next" at bounding box center [756, 467] width 504 height 68
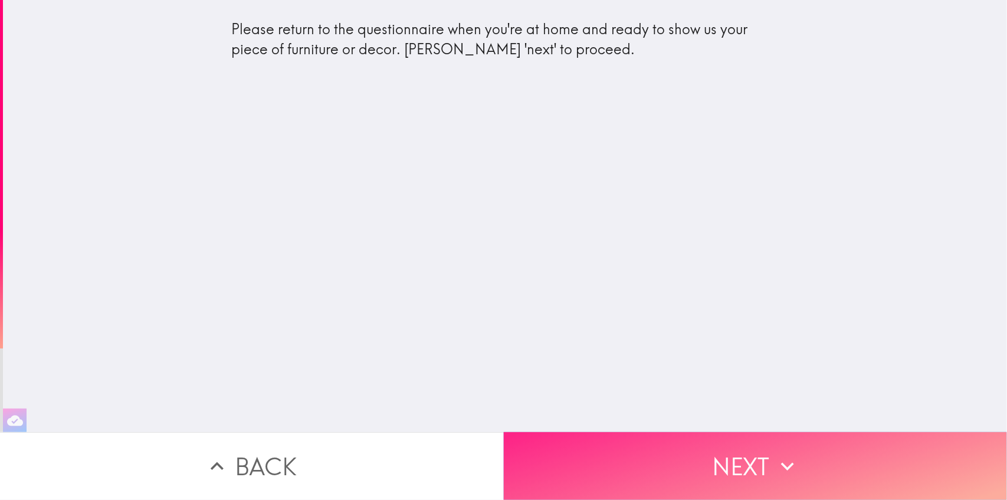
click at [668, 447] on button "Next" at bounding box center [756, 467] width 504 height 68
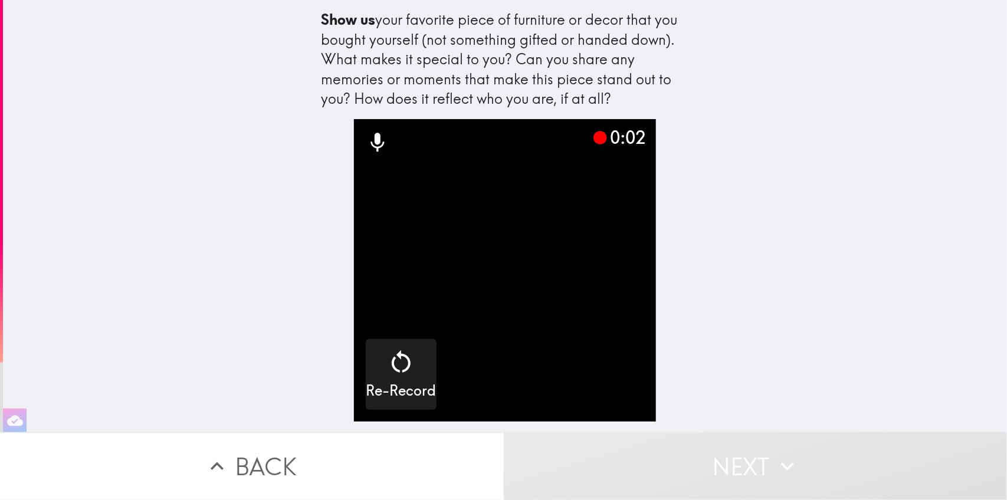
click at [478, 355] on video "button" at bounding box center [505, 270] width 303 height 303
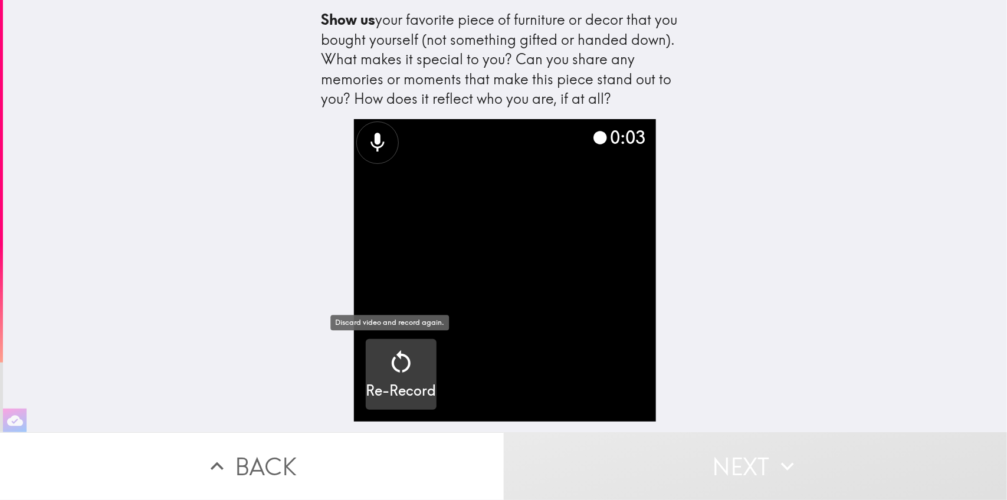
click at [405, 355] on div "Re-Record" at bounding box center [401, 374] width 70 height 53
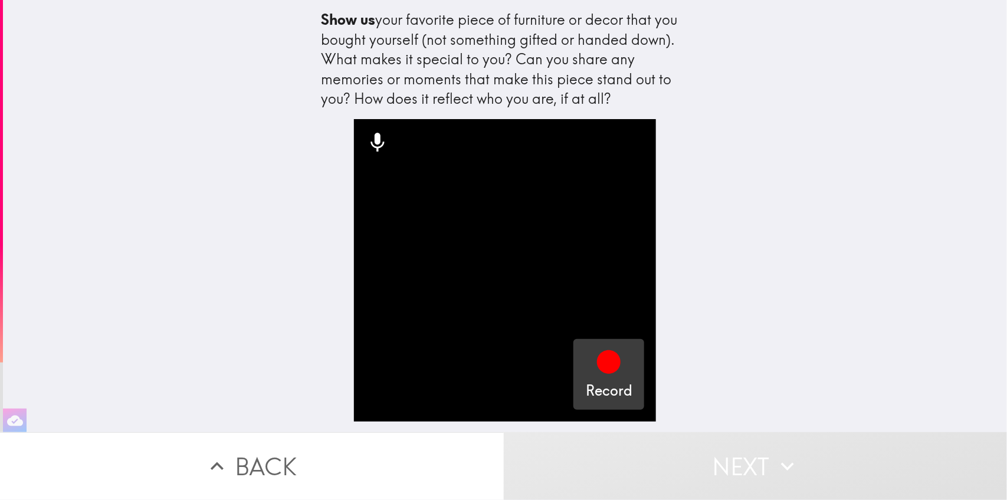
click at [597, 351] on icon "button" at bounding box center [609, 363] width 24 height 24
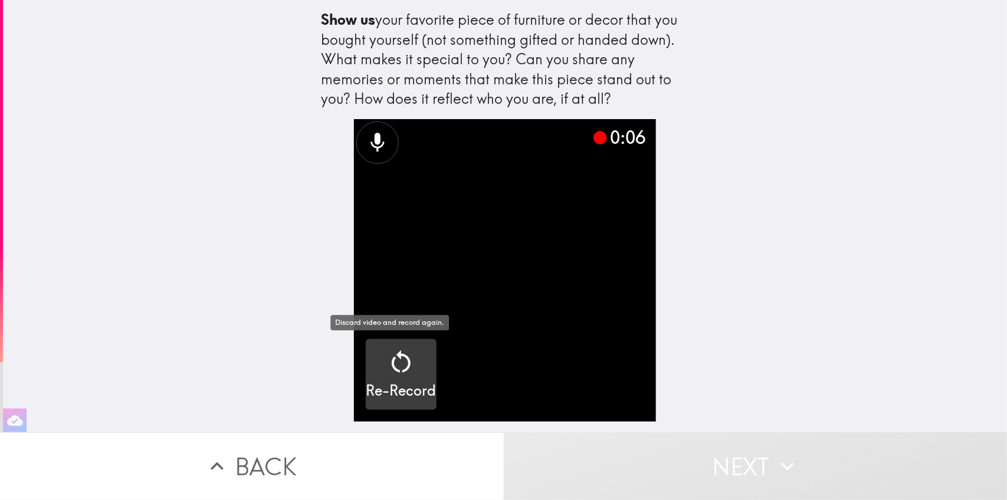
click at [410, 367] on div "Re-Record" at bounding box center [401, 374] width 70 height 53
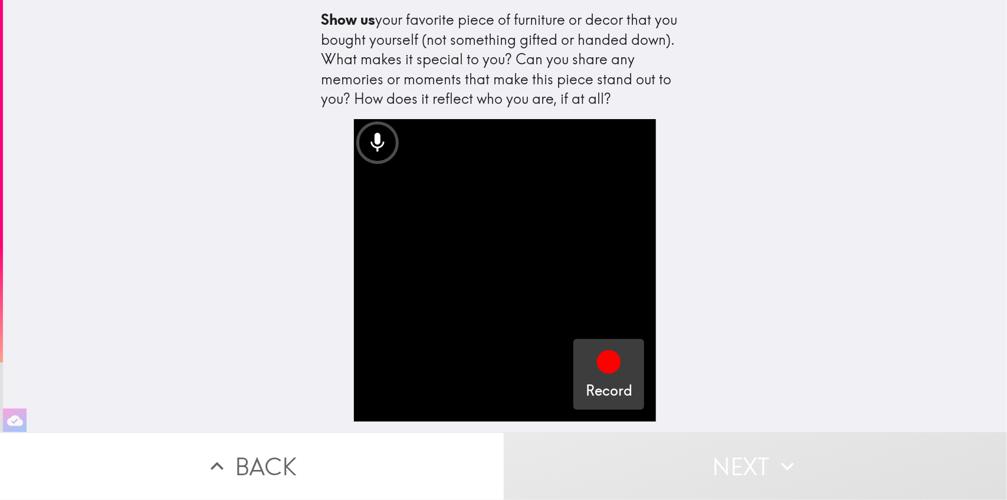
click at [599, 362] on icon "button" at bounding box center [609, 363] width 24 height 24
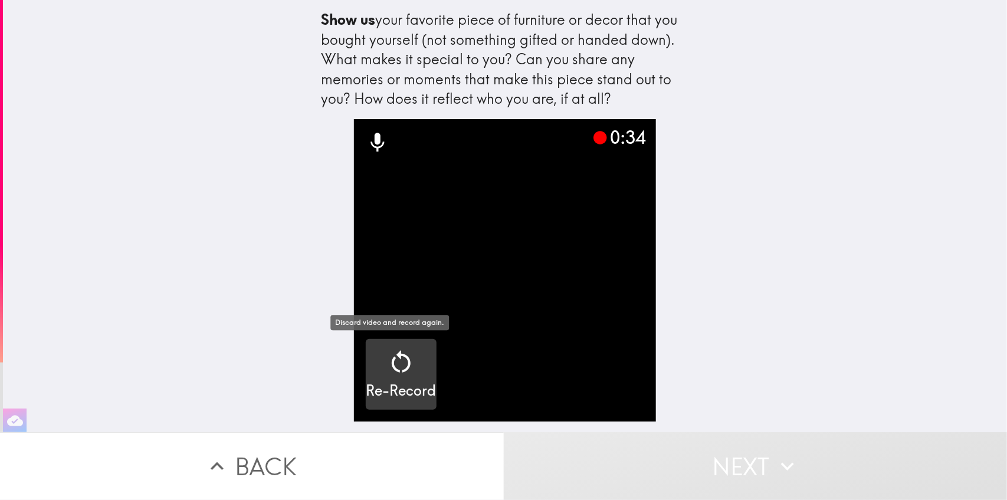
click at [400, 359] on icon "button" at bounding box center [401, 362] width 28 height 28
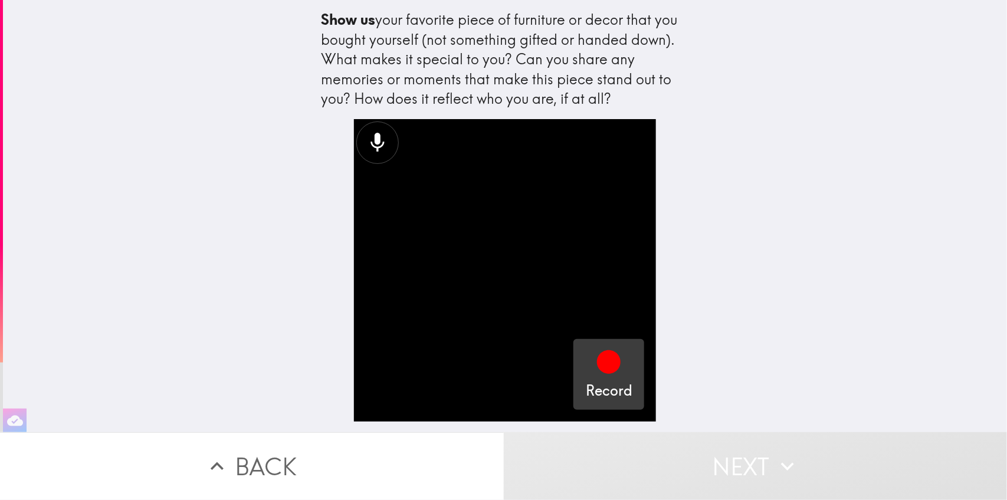
click at [597, 358] on icon "button" at bounding box center [609, 363] width 24 height 24
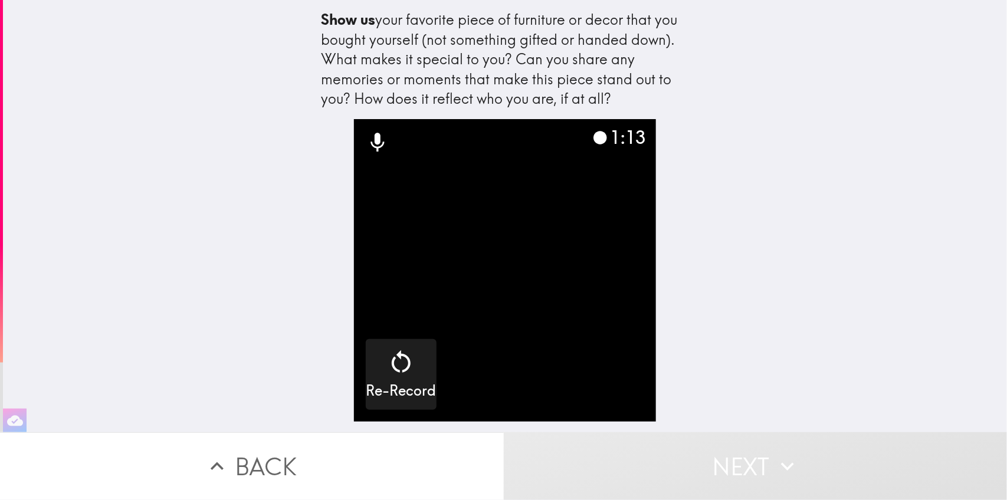
click at [570, 352] on video "button" at bounding box center [505, 270] width 303 height 303
click at [727, 476] on button "Next" at bounding box center [756, 467] width 504 height 68
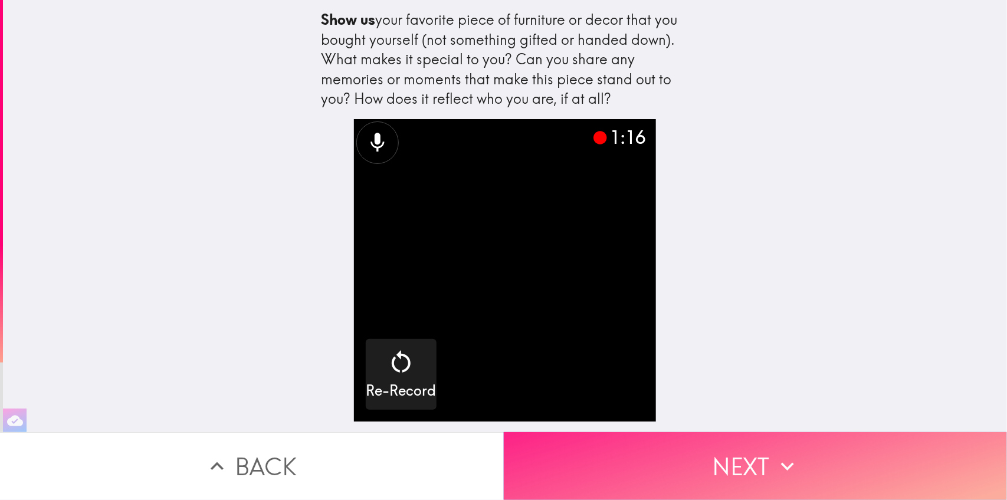
click at [740, 458] on button "Next" at bounding box center [756, 467] width 504 height 68
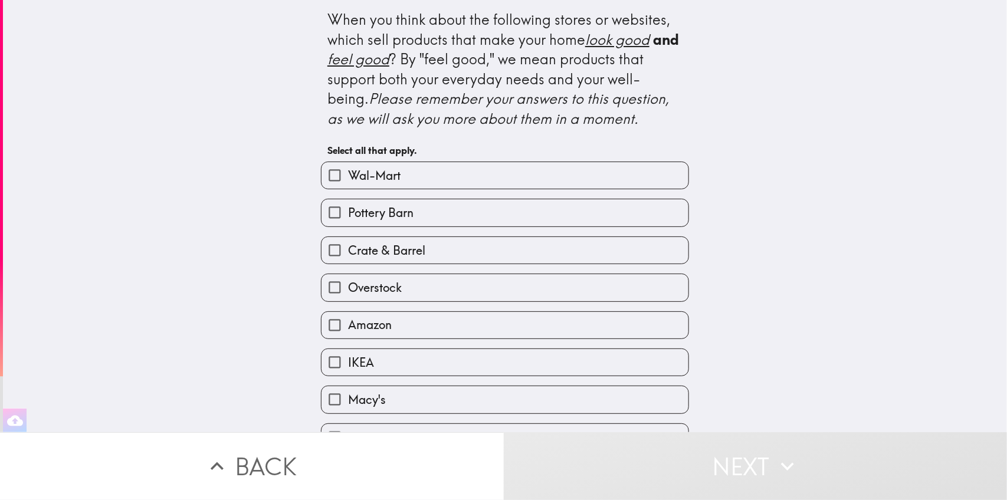
click at [446, 219] on label "Pottery Barn" at bounding box center [505, 212] width 367 height 27
click at [348, 219] on input "Pottery Barn" at bounding box center [335, 212] width 27 height 27
checkbox input "true"
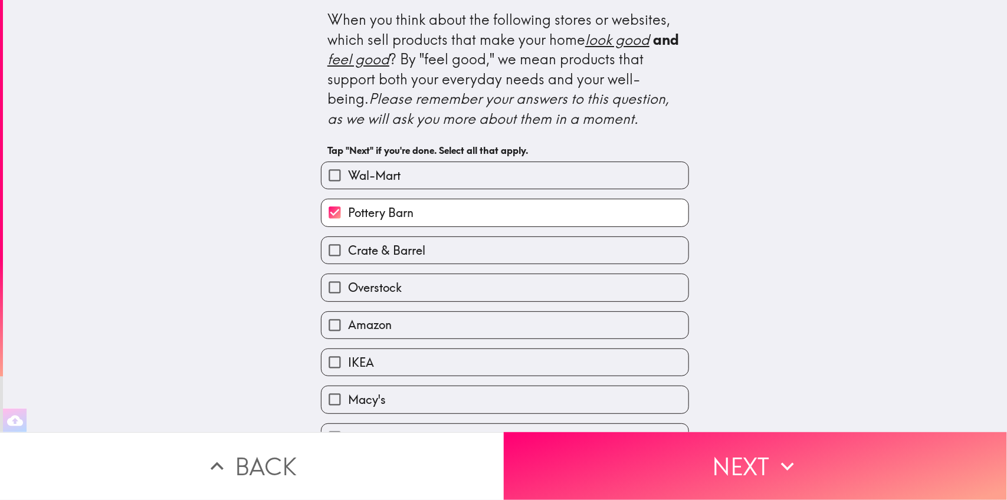
click at [432, 251] on label "Crate & Barrel" at bounding box center [505, 250] width 367 height 27
click at [348, 251] on input "Crate & Barrel" at bounding box center [335, 250] width 27 height 27
checkbox input "true"
click at [410, 368] on label "IKEA" at bounding box center [505, 362] width 367 height 27
click at [348, 368] on input "IKEA" at bounding box center [335, 362] width 27 height 27
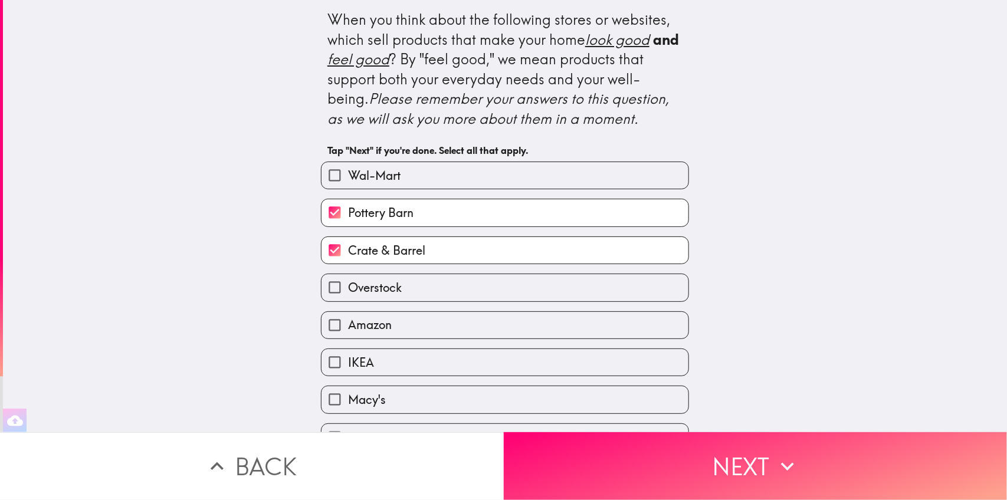
checkbox input "true"
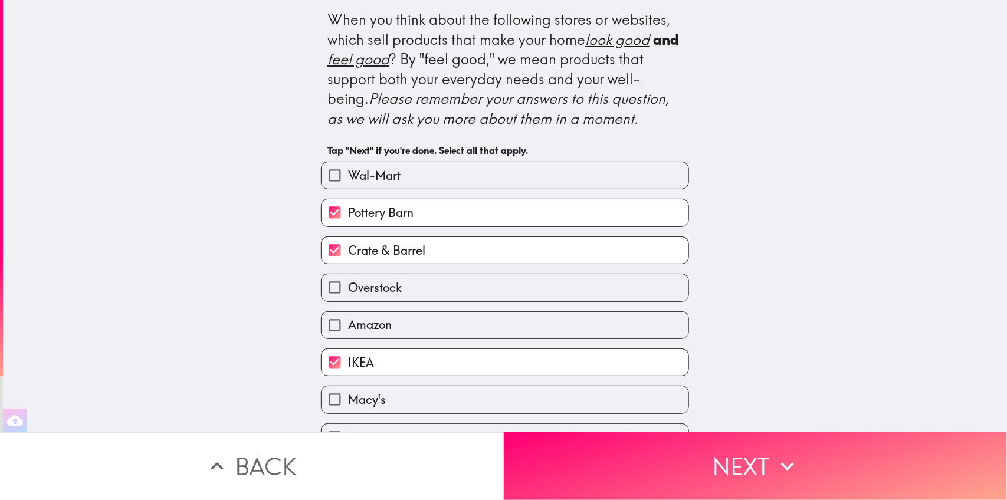
click at [443, 341] on div "IKEA" at bounding box center [501, 357] width 378 height 37
click at [474, 285] on label "Overstock" at bounding box center [505, 287] width 367 height 27
click at [348, 285] on input "Overstock" at bounding box center [335, 287] width 27 height 27
checkbox input "true"
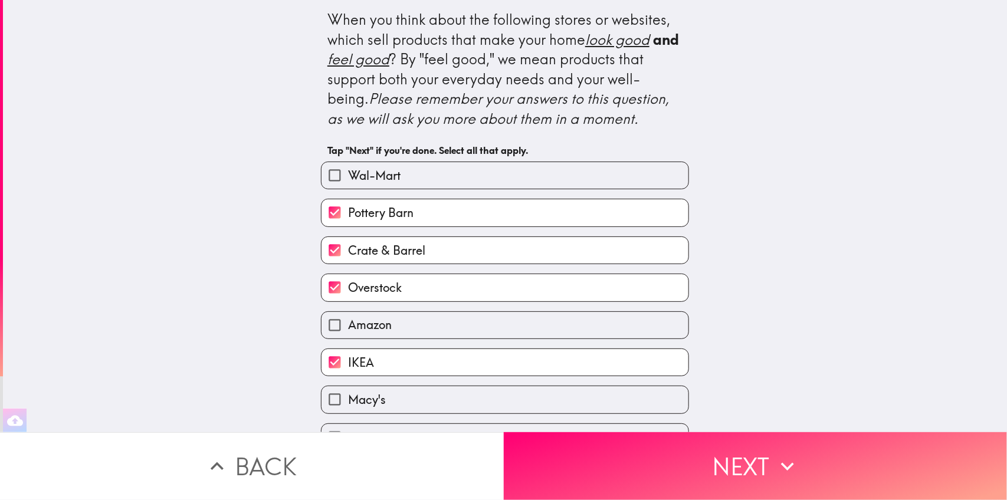
click at [459, 320] on label "Amazon" at bounding box center [505, 325] width 367 height 27
click at [348, 320] on input "Amazon" at bounding box center [335, 325] width 27 height 27
checkbox input "true"
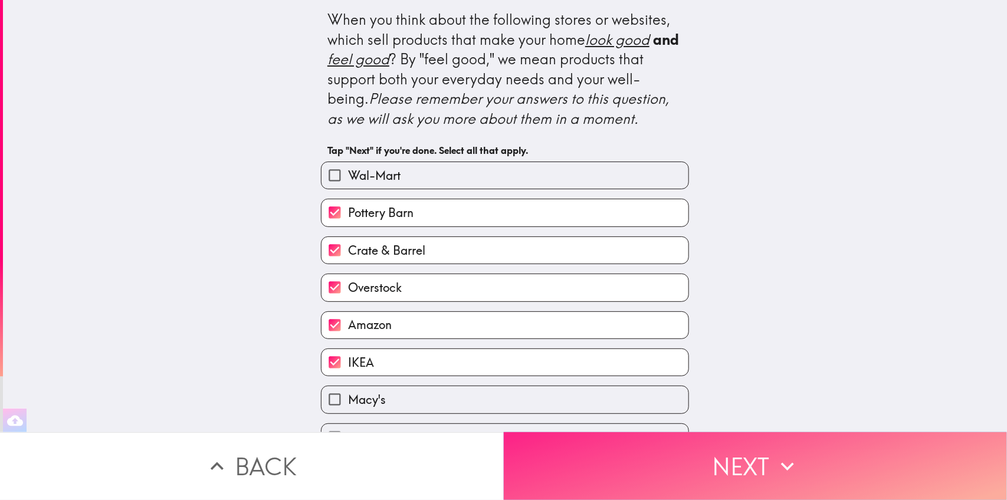
click at [586, 462] on button "Next" at bounding box center [756, 467] width 504 height 68
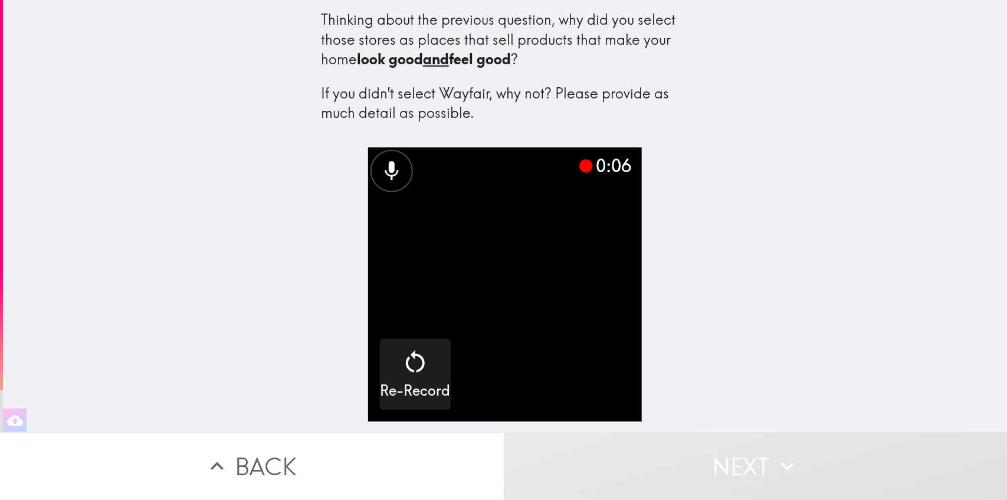
click at [287, 441] on button "Back" at bounding box center [252, 467] width 504 height 68
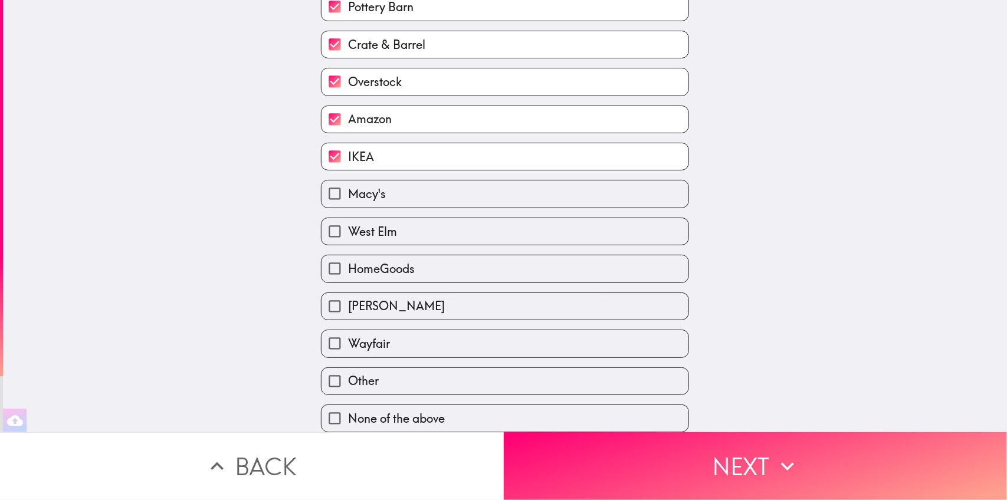
scroll to position [220, 0]
click at [414, 331] on label "Wayfair" at bounding box center [505, 344] width 367 height 27
click at [348, 331] on input "Wayfair" at bounding box center [335, 344] width 27 height 27
checkbox input "true"
click at [428, 293] on label "Ashley Furniture" at bounding box center [505, 306] width 367 height 27
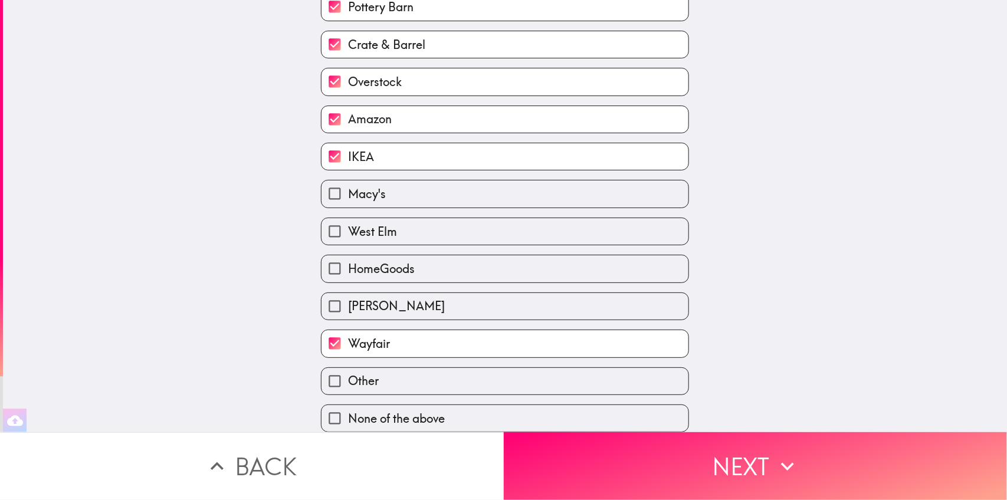
click at [348, 293] on input "Ashley Furniture" at bounding box center [335, 306] width 27 height 27
checkbox input "true"
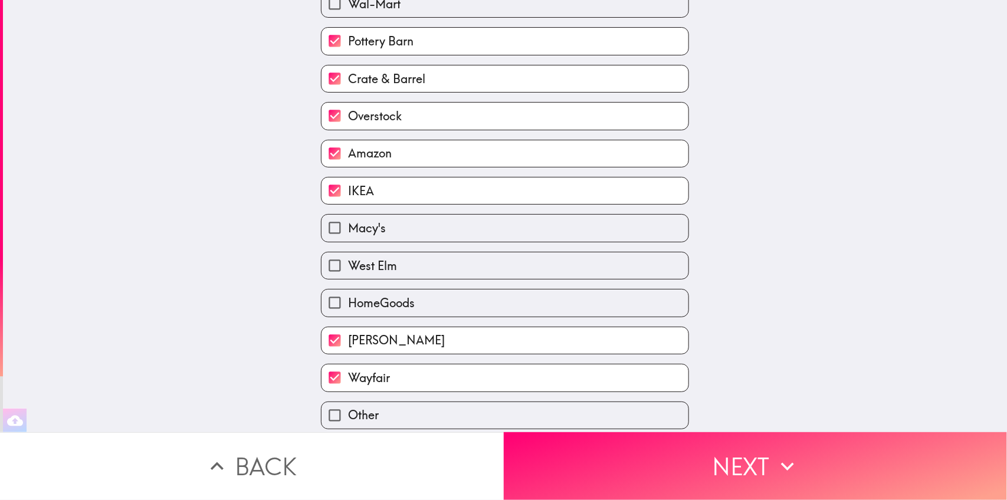
scroll to position [171, 0]
click at [430, 270] on label "West Elm" at bounding box center [505, 266] width 367 height 27
click at [348, 270] on input "West Elm" at bounding box center [335, 266] width 27 height 27
checkbox input "true"
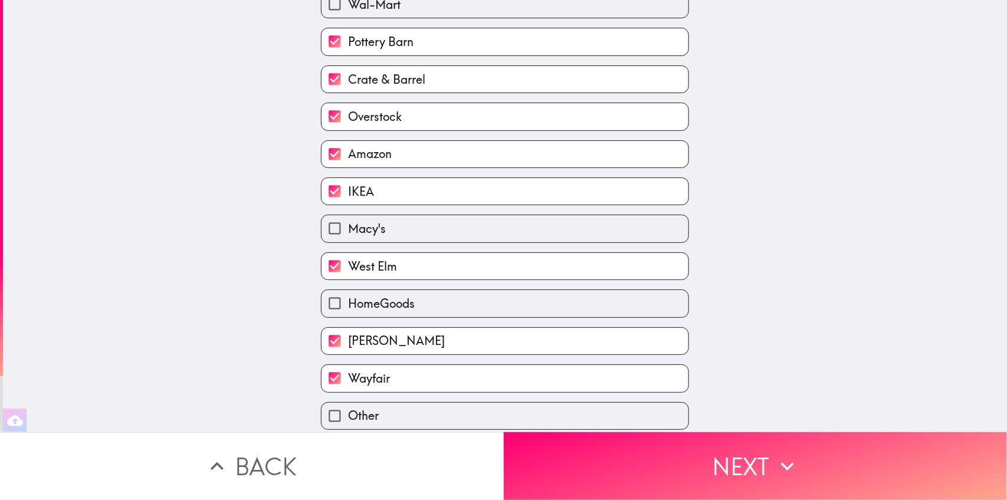
click at [455, 168] on label "Amazon" at bounding box center [505, 154] width 367 height 27
click at [348, 168] on input "Amazon" at bounding box center [335, 154] width 27 height 27
checkbox input "false"
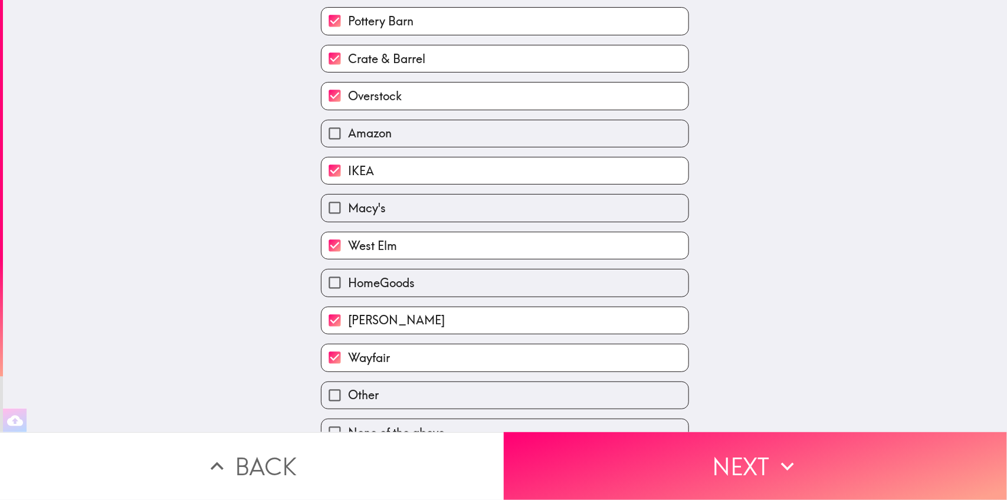
scroll to position [220, 0]
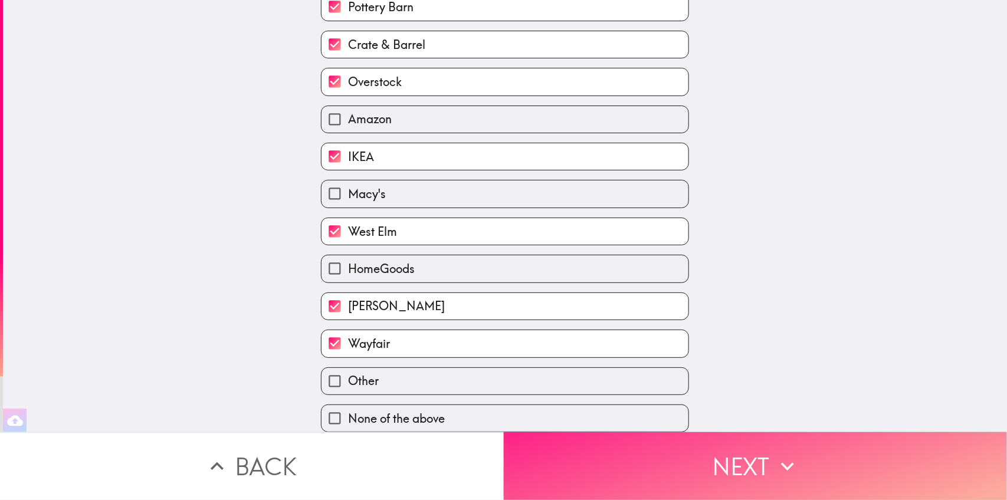
click at [601, 460] on button "Next" at bounding box center [756, 467] width 504 height 68
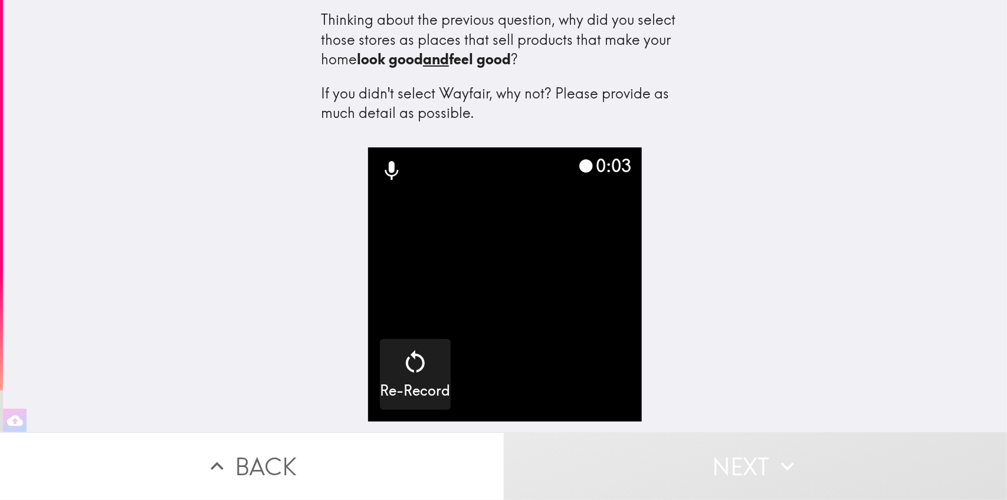
click at [541, 361] on video "button" at bounding box center [505, 285] width 274 height 274
click at [484, 343] on video "button" at bounding box center [505, 285] width 274 height 274
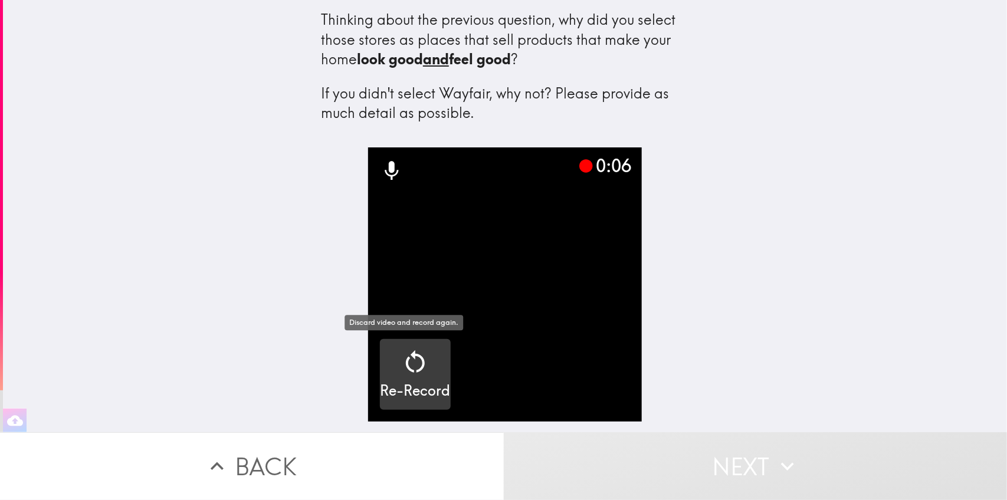
click at [419, 368] on div "Re-Record" at bounding box center [415, 374] width 70 height 53
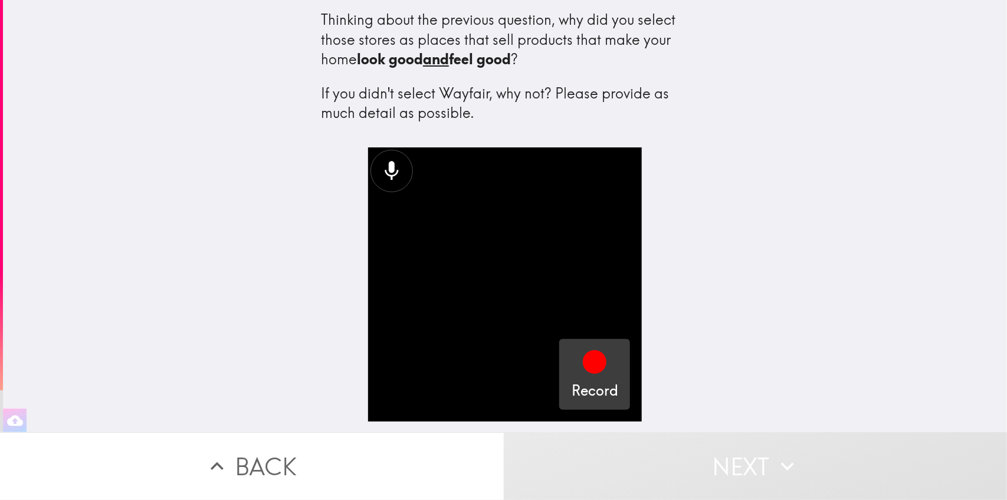
click at [583, 382] on h5 "Record" at bounding box center [595, 391] width 47 height 20
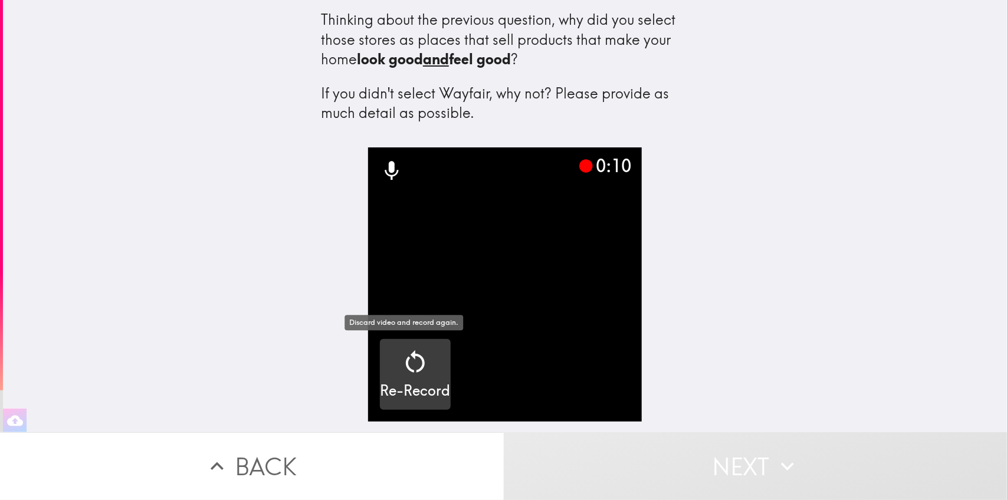
click at [402, 381] on h5 "Re-Record" at bounding box center [415, 391] width 70 height 20
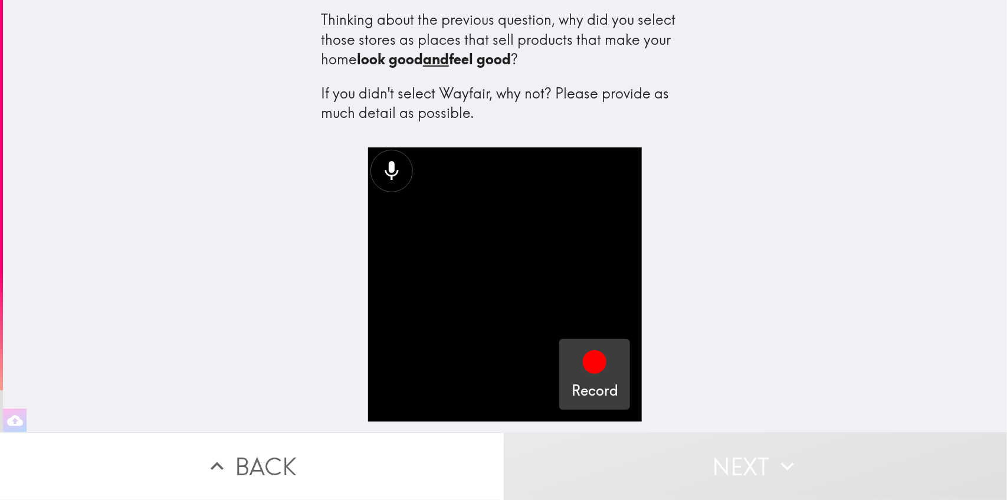
click at [572, 381] on h5 "Record" at bounding box center [595, 391] width 47 height 20
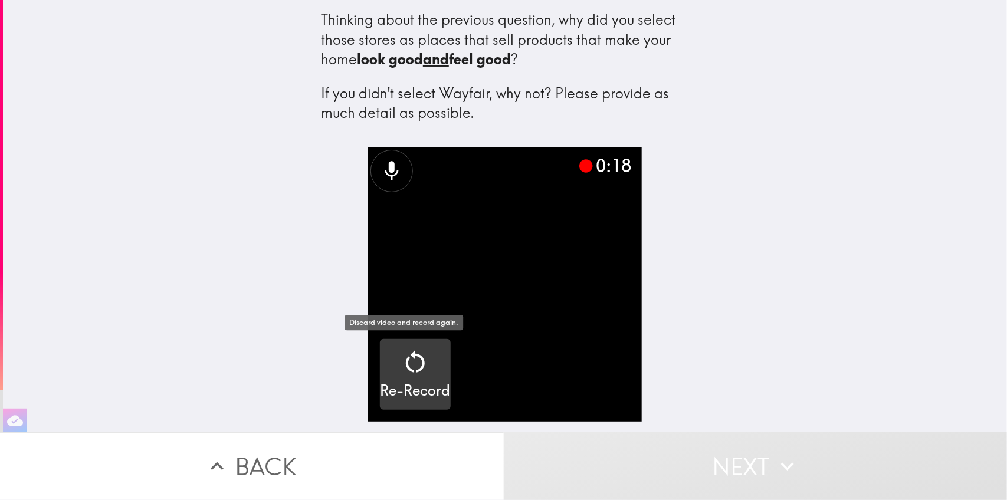
click at [391, 381] on h5 "Re-Record" at bounding box center [415, 391] width 70 height 20
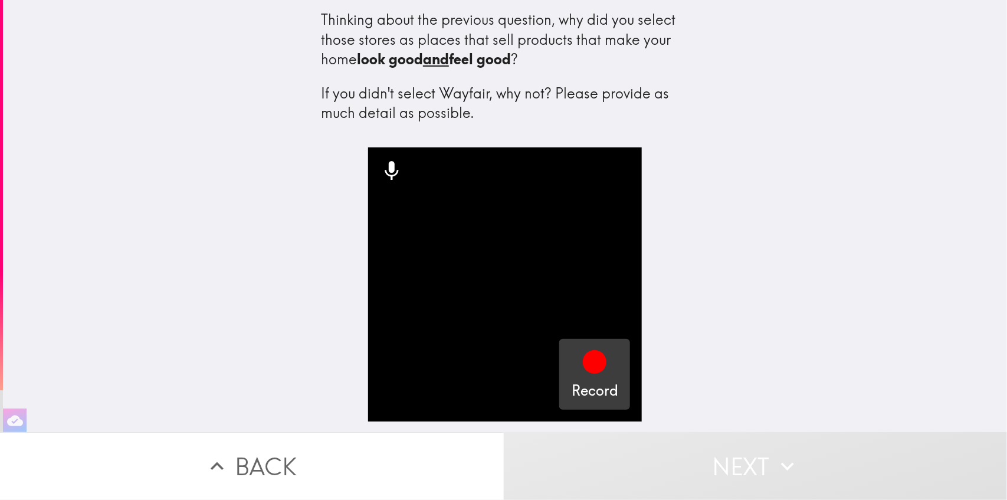
click at [588, 355] on icon "button" at bounding box center [595, 363] width 24 height 24
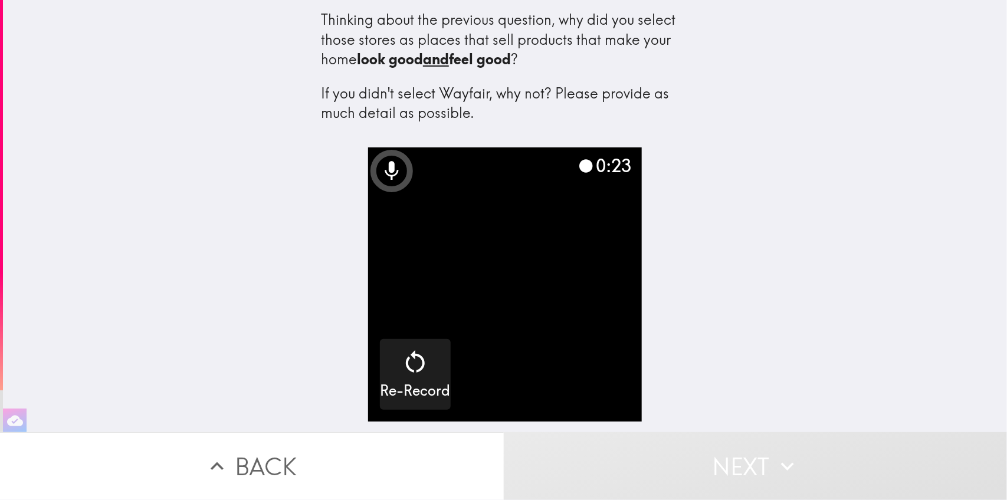
click at [588, 355] on video "button" at bounding box center [505, 285] width 274 height 274
click at [671, 433] on button "Next" at bounding box center [756, 467] width 504 height 68
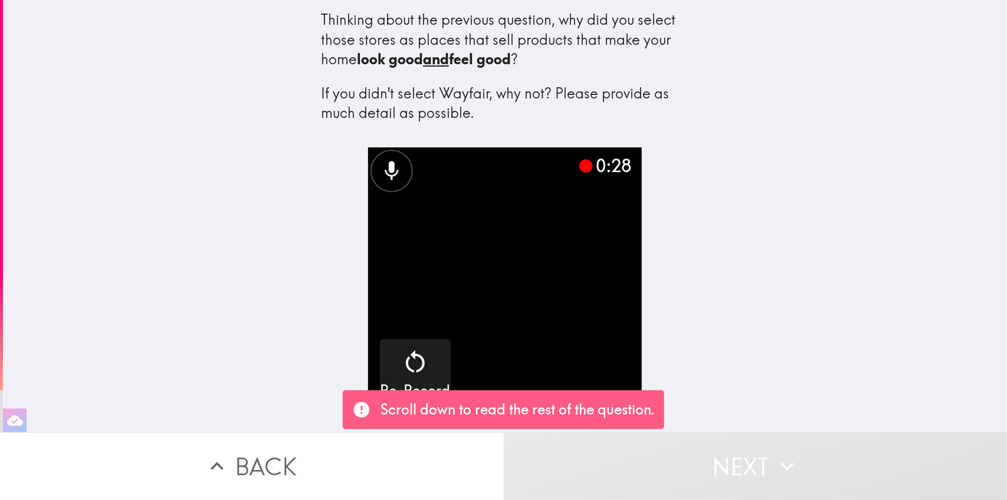
click at [676, 343] on div "0:28 Re-Record" at bounding box center [505, 290] width 378 height 285
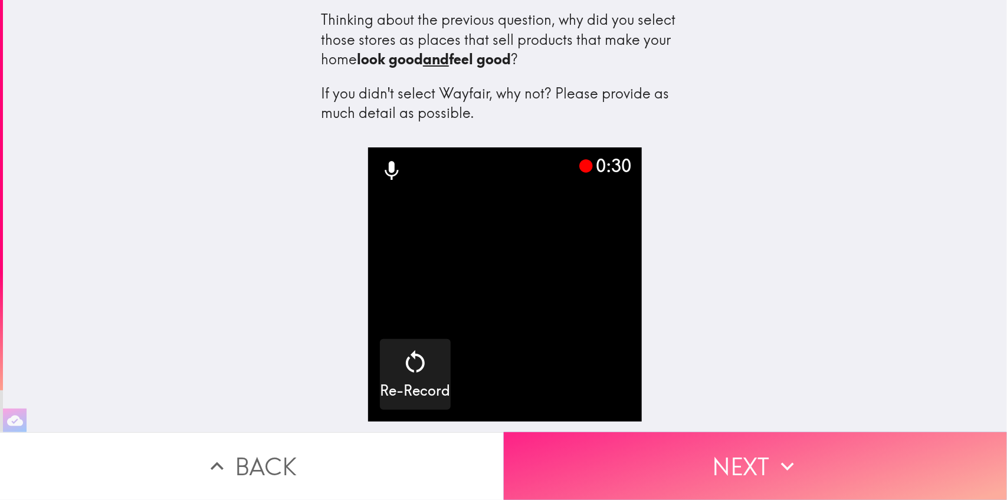
click at [686, 434] on button "Next" at bounding box center [756, 467] width 504 height 68
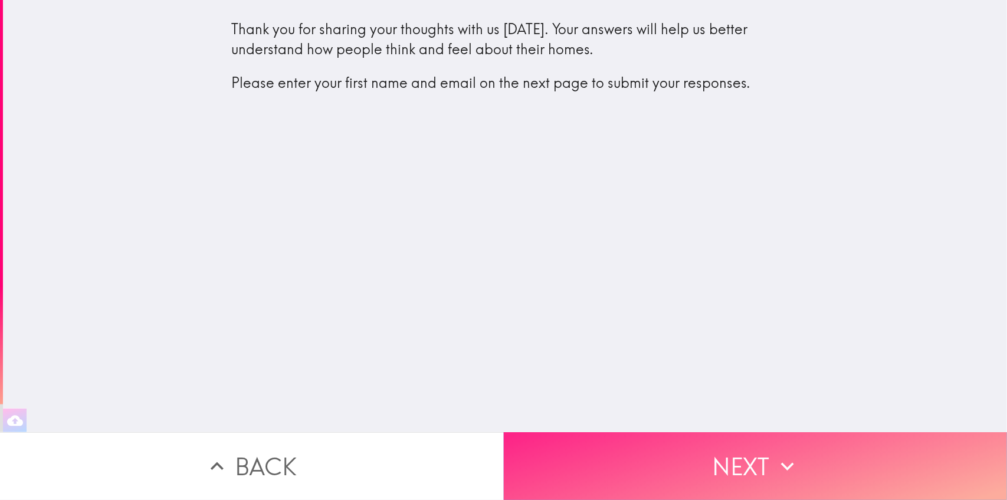
click at [574, 440] on button "Next" at bounding box center [756, 467] width 504 height 68
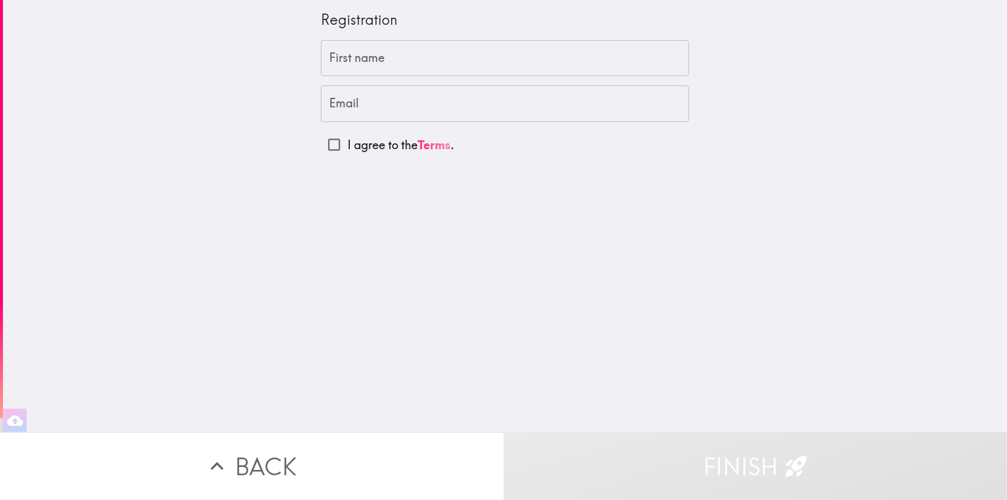
click at [408, 56] on input "First name" at bounding box center [505, 58] width 368 height 37
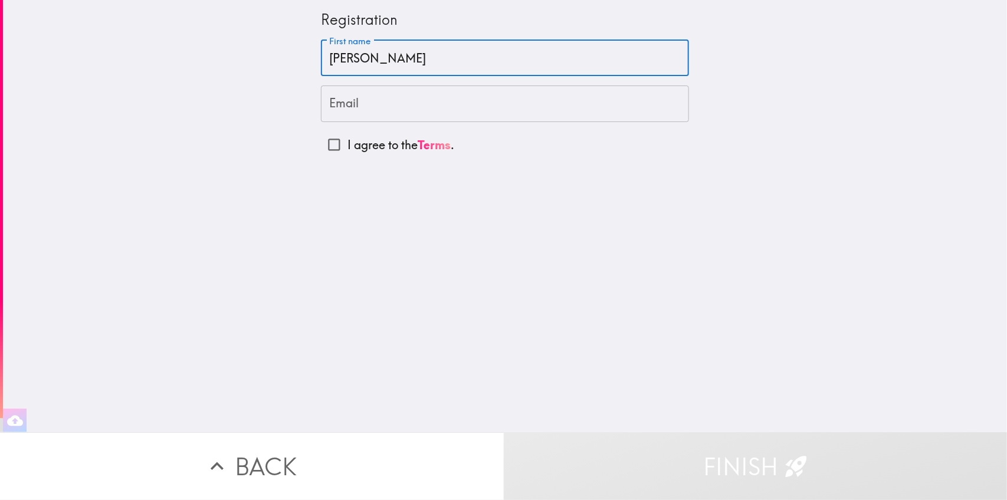
click at [399, 90] on input "Email" at bounding box center [505, 104] width 368 height 37
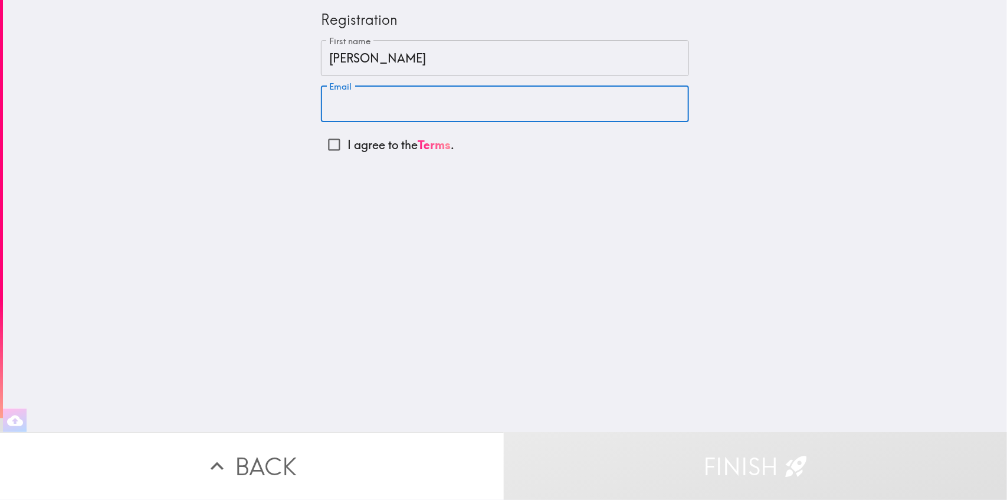
click at [420, 44] on input "Esther" at bounding box center [505, 58] width 368 height 37
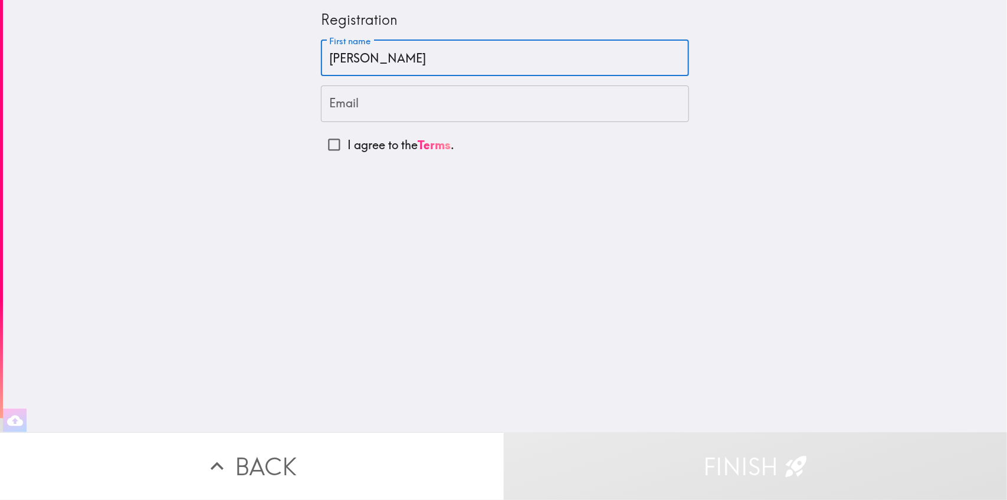
type input "Esther Wayua"
click at [412, 103] on input "Email" at bounding box center [505, 104] width 368 height 37
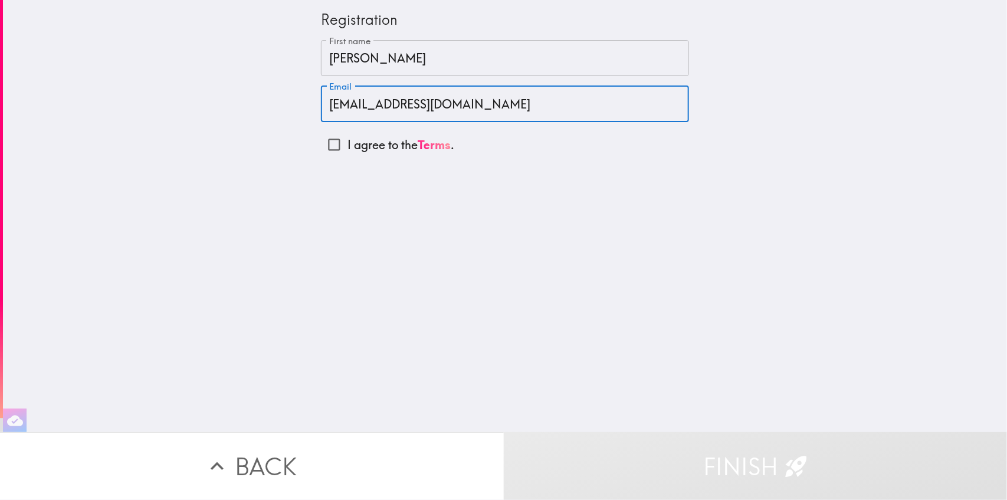
type input "katherinecollen237@gmail.com"
click at [346, 113] on input "katherinecollen237@gmail.com" at bounding box center [505, 104] width 368 height 37
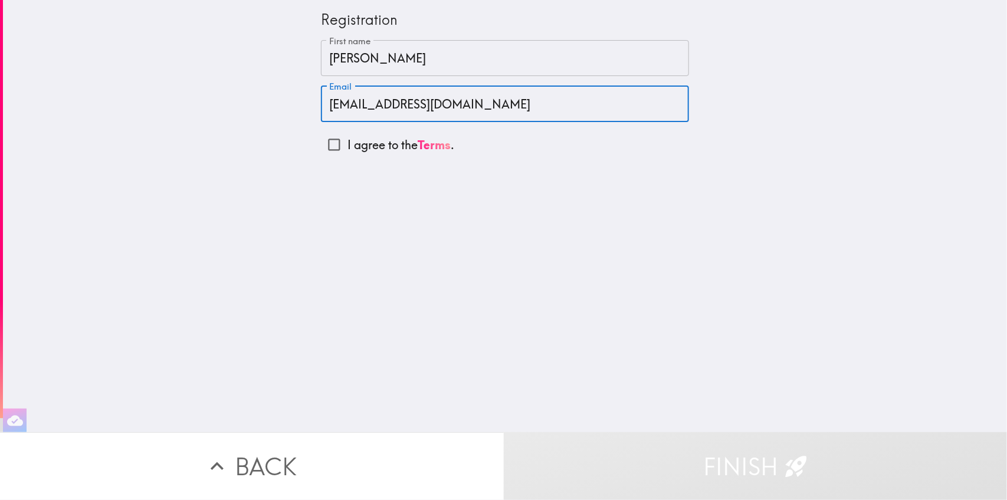
click at [326, 143] on input "I agree to the Terms ." at bounding box center [334, 145] width 27 height 27
checkbox input "true"
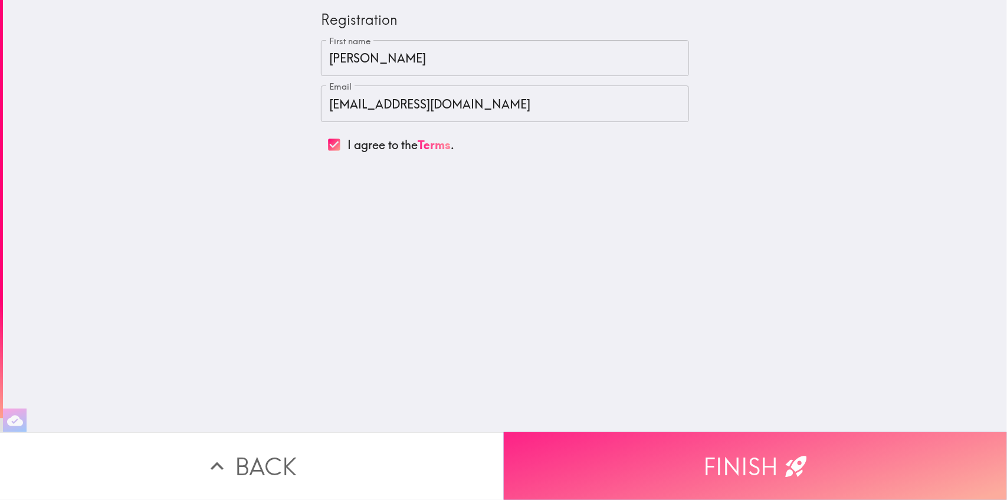
click at [648, 450] on button "Finish" at bounding box center [756, 467] width 504 height 68
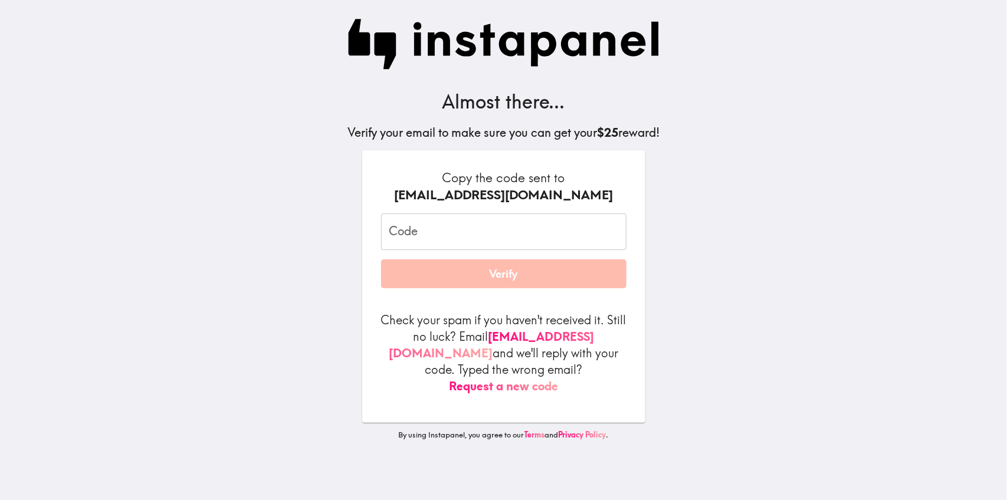
click at [502, 234] on input "Code" at bounding box center [504, 232] width 246 height 37
click at [471, 236] on input "Code" at bounding box center [504, 232] width 246 height 37
click at [402, 231] on input "dEeiaLQDY" at bounding box center [504, 232] width 246 height 37
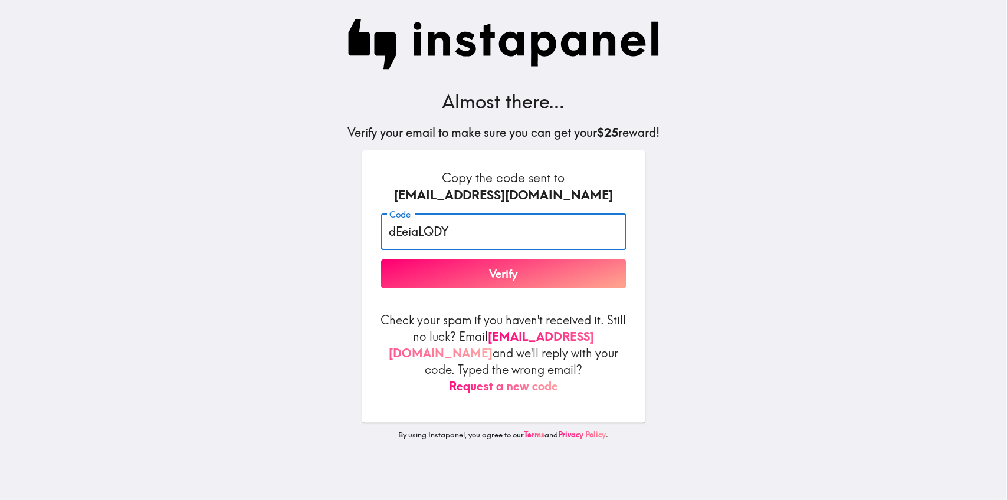
paste input "—"
click at [437, 228] on input "dEeiaLQDY" at bounding box center [504, 232] width 246 height 37
paste input "_iaL_"
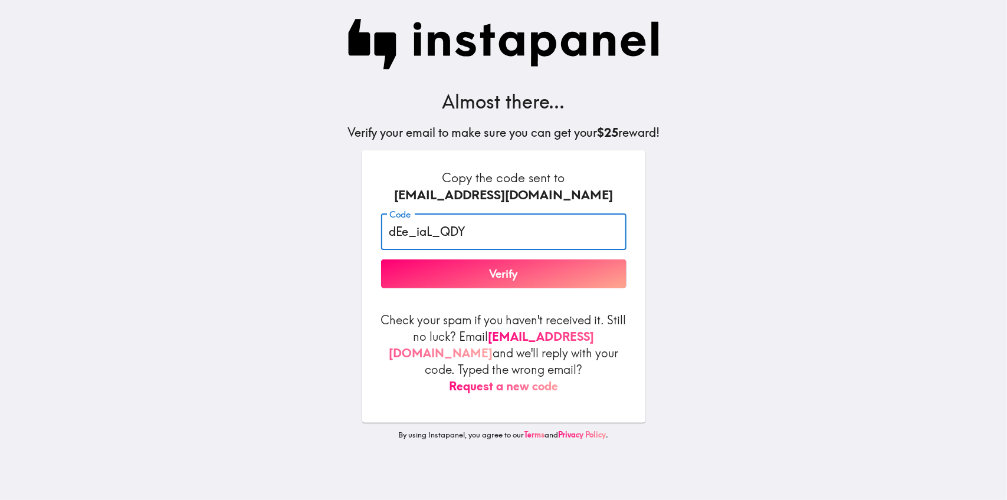
type input "dEe_iaL_QDY"
click at [474, 266] on button "Verify" at bounding box center [504, 275] width 246 height 30
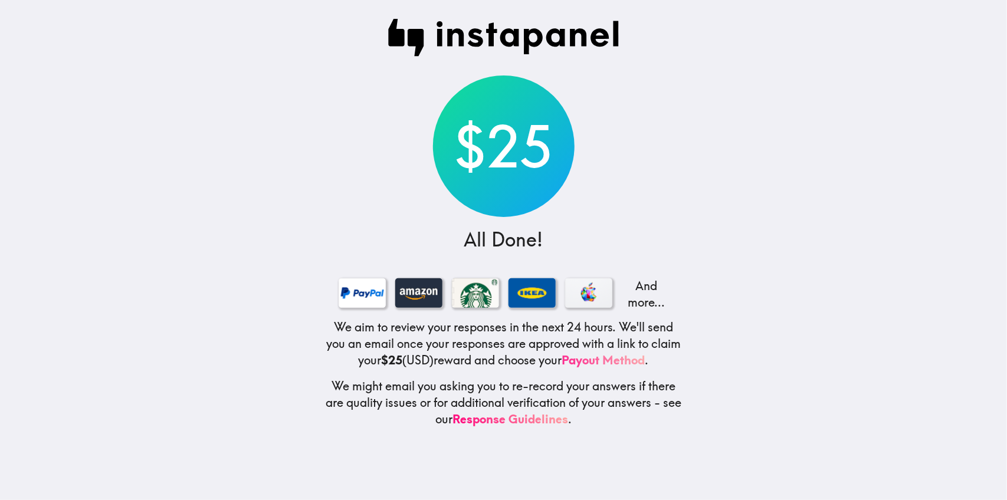
click at [594, 365] on link "Payout Method" at bounding box center [603, 360] width 83 height 15
